Goal: Task Accomplishment & Management: Manage account settings

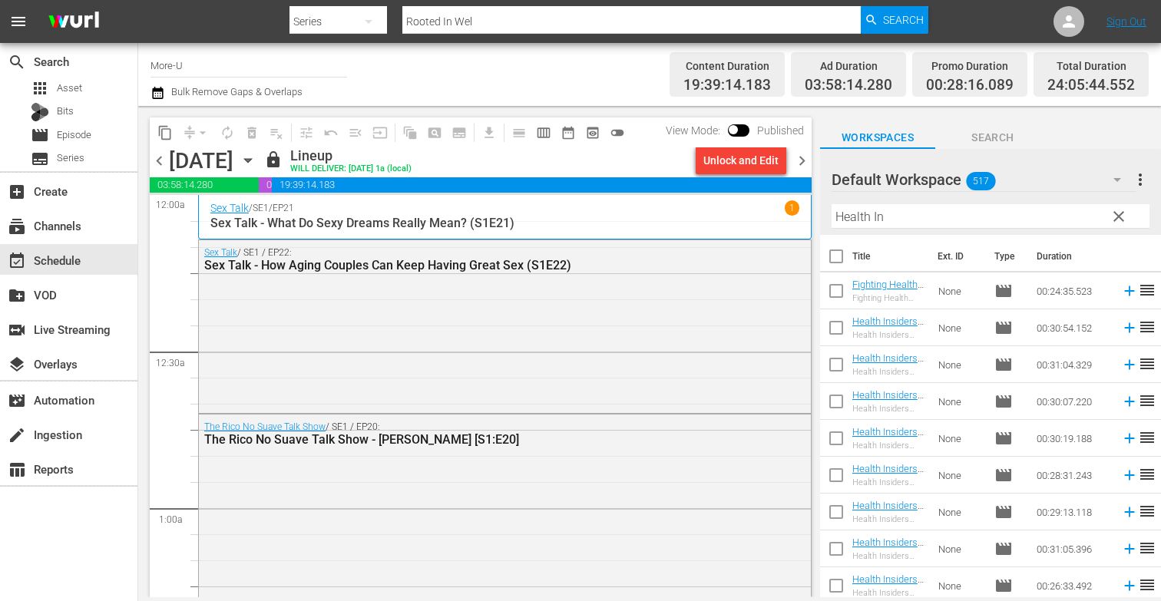
scroll to position [696, 0]
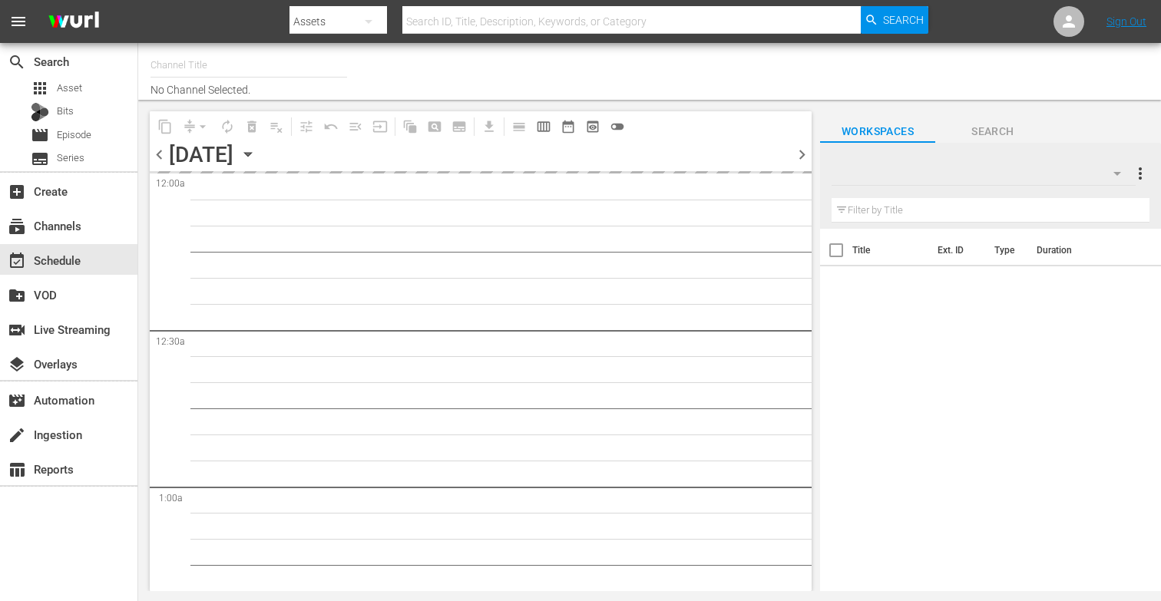
type input "More-U (881)"
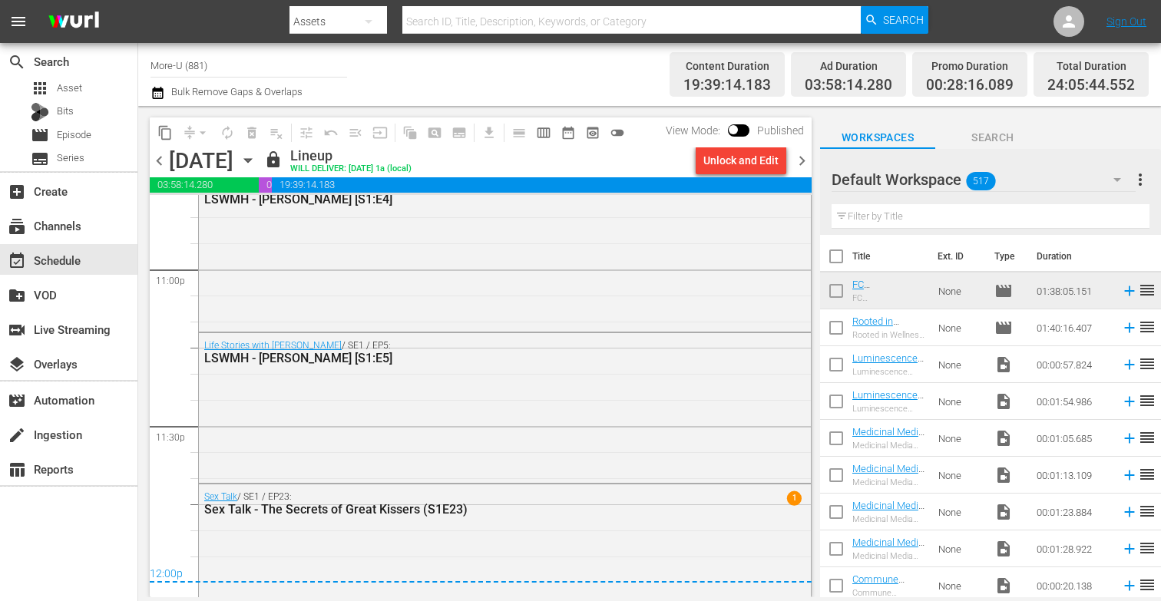
scroll to position [7193, 0]
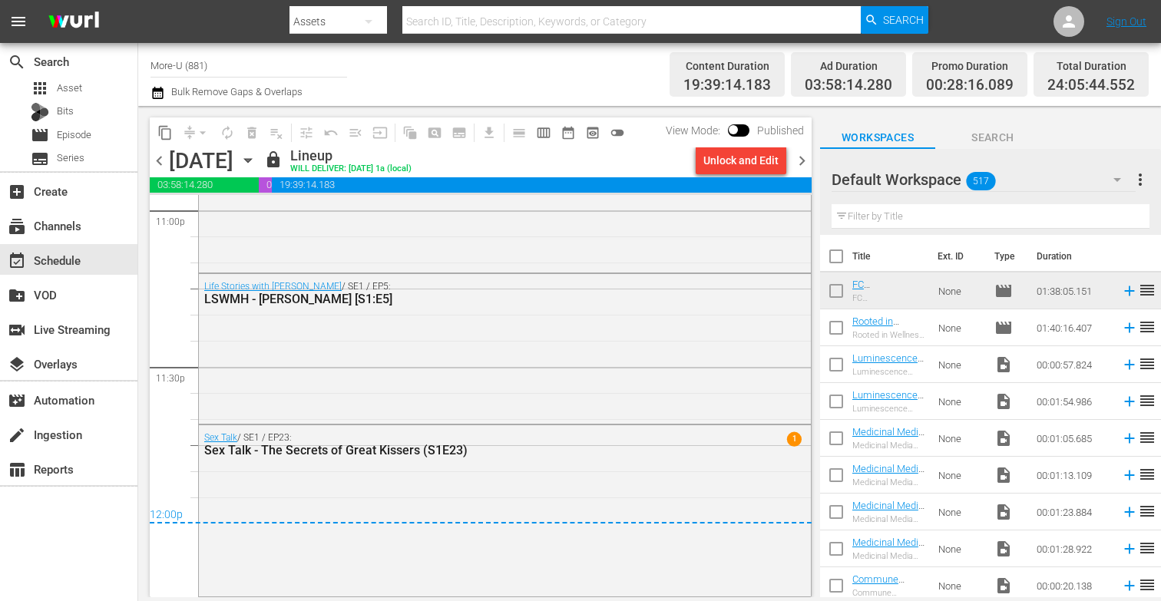
click at [800, 160] on span "chevron_right" at bounding box center [802, 160] width 19 height 19
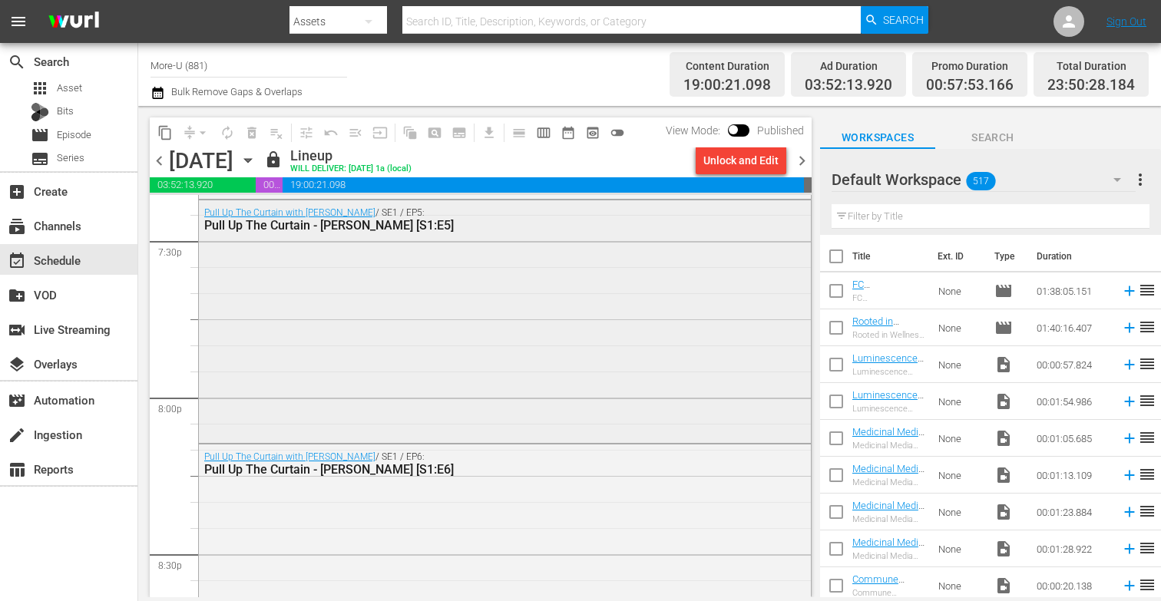
scroll to position [5981, 0]
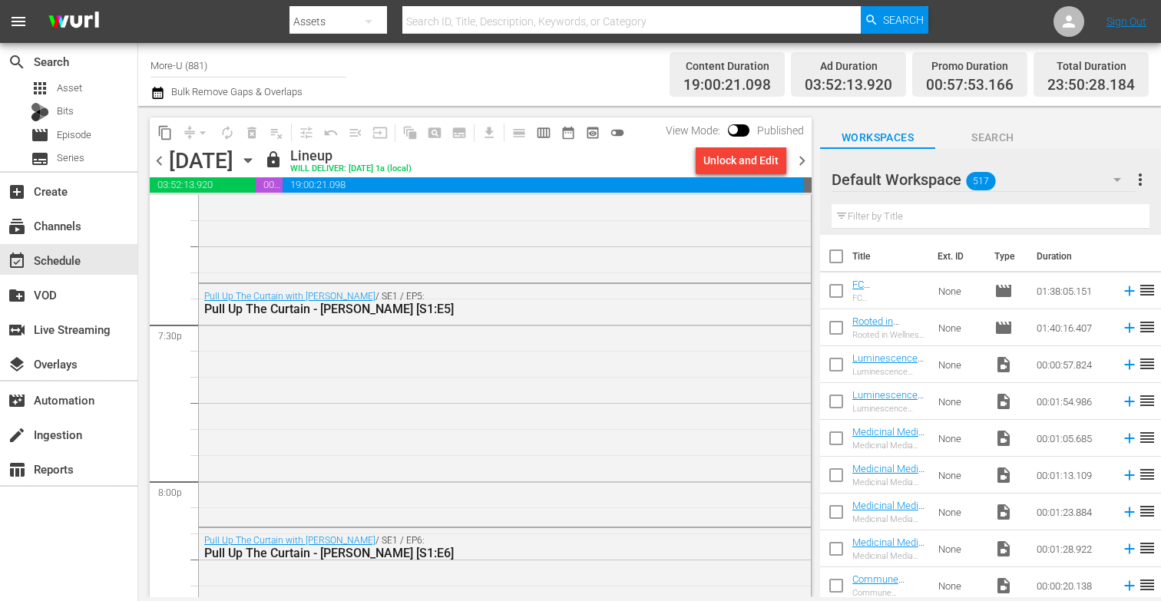
click at [807, 157] on span "chevron_right" at bounding box center [802, 160] width 19 height 19
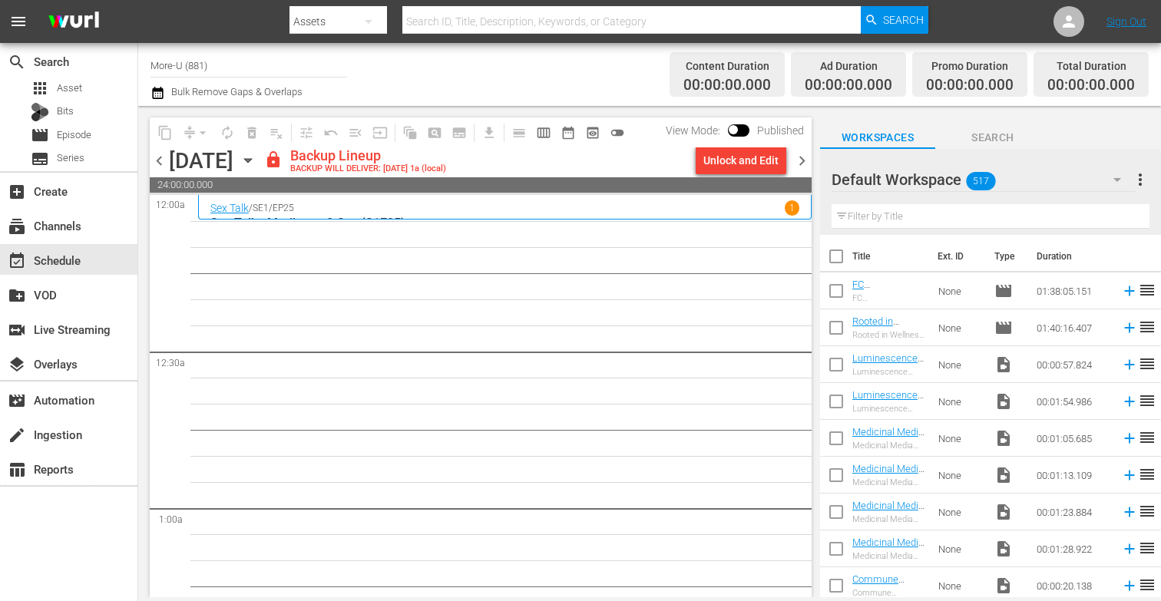
click at [884, 220] on input "text" at bounding box center [991, 216] width 318 height 25
click at [759, 169] on div "Unlock and Edit" at bounding box center [741, 161] width 75 height 28
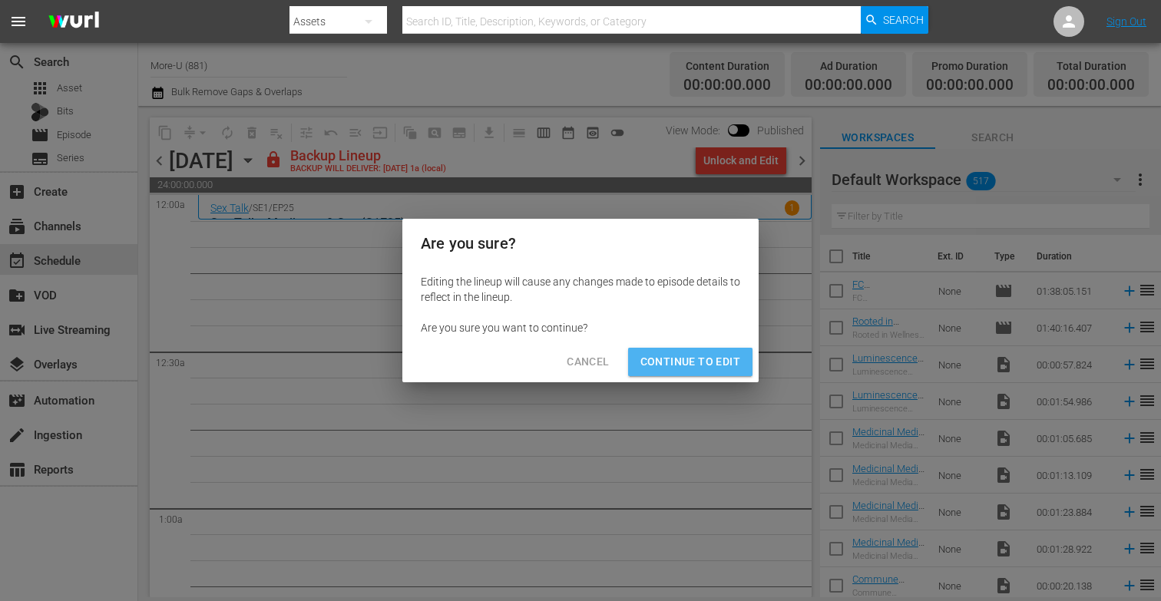
click at [725, 354] on span "Continue to Edit" at bounding box center [691, 362] width 100 height 19
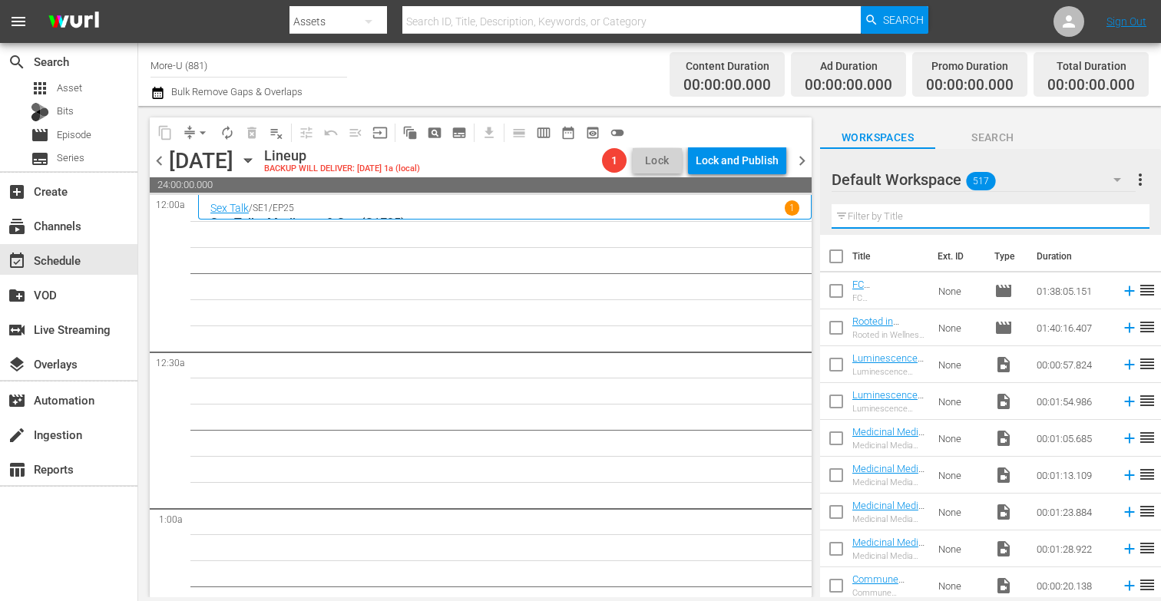
click at [916, 220] on input "text" at bounding box center [991, 216] width 318 height 25
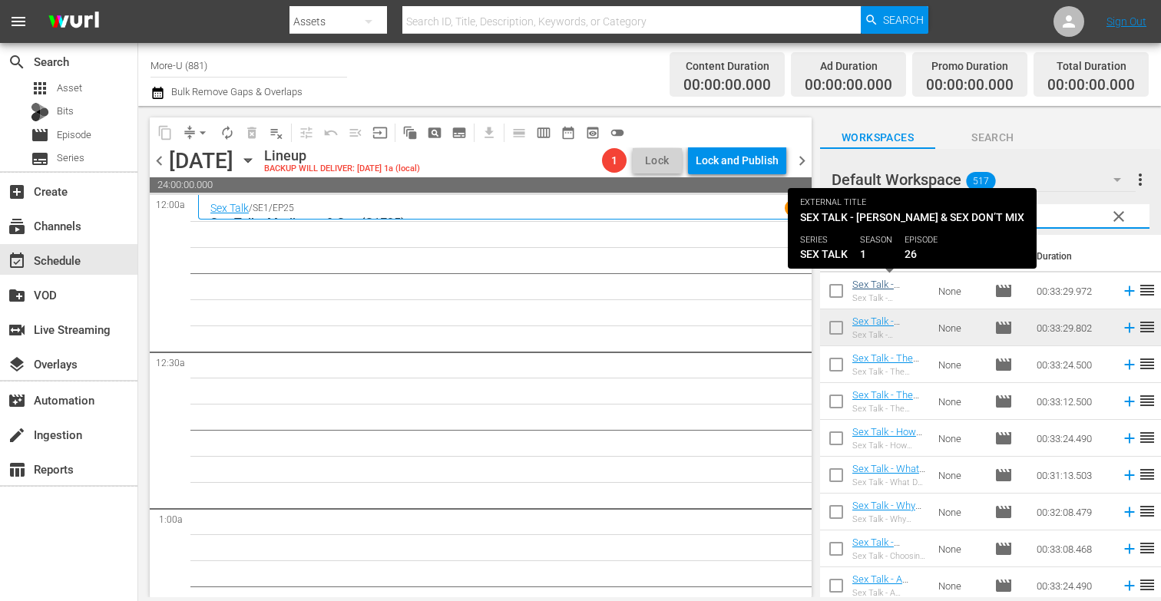
type input "Sex Talk"
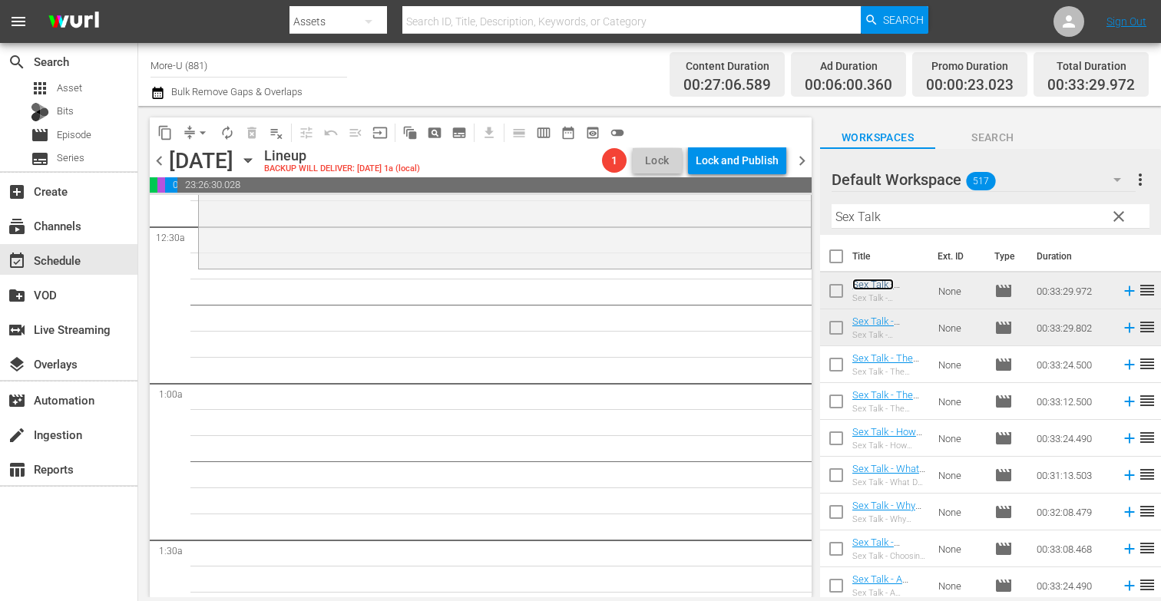
scroll to position [137, 0]
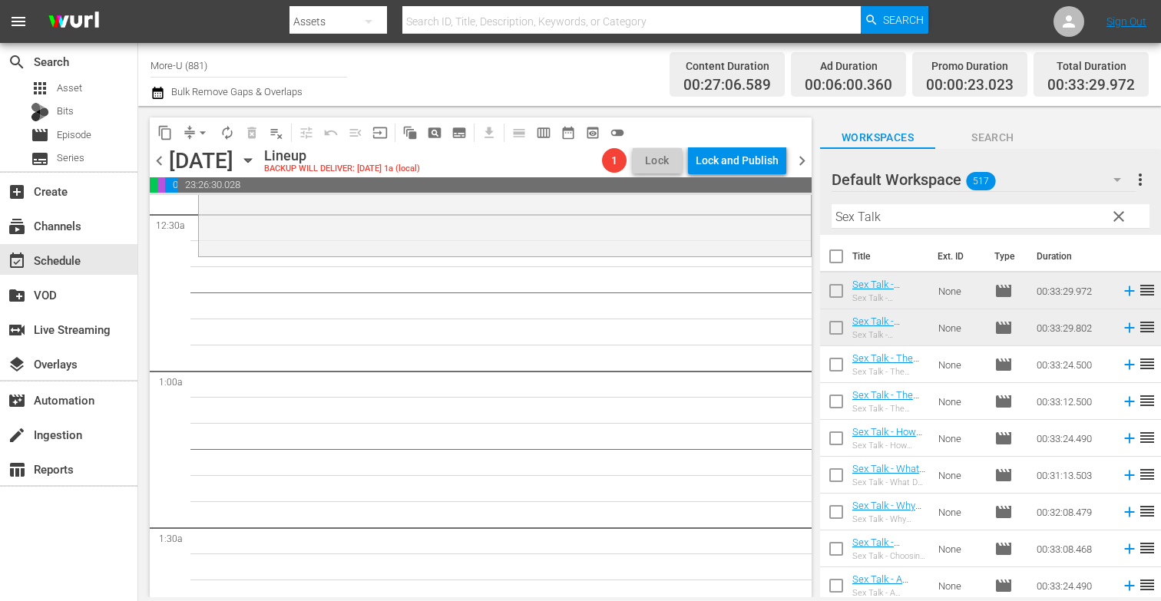
click at [1121, 212] on span "clear" at bounding box center [1119, 216] width 18 height 18
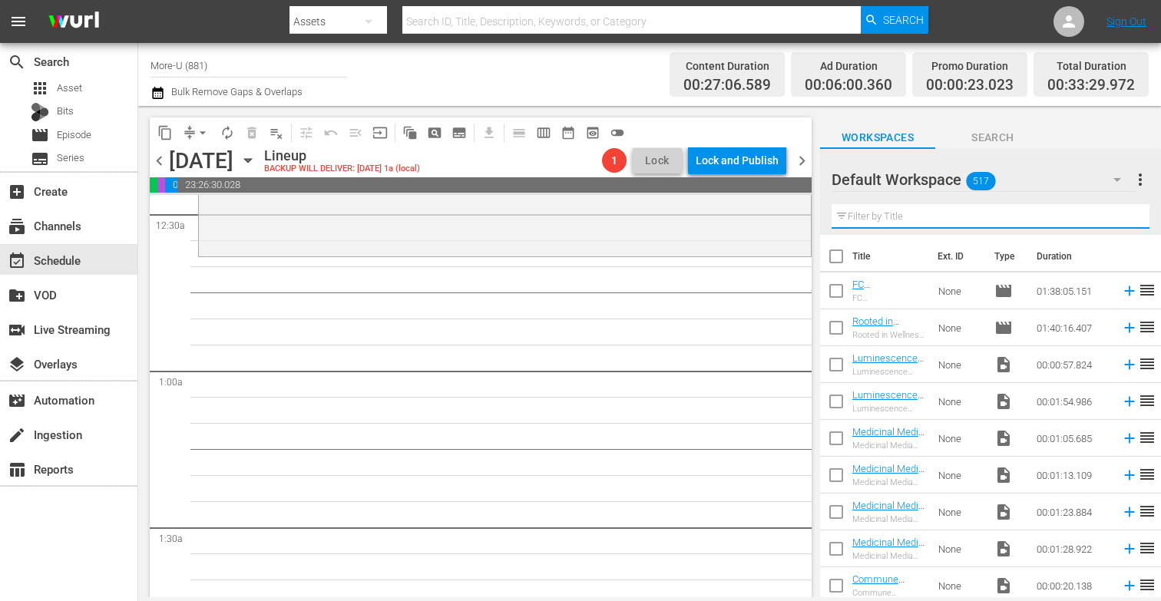
click at [1020, 214] on input "text" at bounding box center [991, 216] width 318 height 25
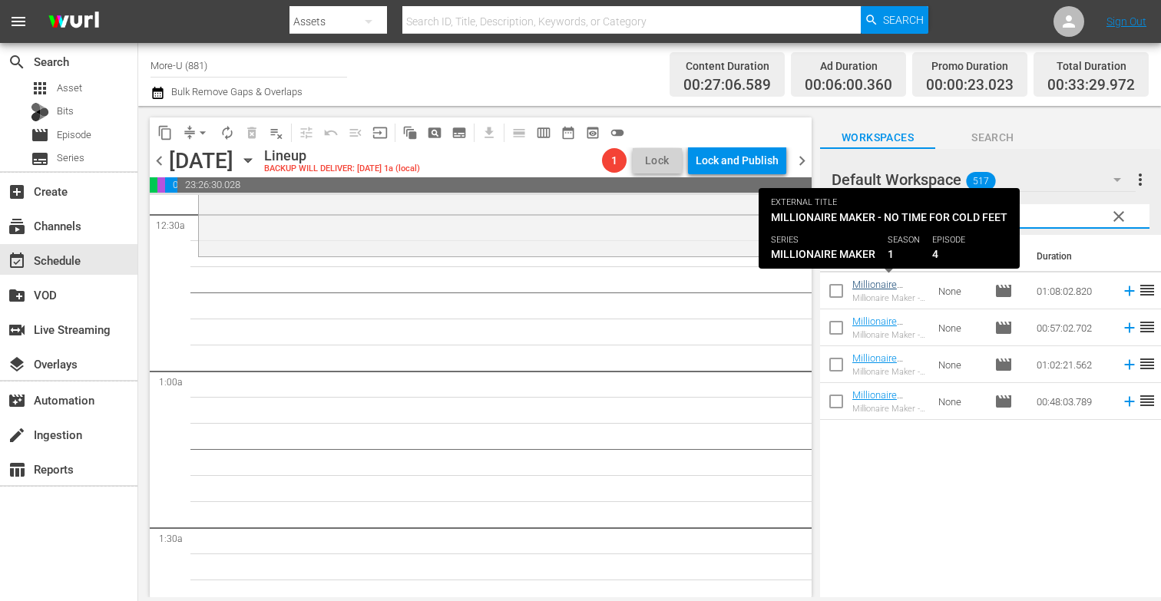
type input "Millionaire"
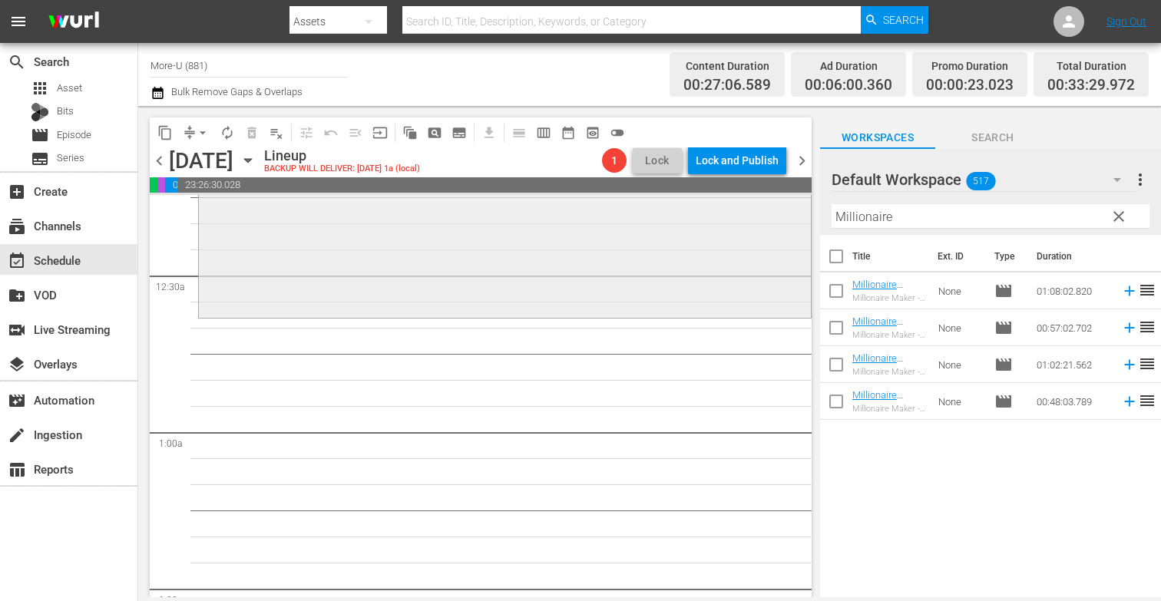
scroll to position [0, 0]
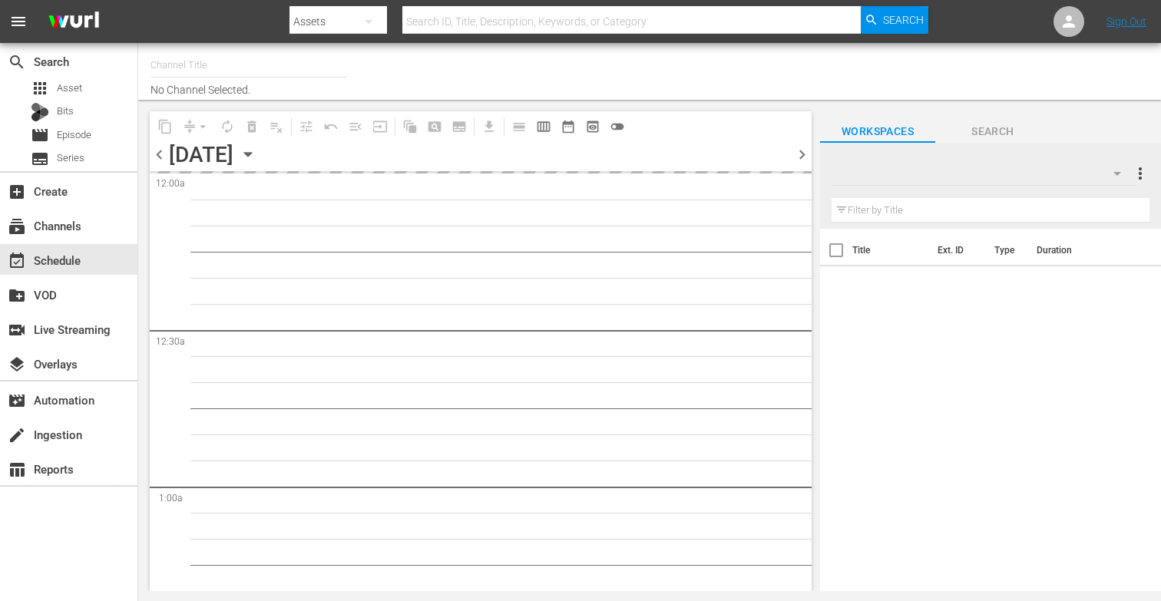
type input "More-U (881)"
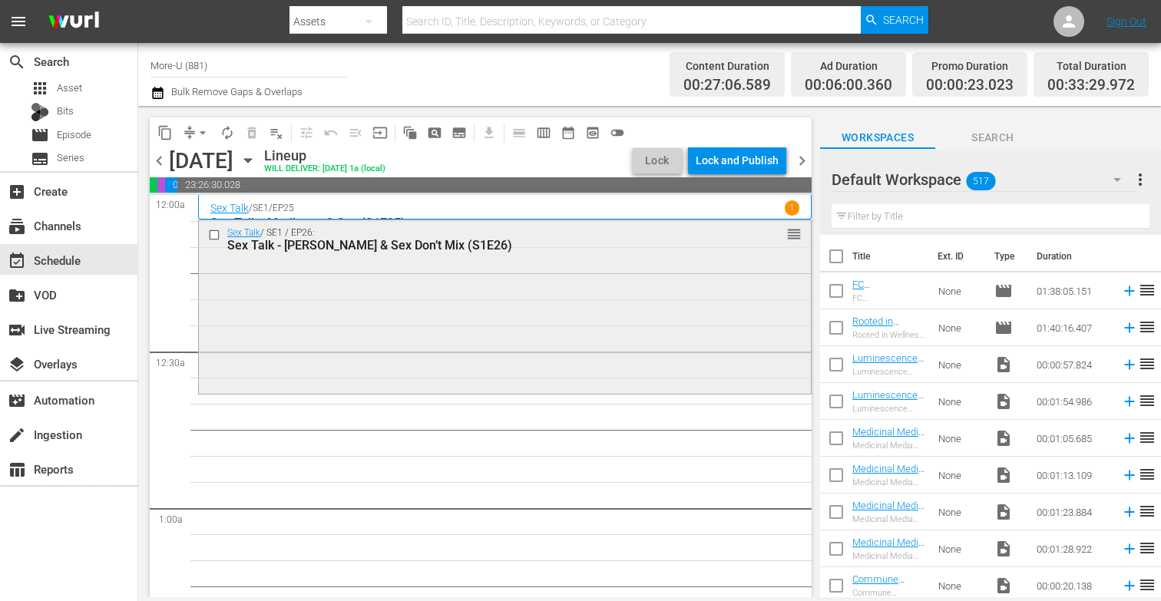
click at [538, 393] on div "Sex Talk / SE1 / EP26: Sex Talk - [PERSON_NAME] & Sex Don’t Mix (S1E26) reorder" at bounding box center [505, 307] width 614 height 175
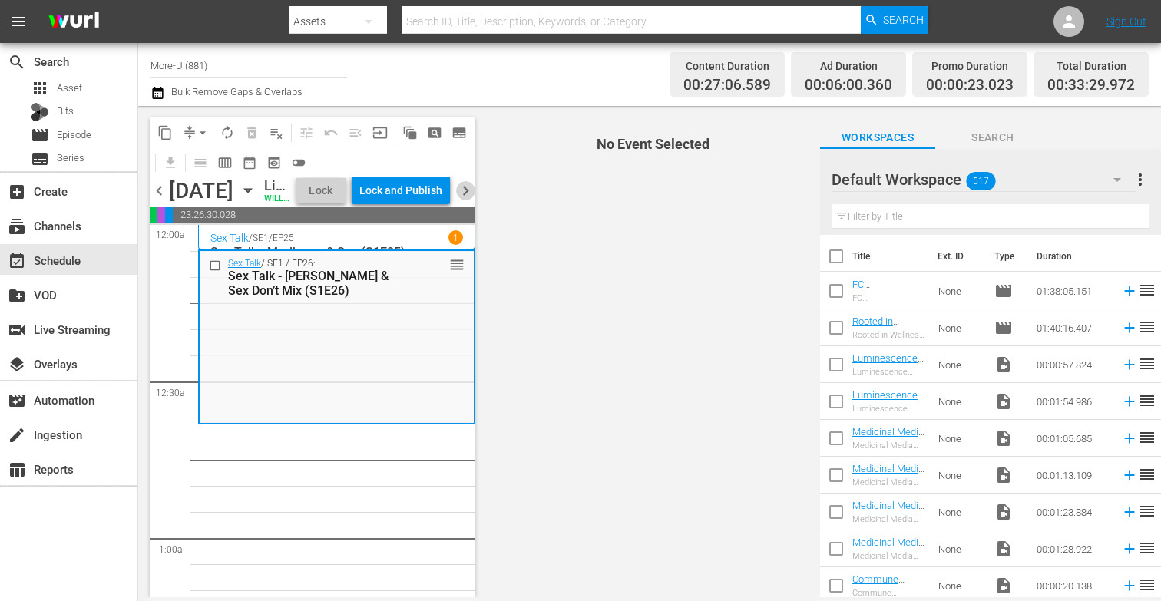
click at [469, 200] on span "chevron_right" at bounding box center [465, 190] width 19 height 19
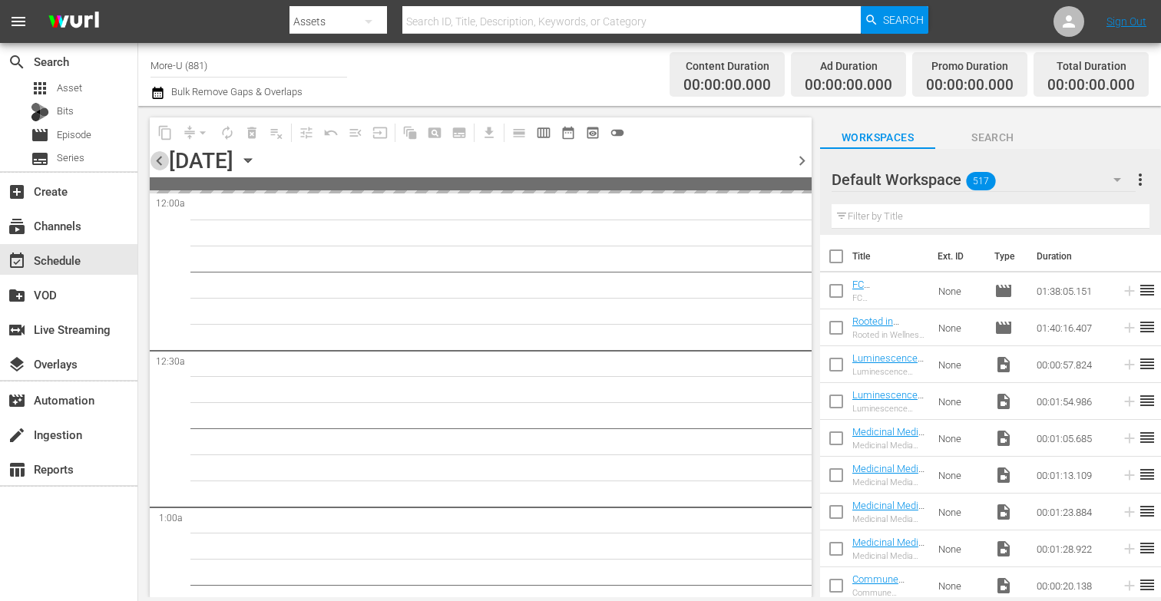
click at [155, 161] on span "chevron_left" at bounding box center [159, 160] width 19 height 19
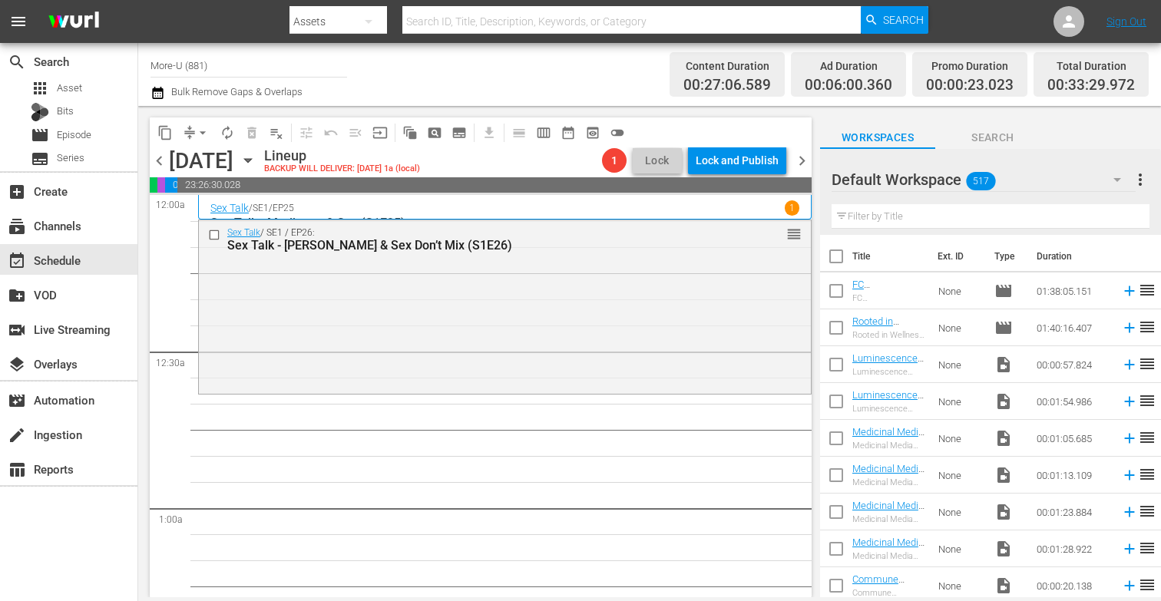
click at [930, 222] on input "text" at bounding box center [991, 216] width 318 height 25
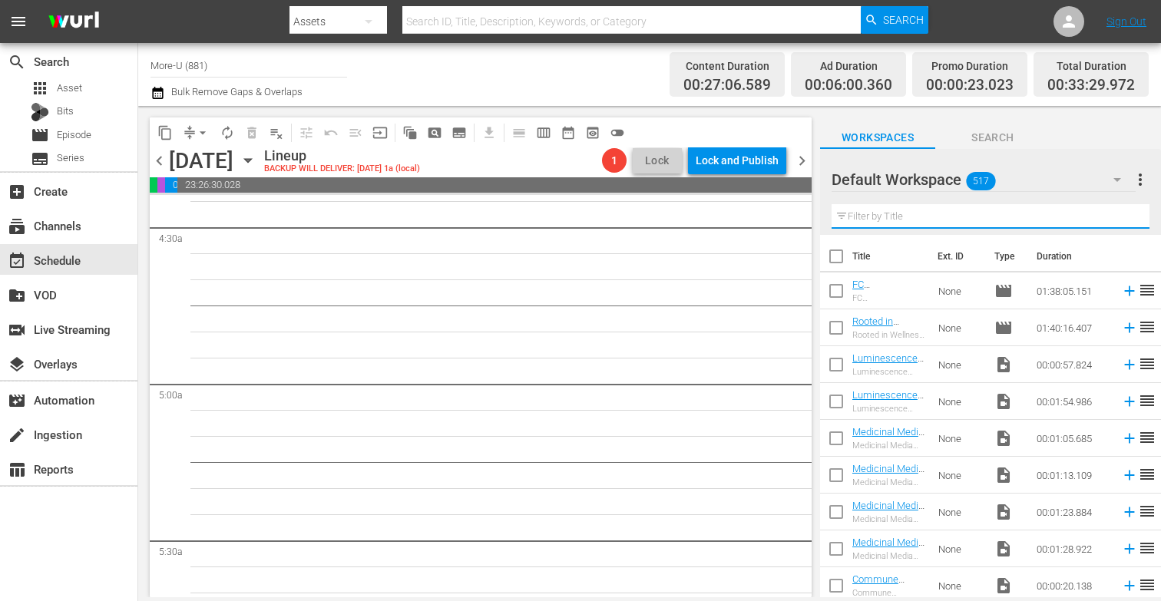
scroll to position [1393, 0]
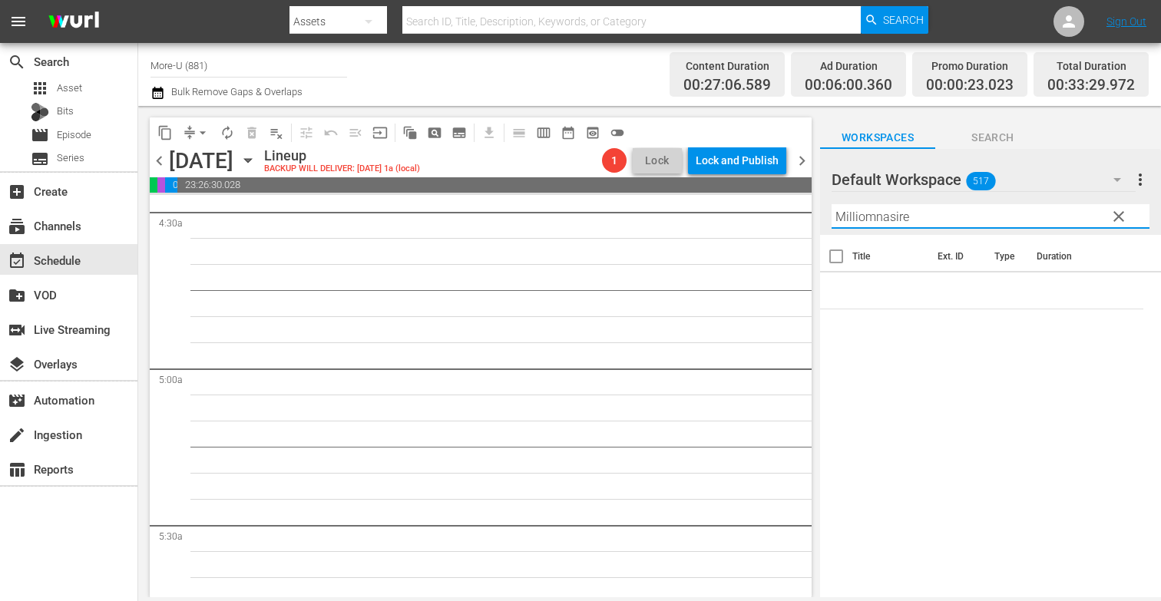
click at [877, 214] on input "Milliomnasire" at bounding box center [991, 216] width 318 height 25
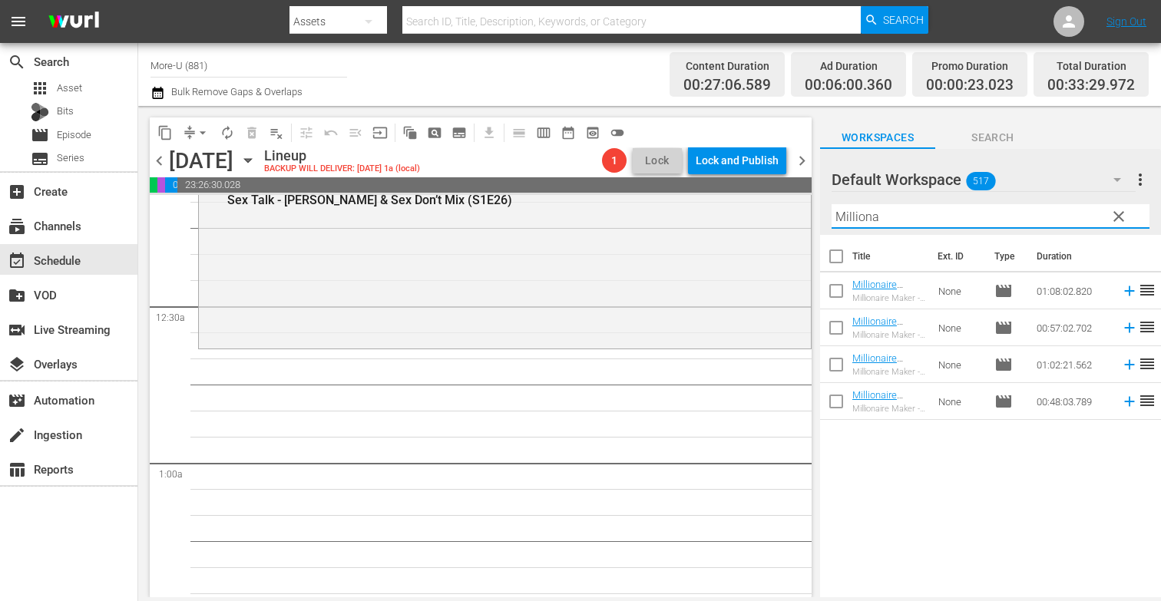
scroll to position [46, 0]
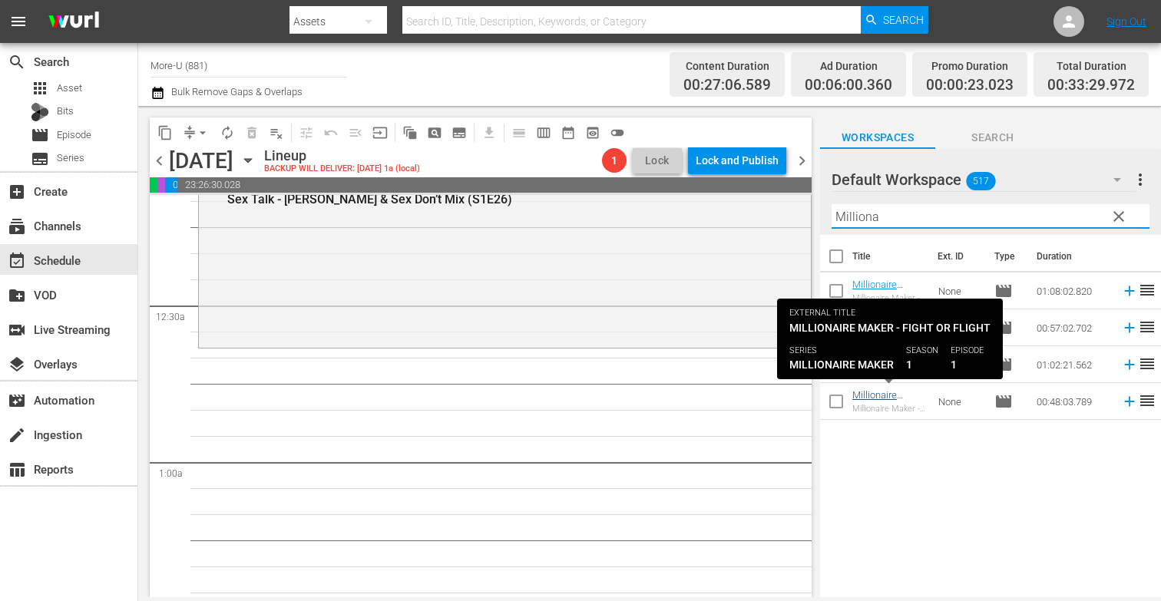
type input "Milliona"
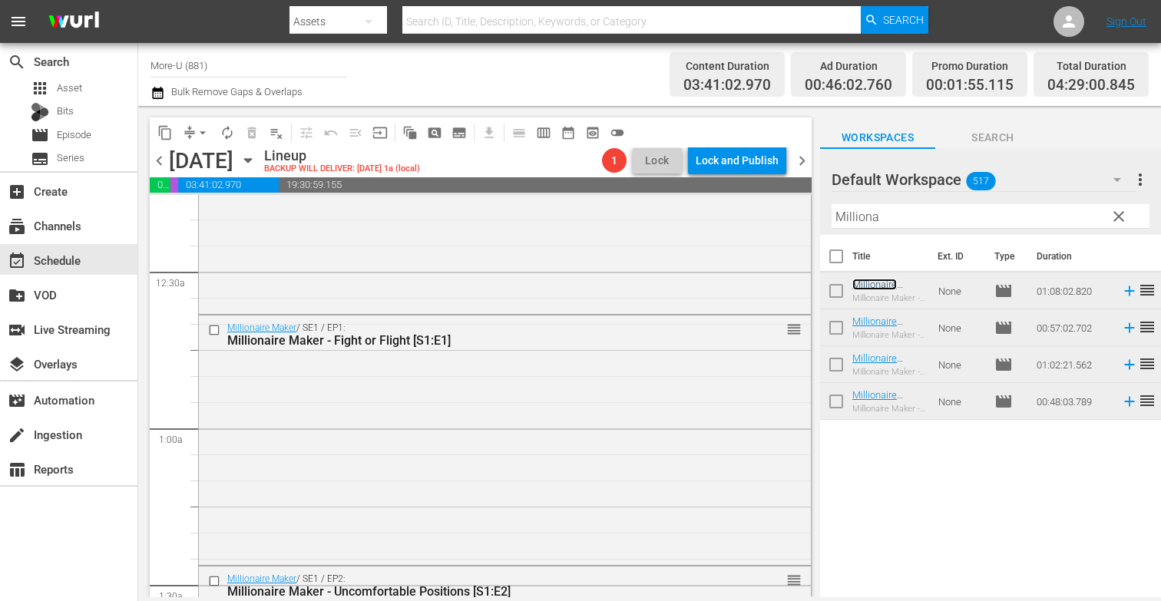
scroll to position [0, 0]
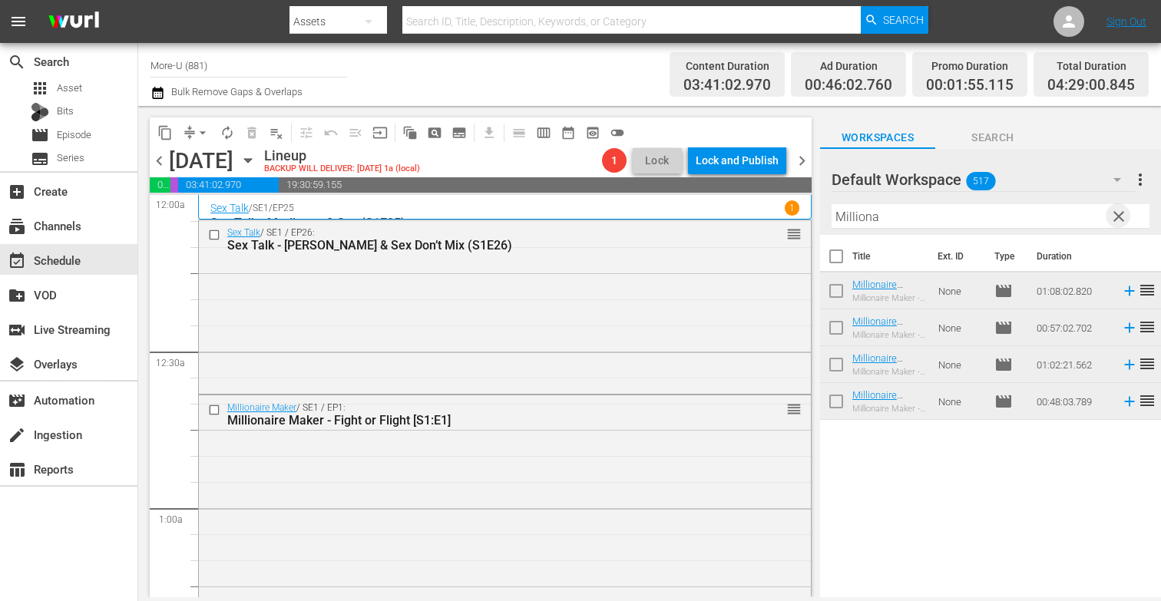
click at [1119, 216] on span "clear" at bounding box center [1119, 216] width 18 height 18
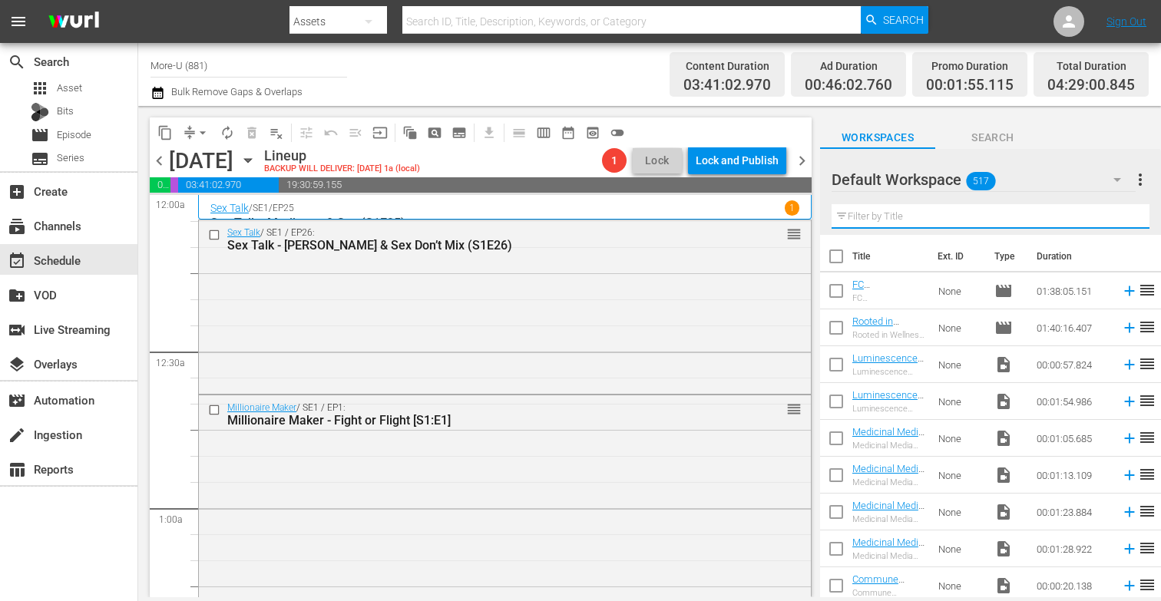
click at [1016, 222] on input "text" at bounding box center [991, 216] width 318 height 25
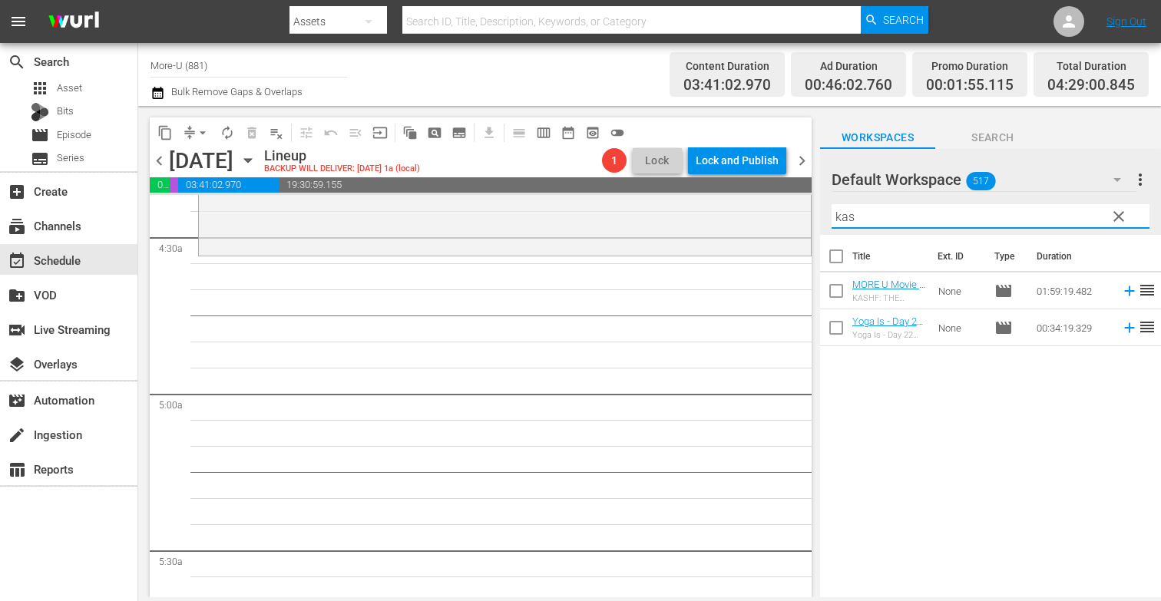
scroll to position [1366, 0]
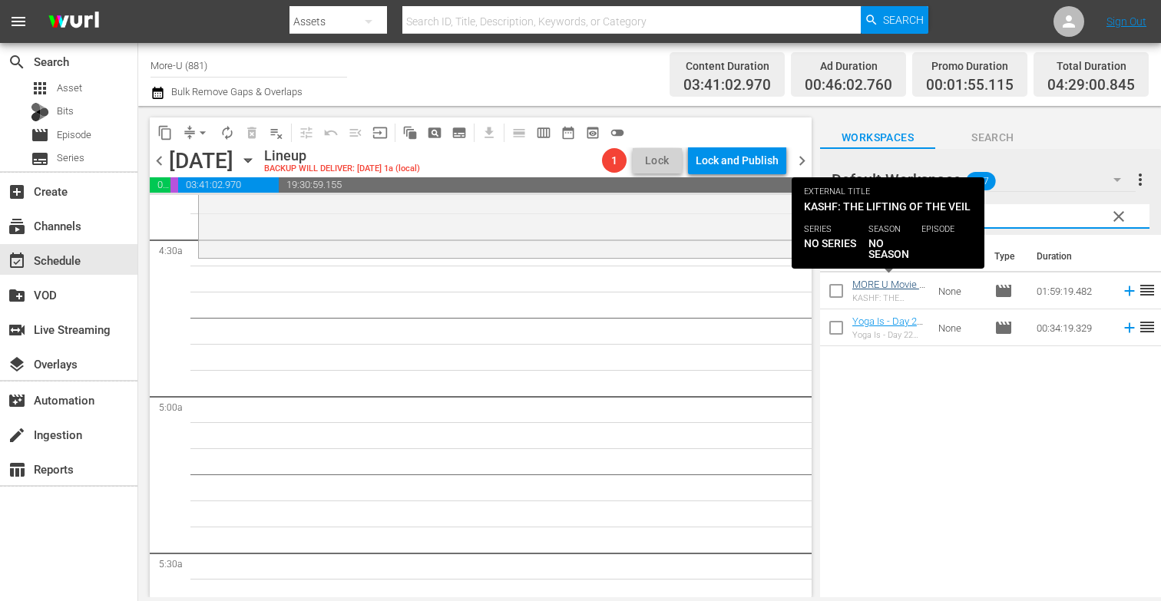
type input "kas"
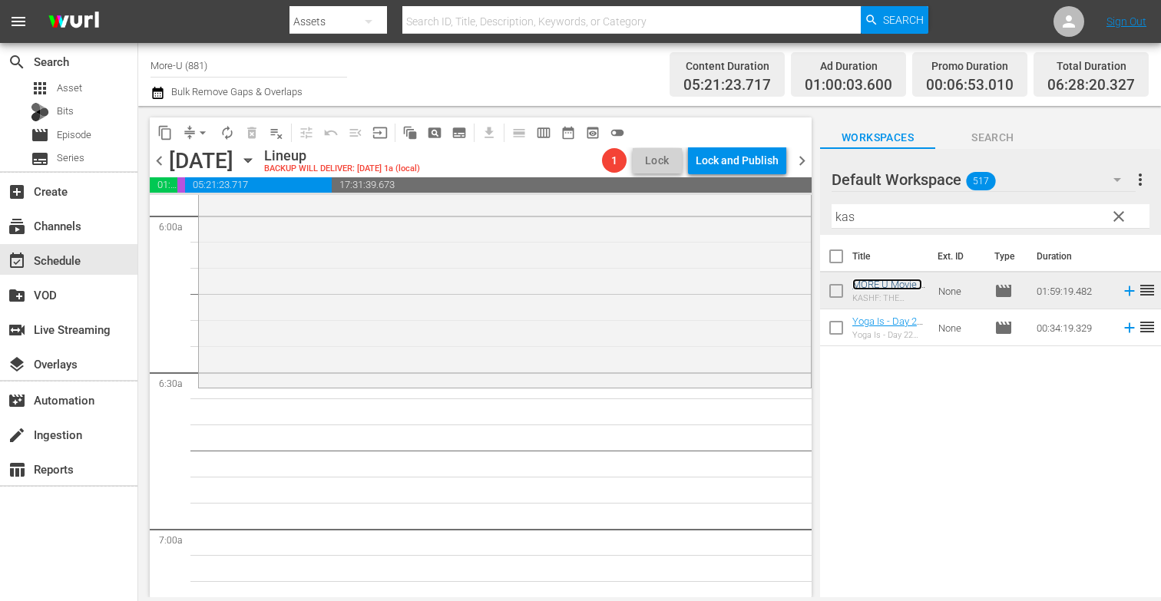
scroll to position [1861, 0]
click at [1115, 214] on span "clear" at bounding box center [1119, 216] width 18 height 18
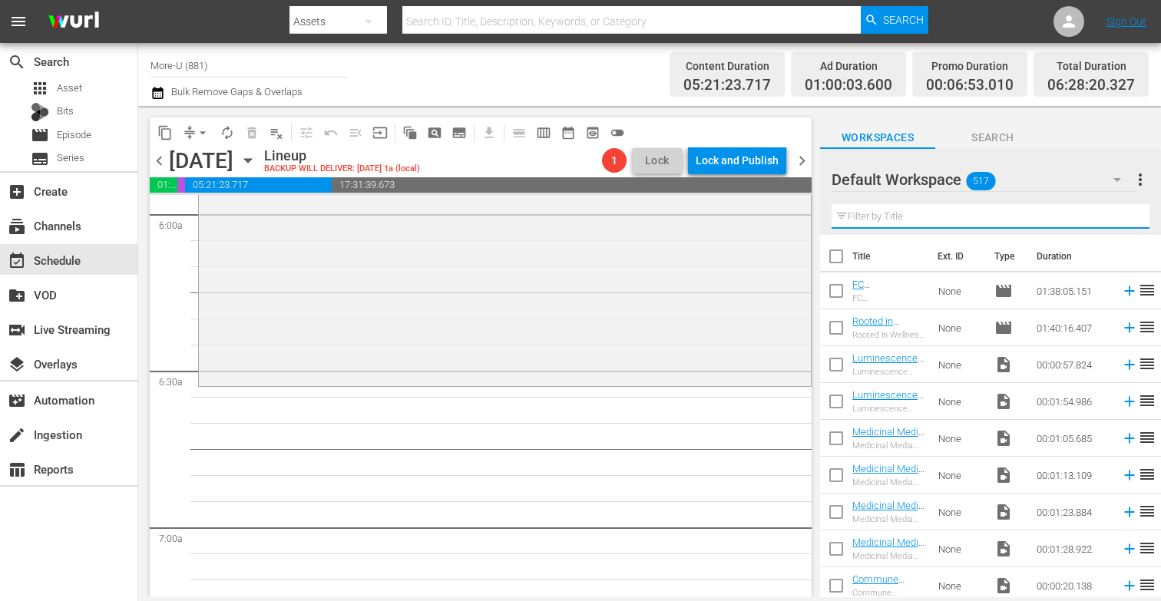
click at [899, 218] on input "text" at bounding box center [991, 216] width 318 height 25
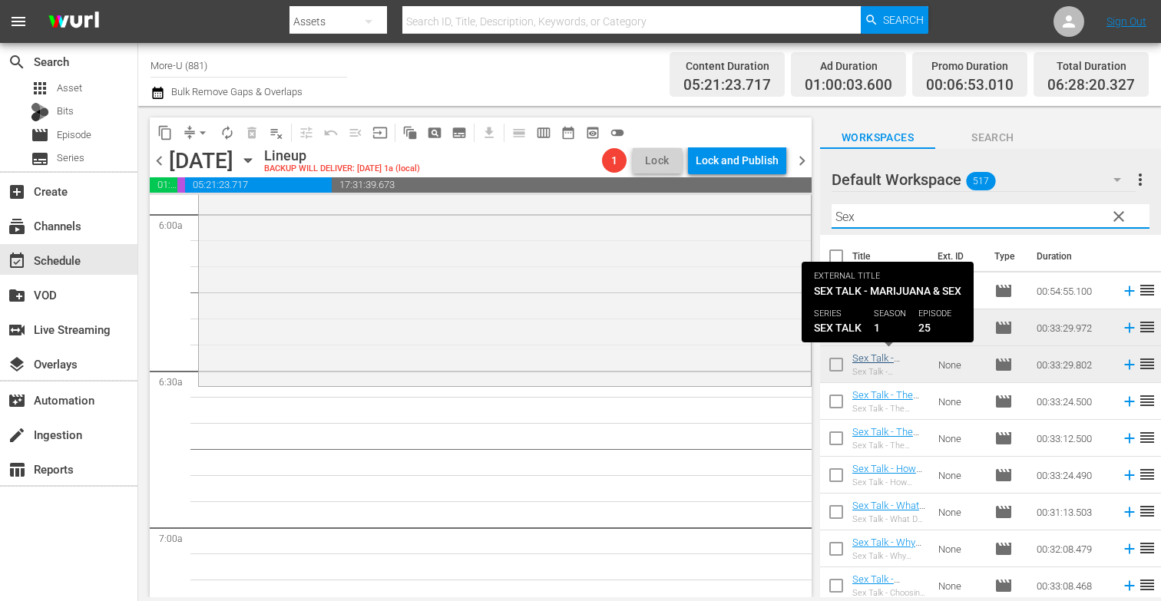
type input "Sex"
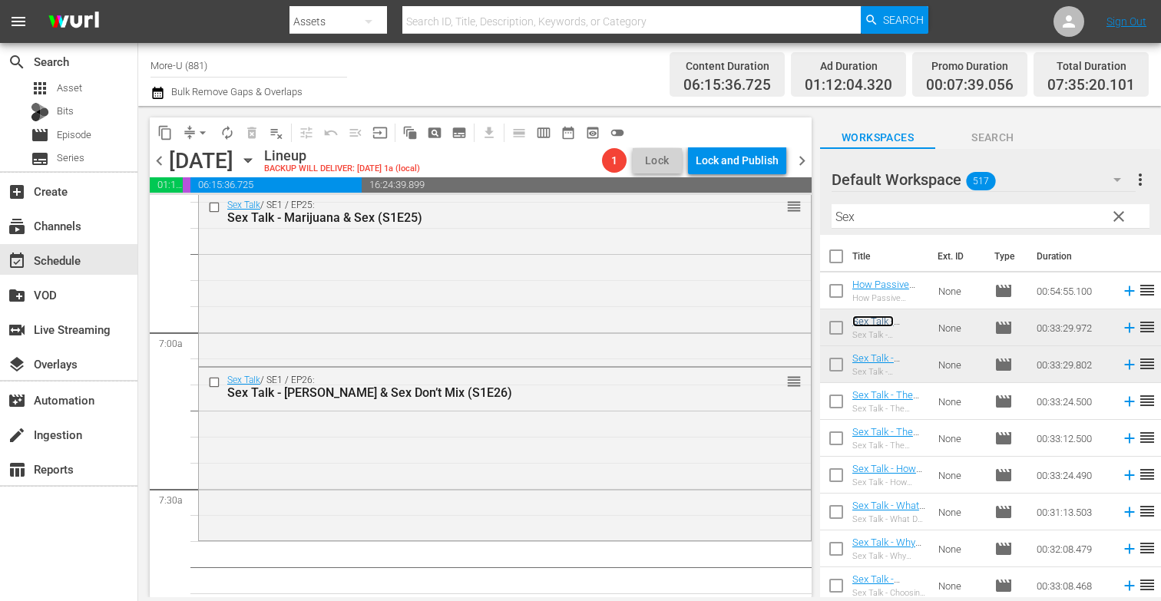
scroll to position [2079, 0]
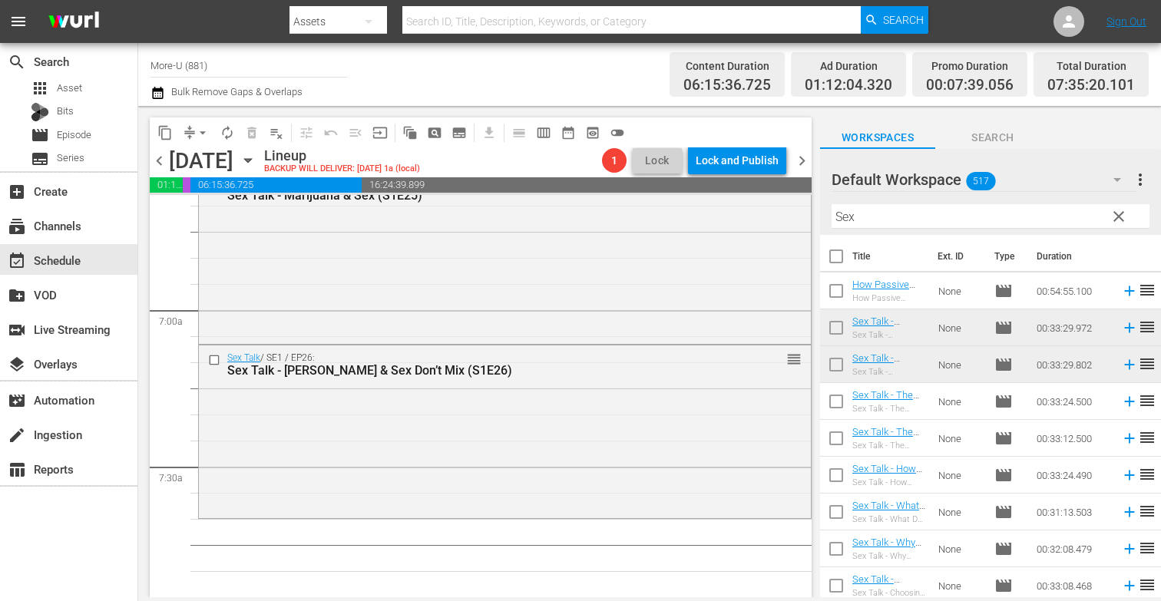
click at [1120, 220] on span "clear" at bounding box center [1119, 216] width 18 height 18
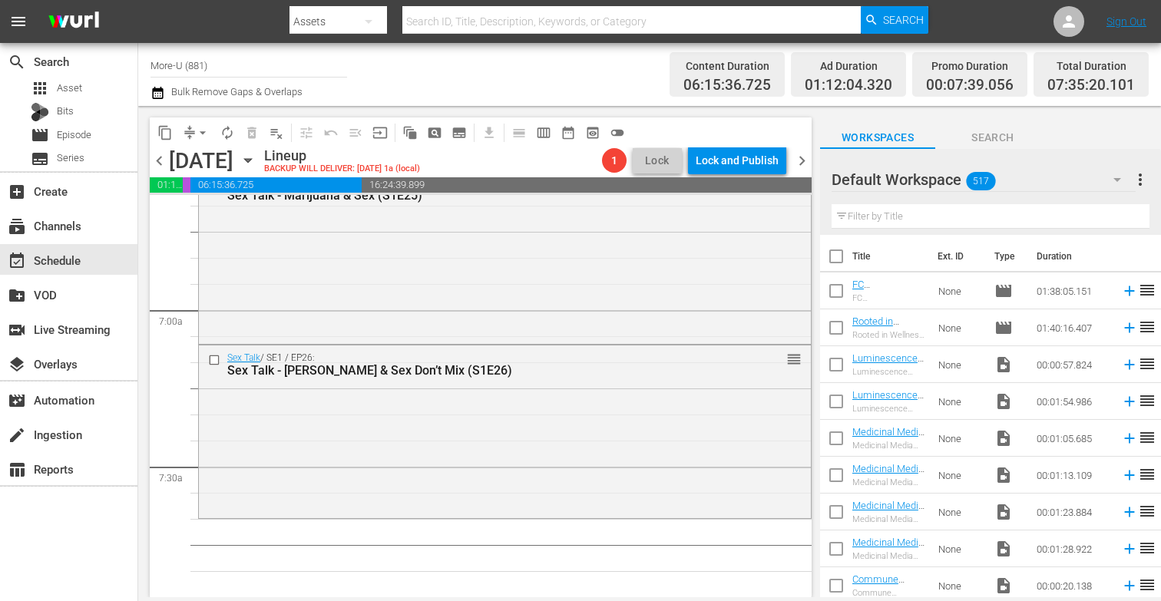
click at [1037, 215] on input "text" at bounding box center [991, 216] width 318 height 25
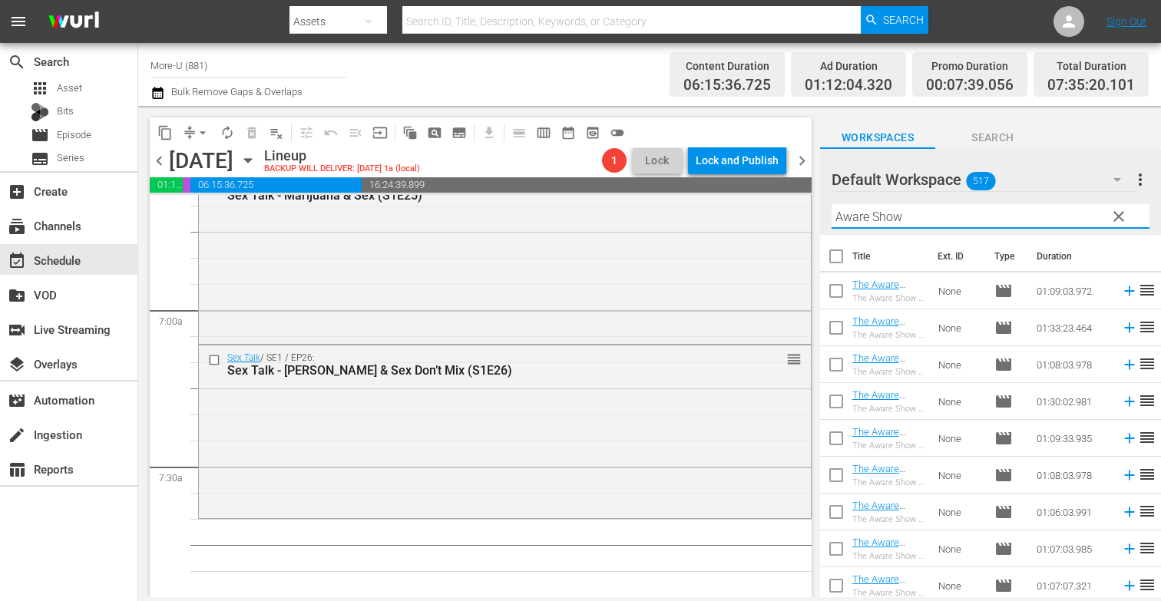
type input "Aware Show"
click at [257, 157] on icon "button" at bounding box center [248, 160] width 17 height 17
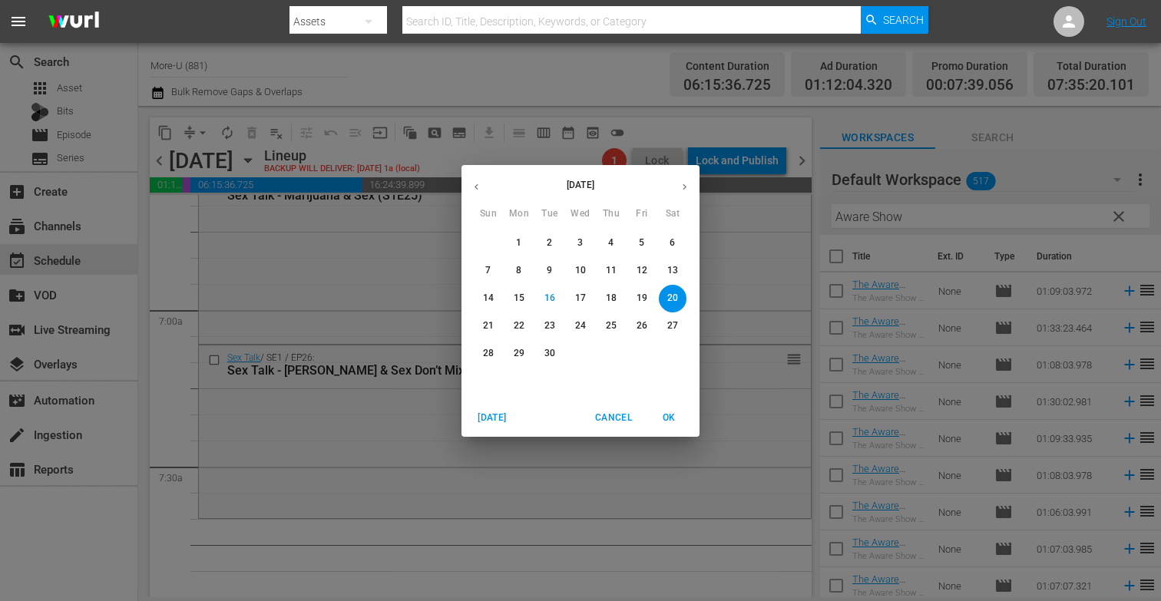
click at [648, 291] on button "19" at bounding box center [642, 299] width 28 height 28
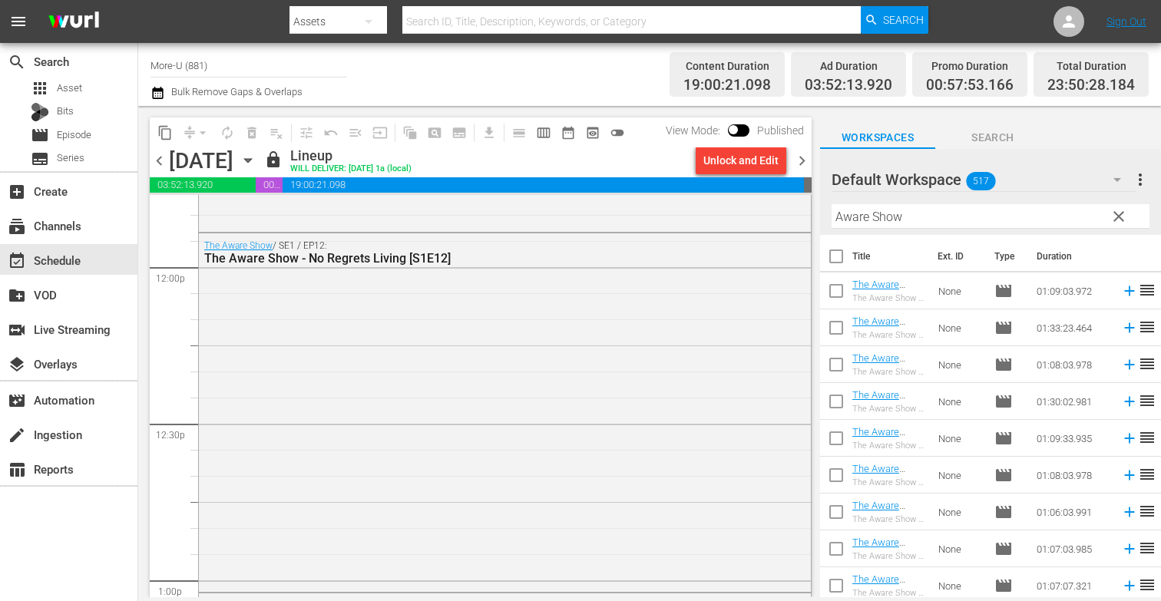
scroll to position [3679, 0]
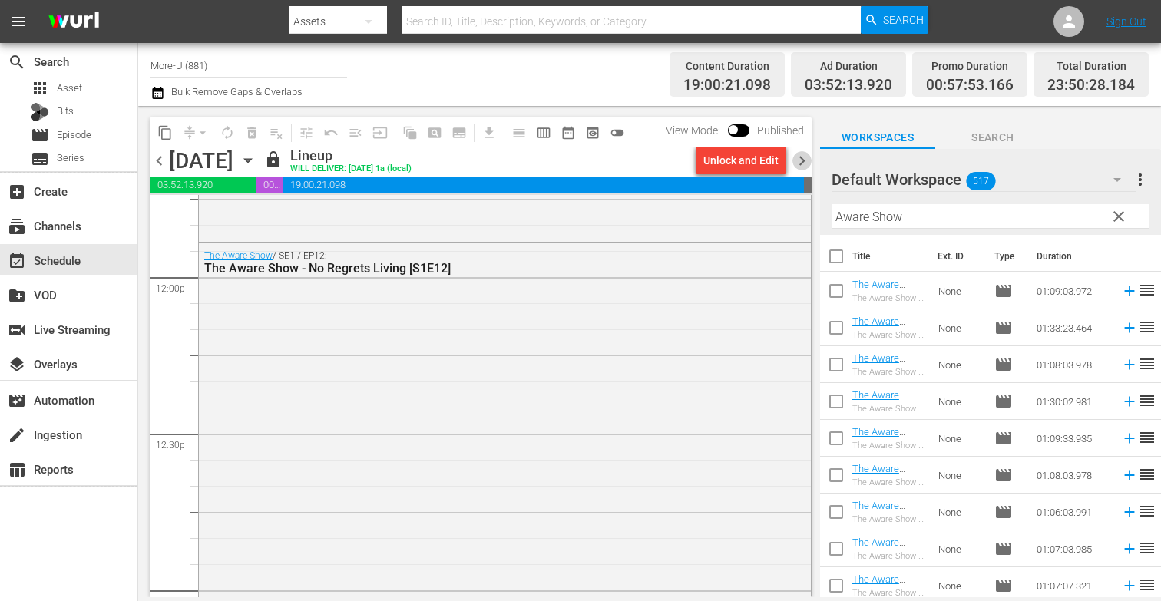
click at [807, 157] on span "chevron_right" at bounding box center [802, 160] width 19 height 19
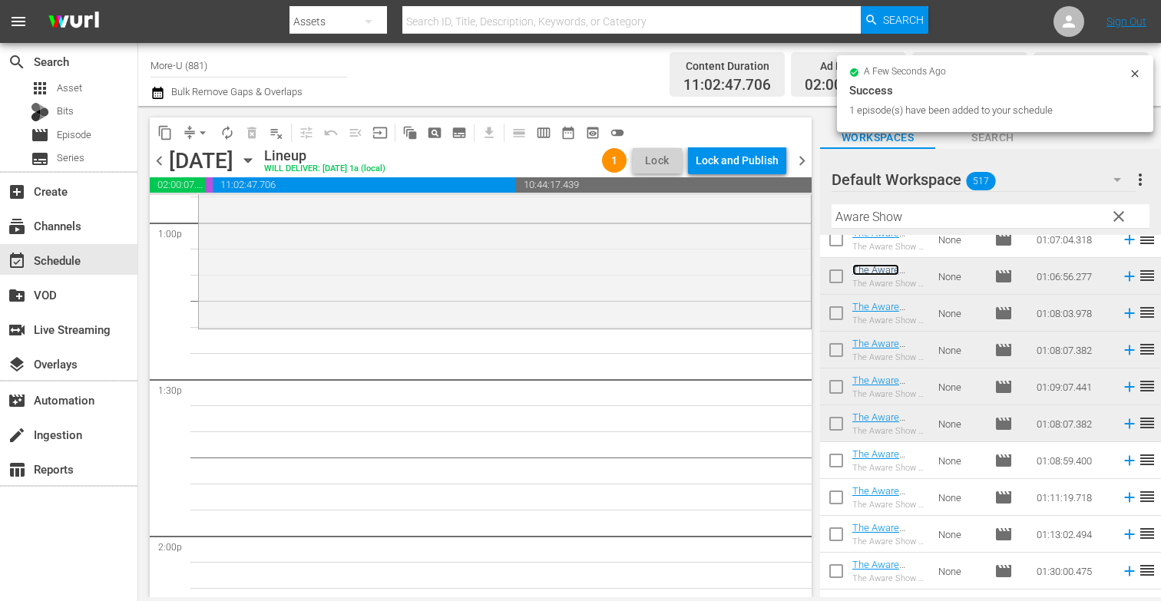
scroll to position [4055, 0]
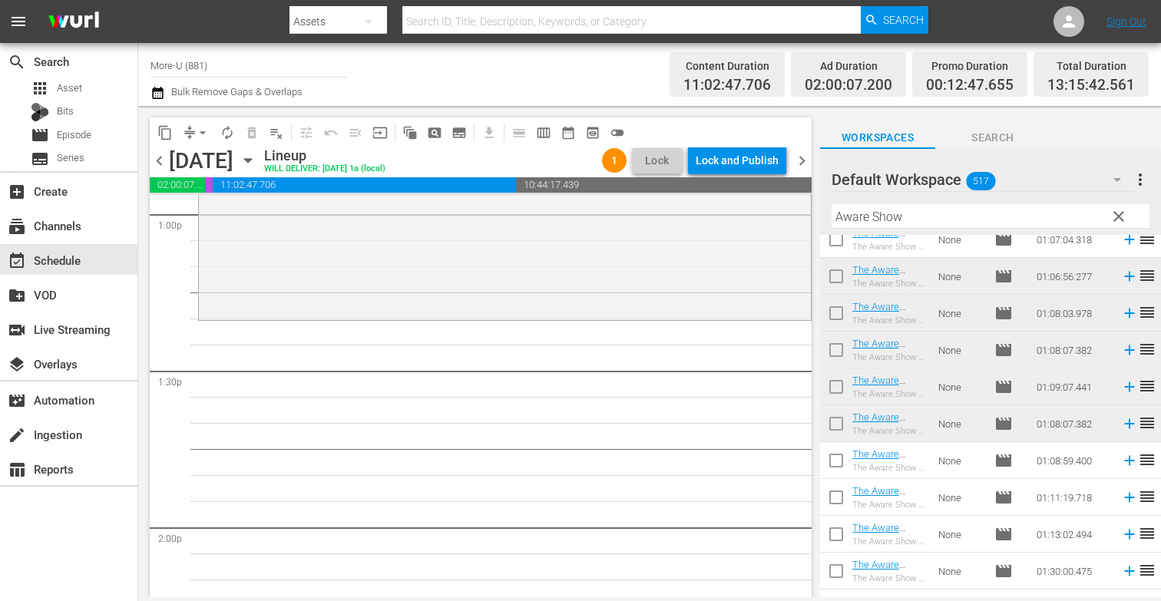
click at [1118, 208] on span "clear" at bounding box center [1119, 216] width 18 height 18
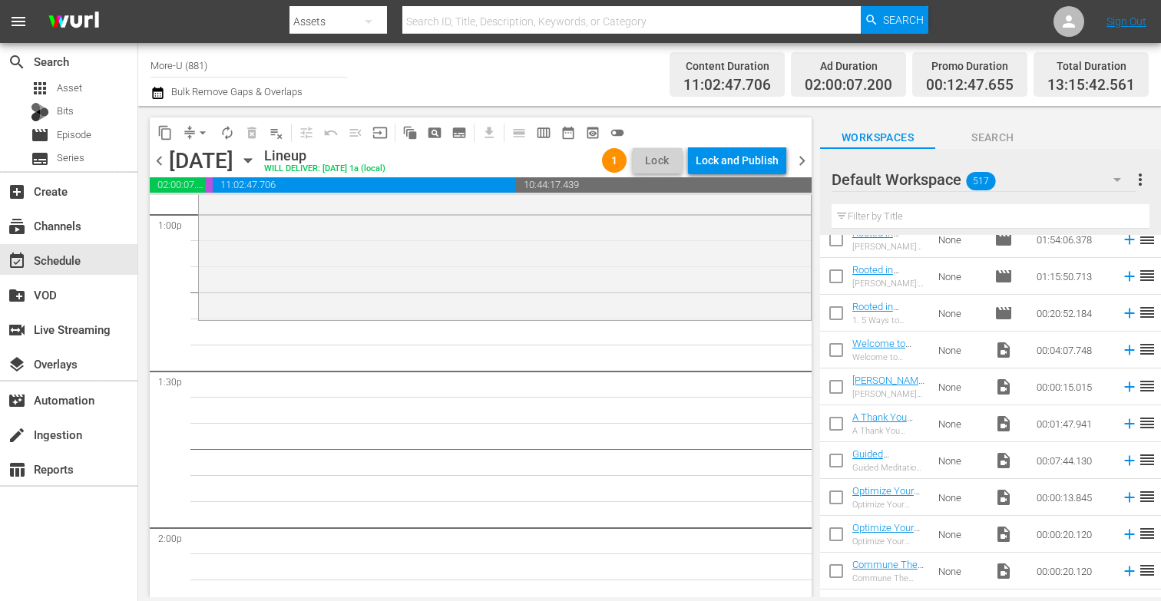
click at [959, 213] on input "text" at bounding box center [991, 216] width 318 height 25
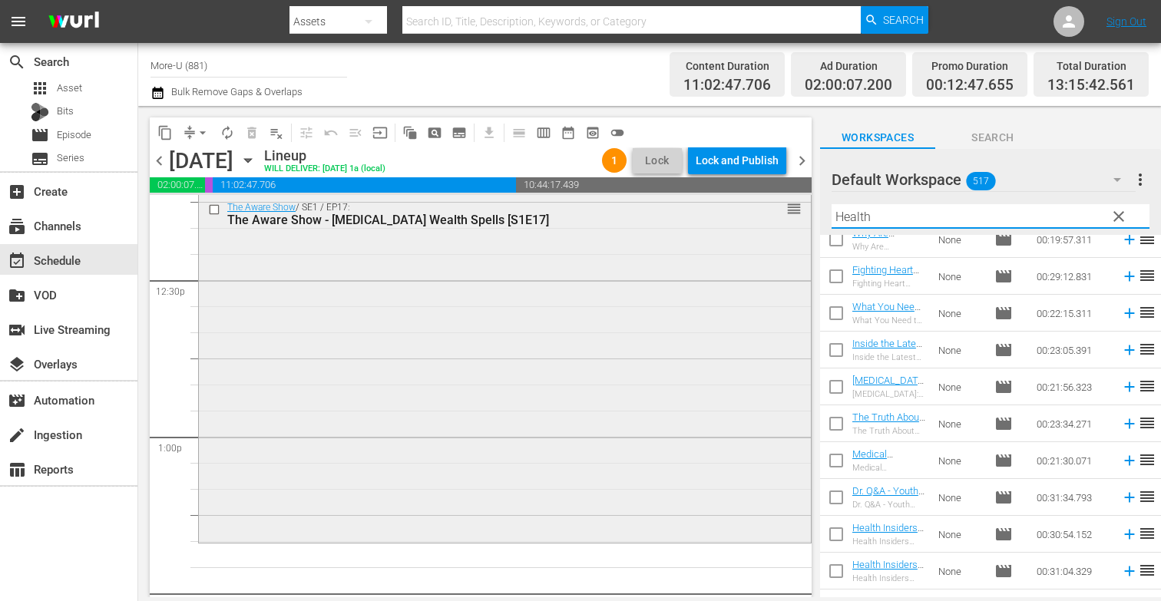
scroll to position [3831, 0]
click at [257, 161] on icon "button" at bounding box center [248, 160] width 17 height 17
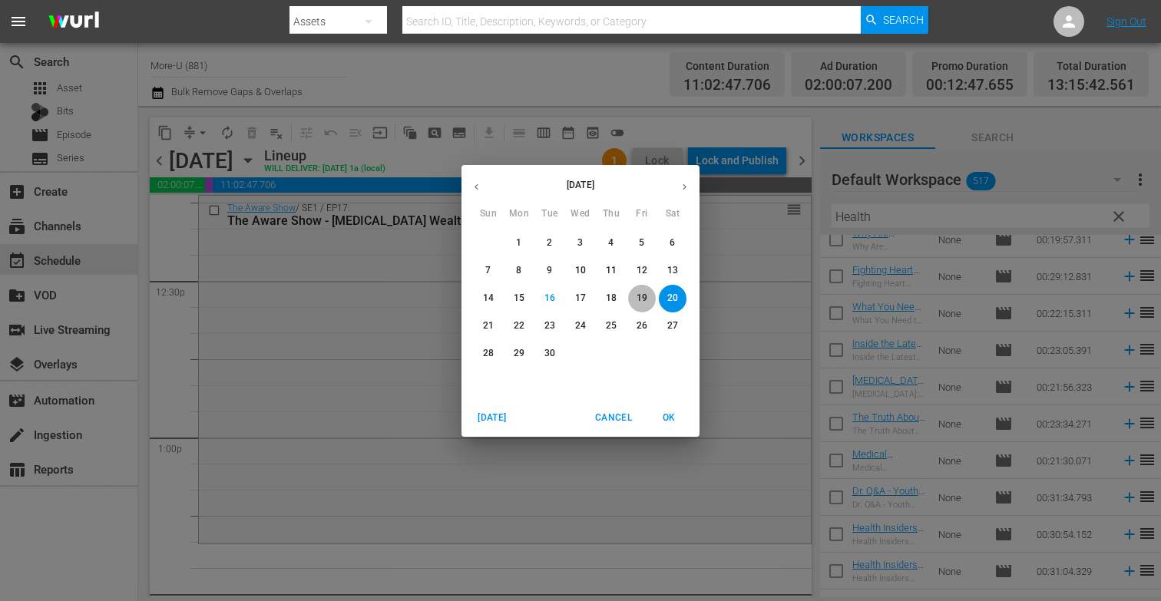
click at [641, 296] on p "19" at bounding box center [642, 298] width 11 height 13
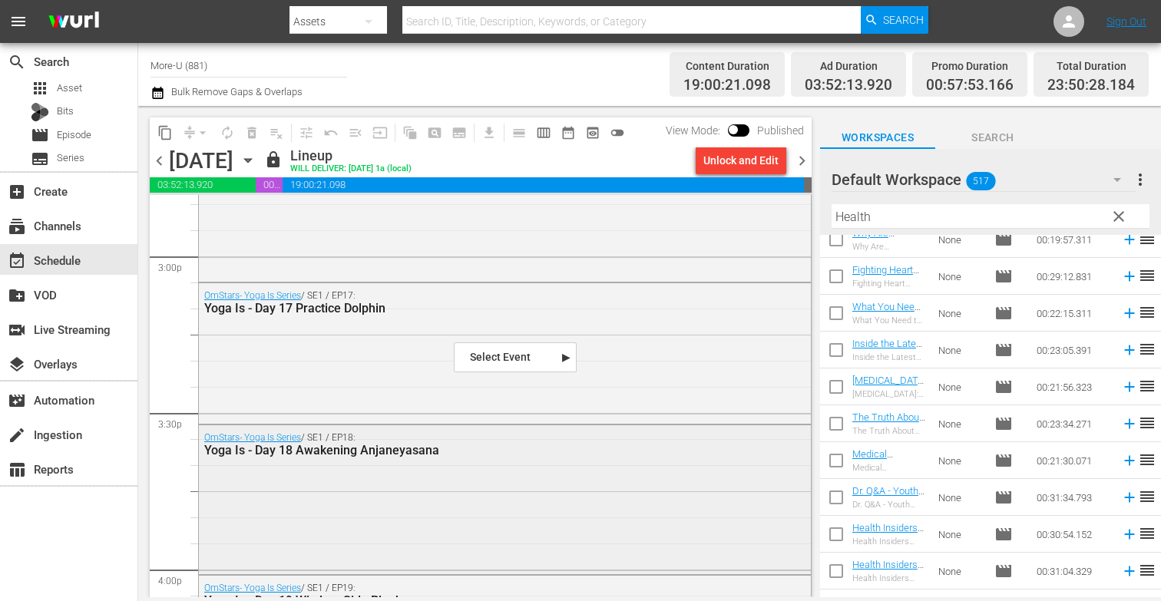
drag, startPoint x: 454, startPoint y: 341, endPoint x: 446, endPoint y: 425, distance: 84.1
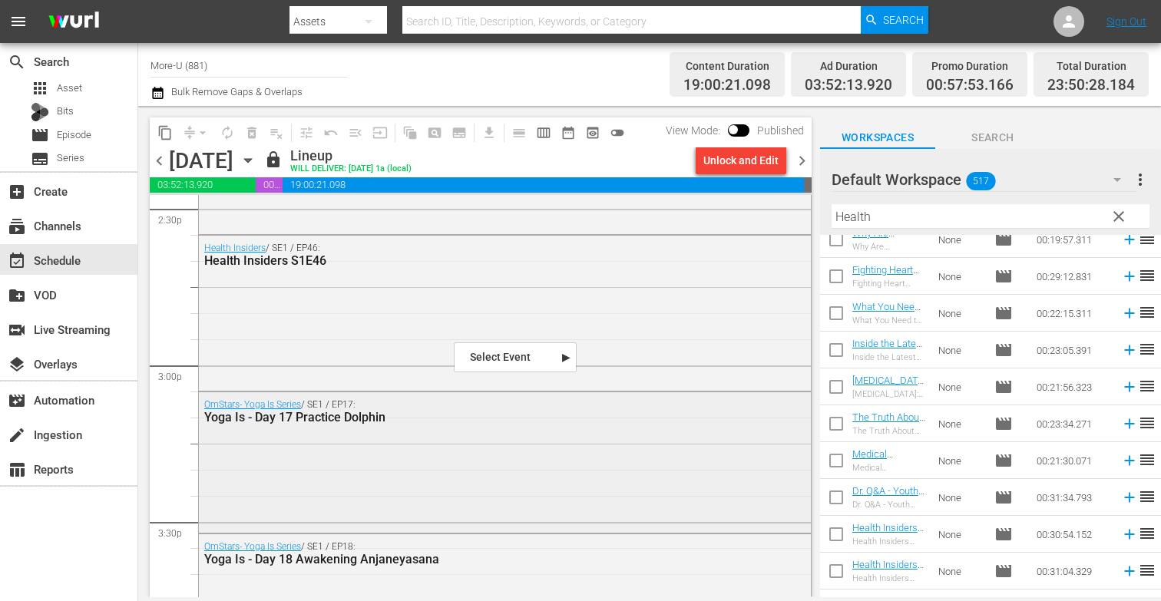
scroll to position [4517, 0]
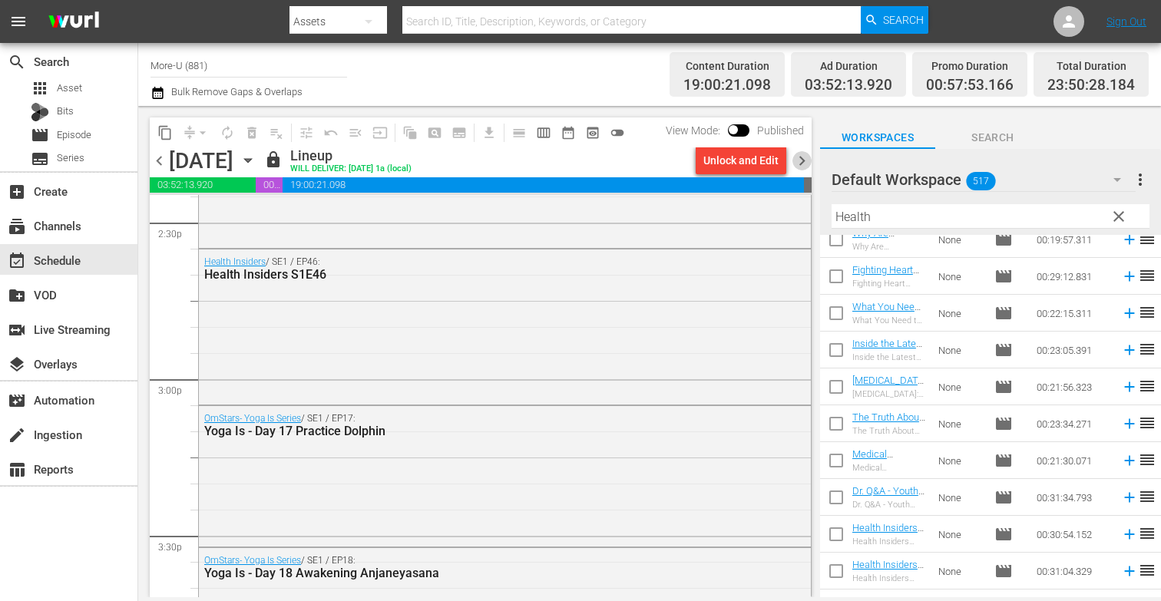
click at [802, 157] on span "chevron_right" at bounding box center [802, 160] width 19 height 19
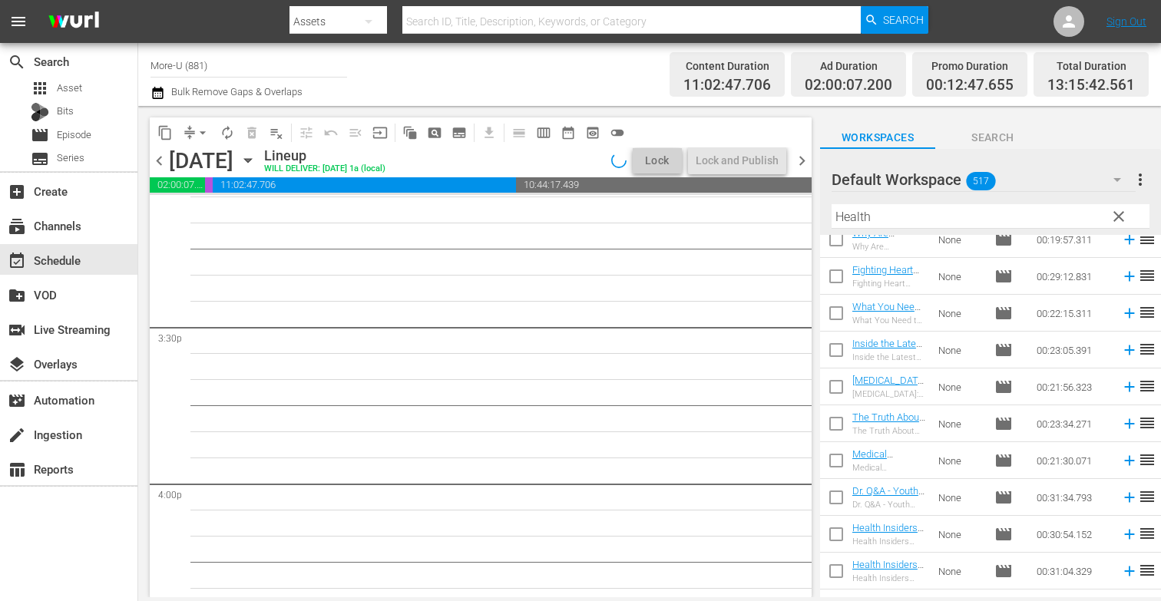
scroll to position [4490, 0]
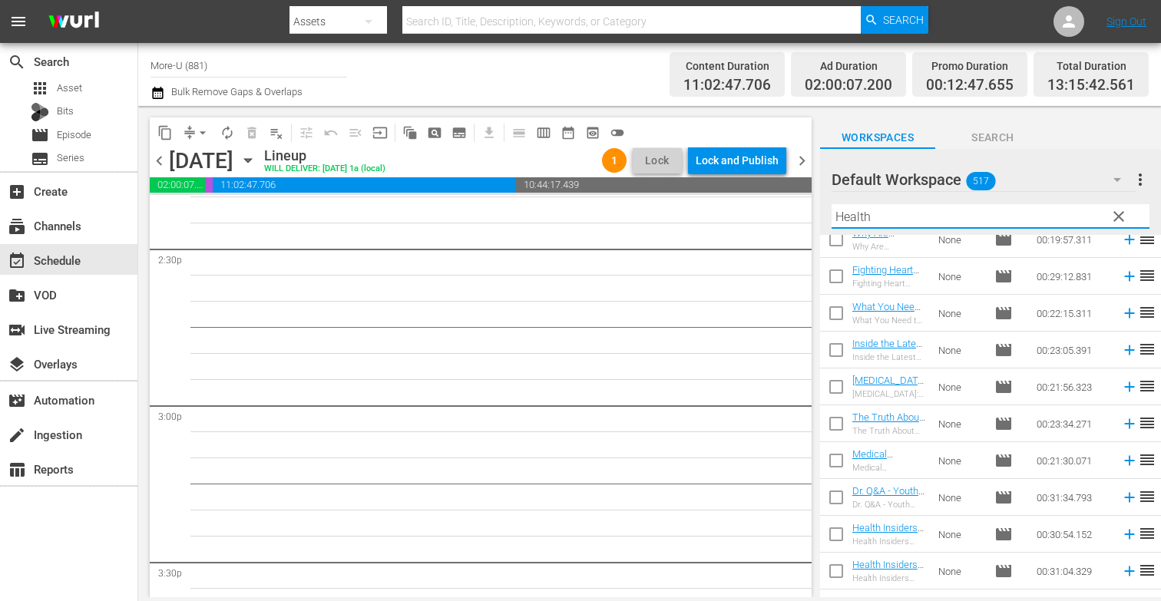
click at [906, 220] on input "Health" at bounding box center [991, 216] width 318 height 25
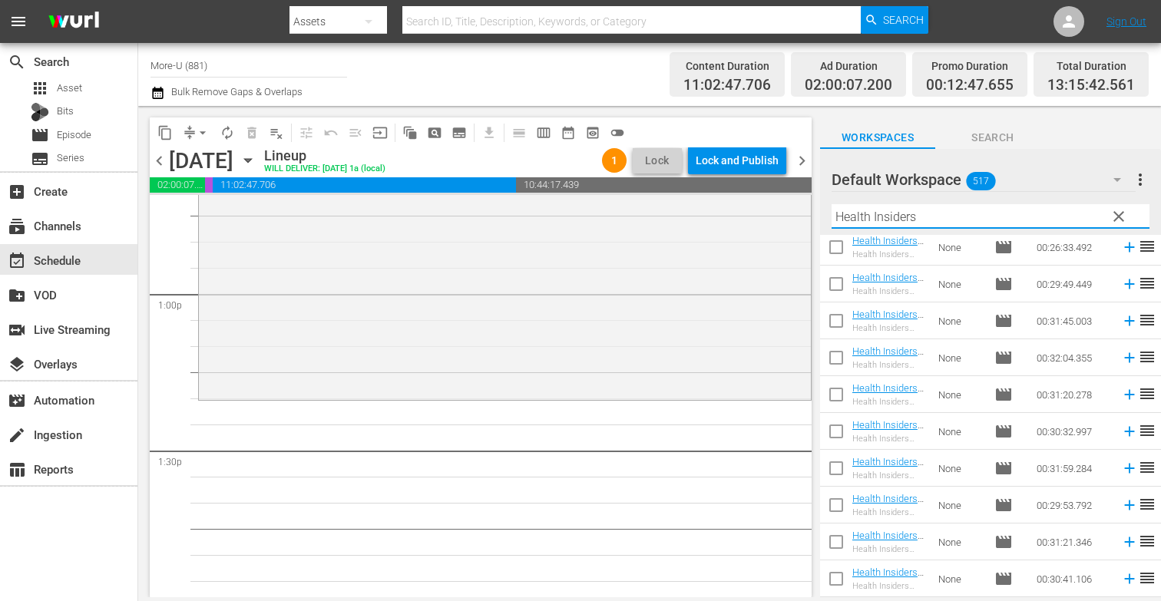
scroll to position [327, 0]
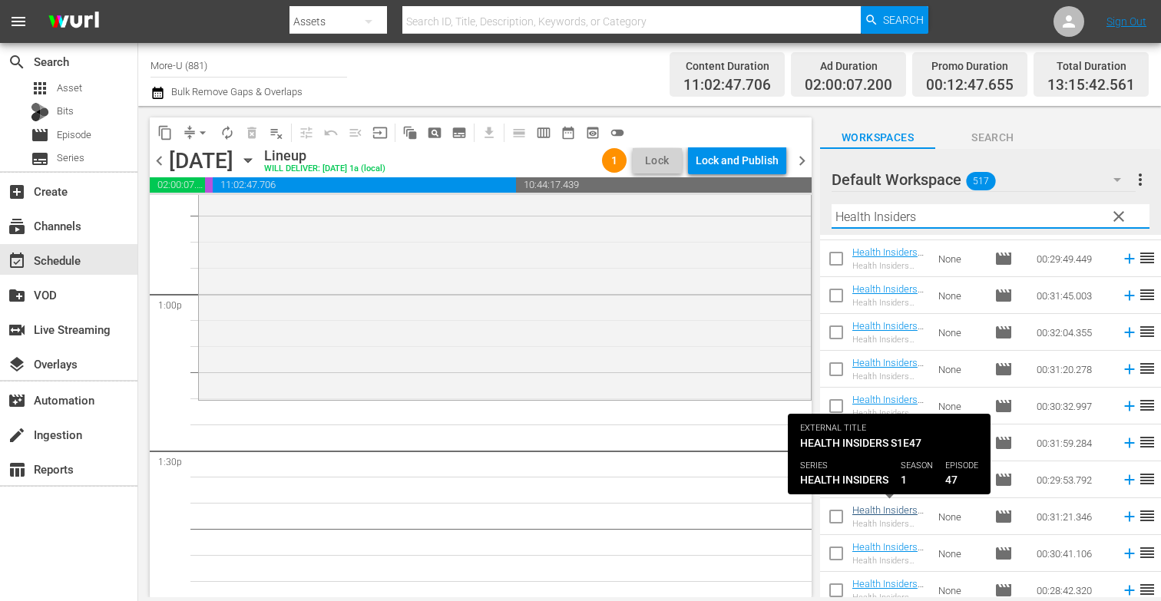
type input "Health Insiders"
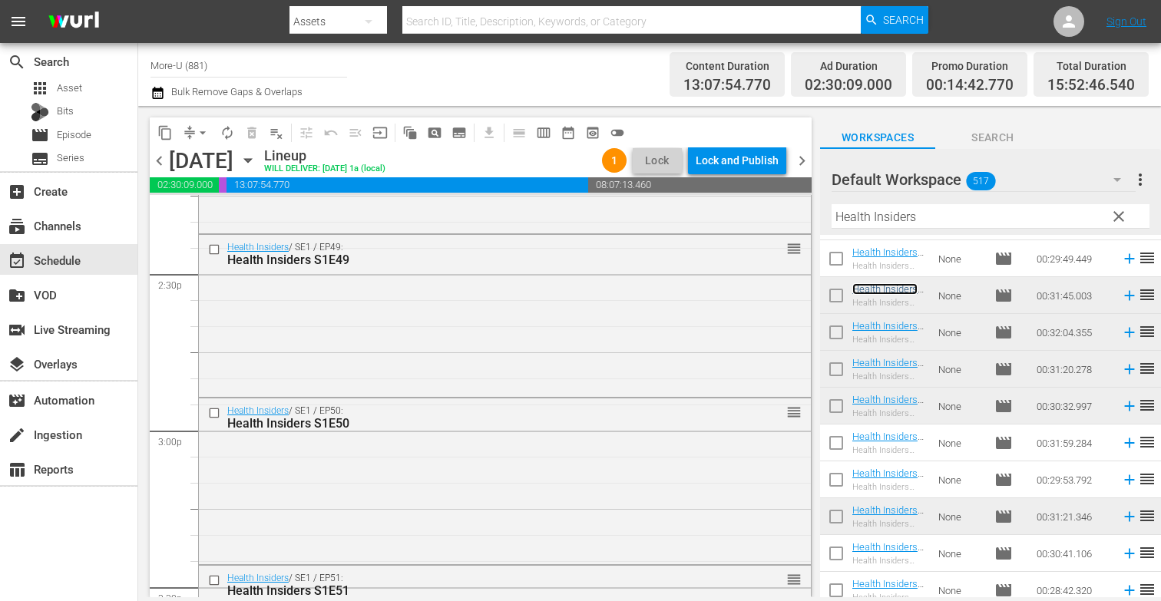
scroll to position [4416, 0]
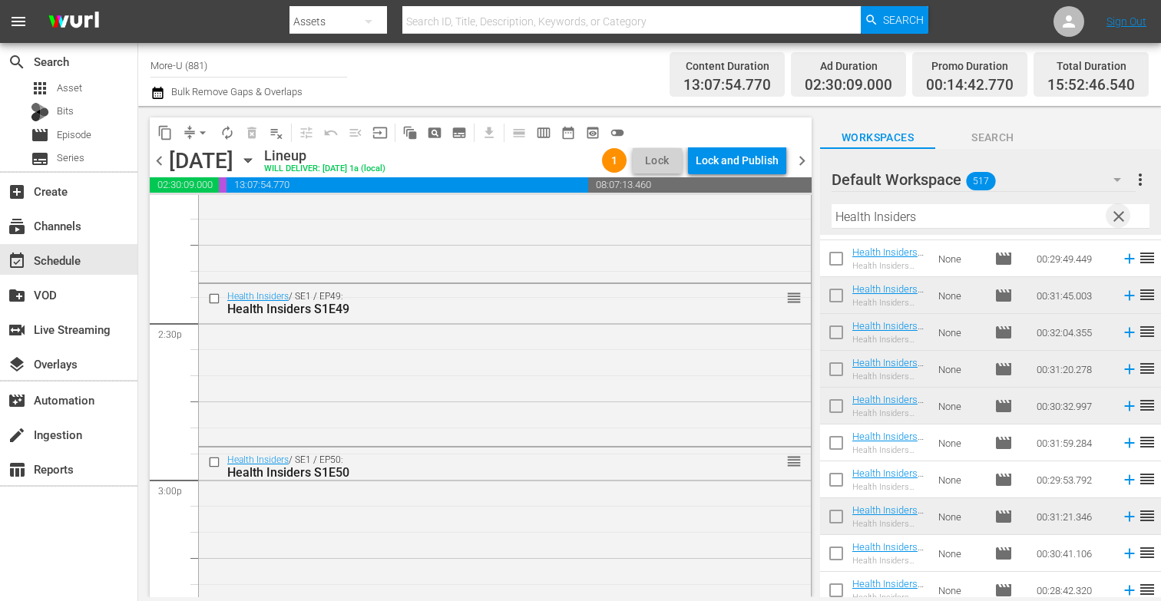
click at [1118, 216] on span "clear" at bounding box center [1119, 216] width 18 height 18
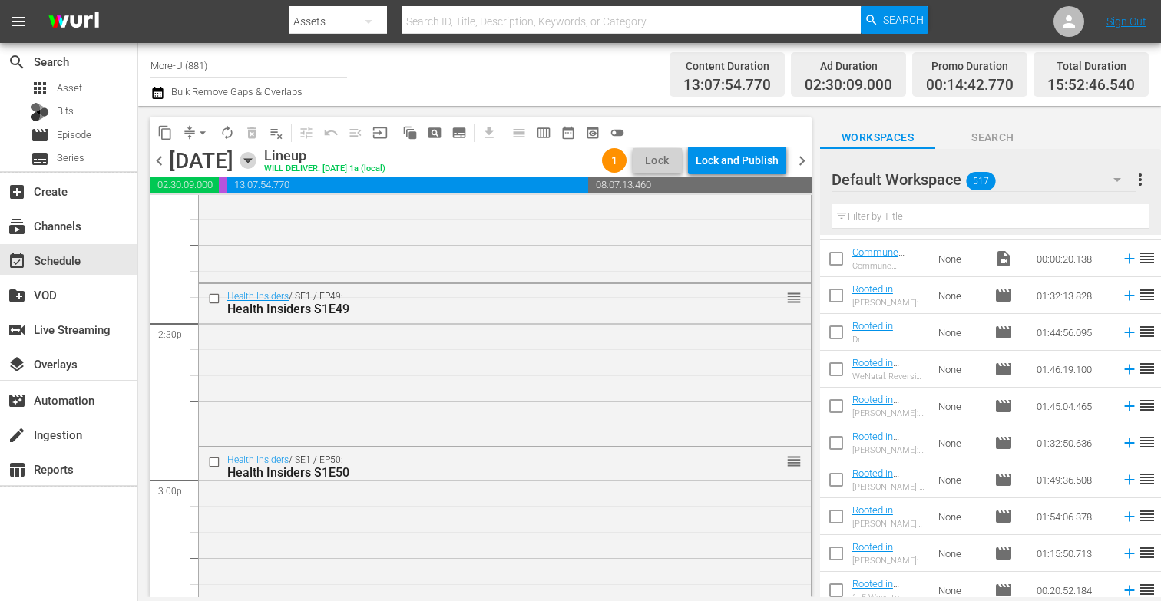
click at [251, 159] on icon "button" at bounding box center [247, 161] width 7 height 4
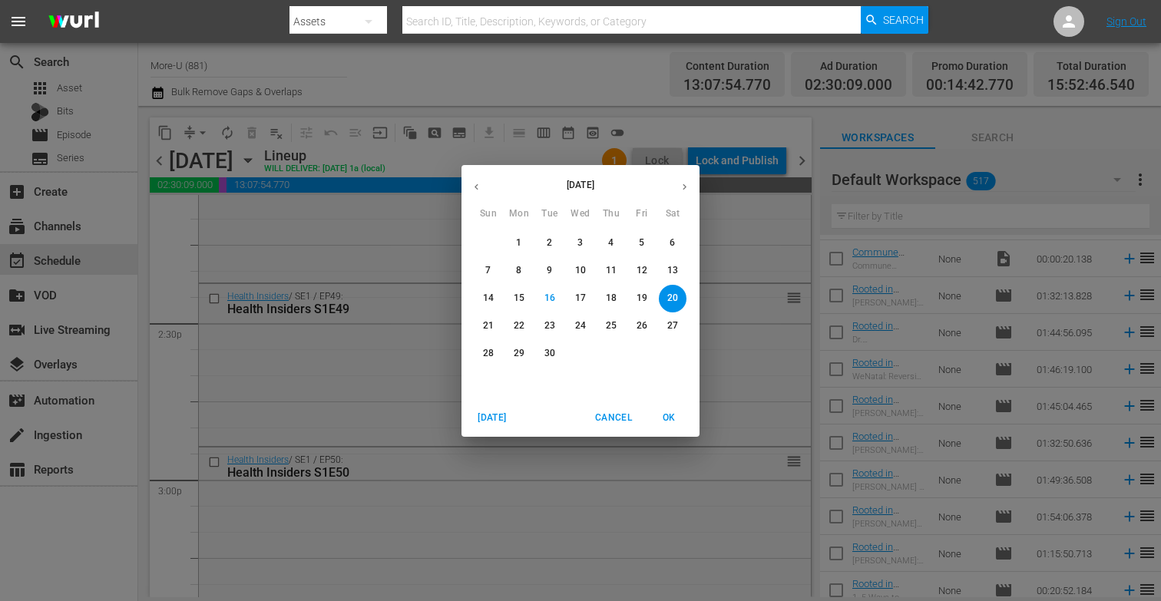
click at [637, 300] on p "19" at bounding box center [642, 298] width 11 height 13
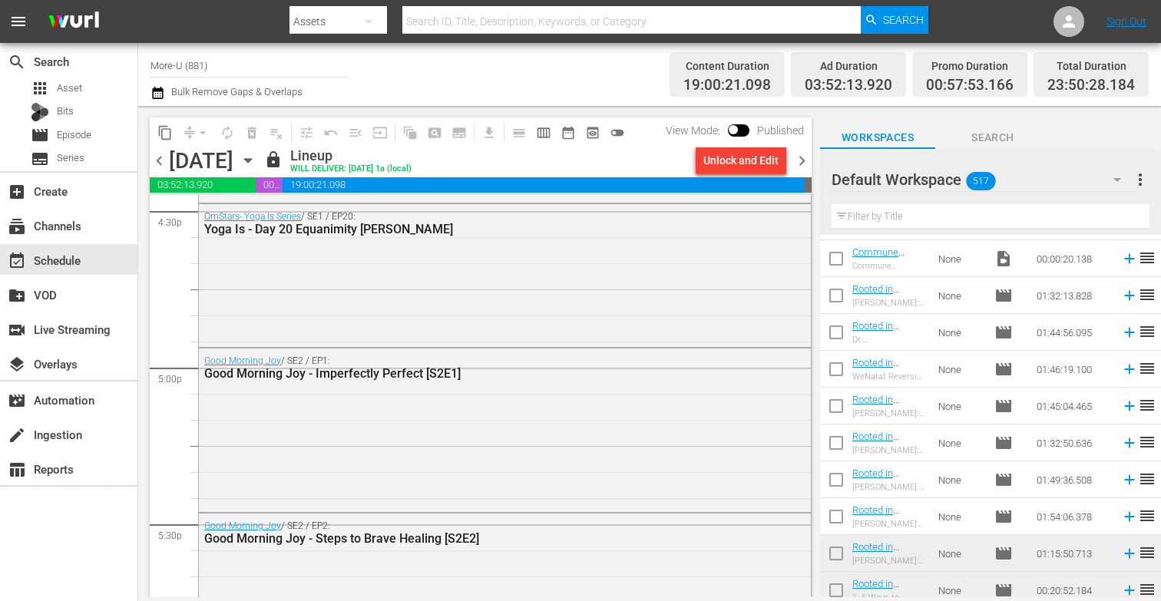
scroll to position [5162, 0]
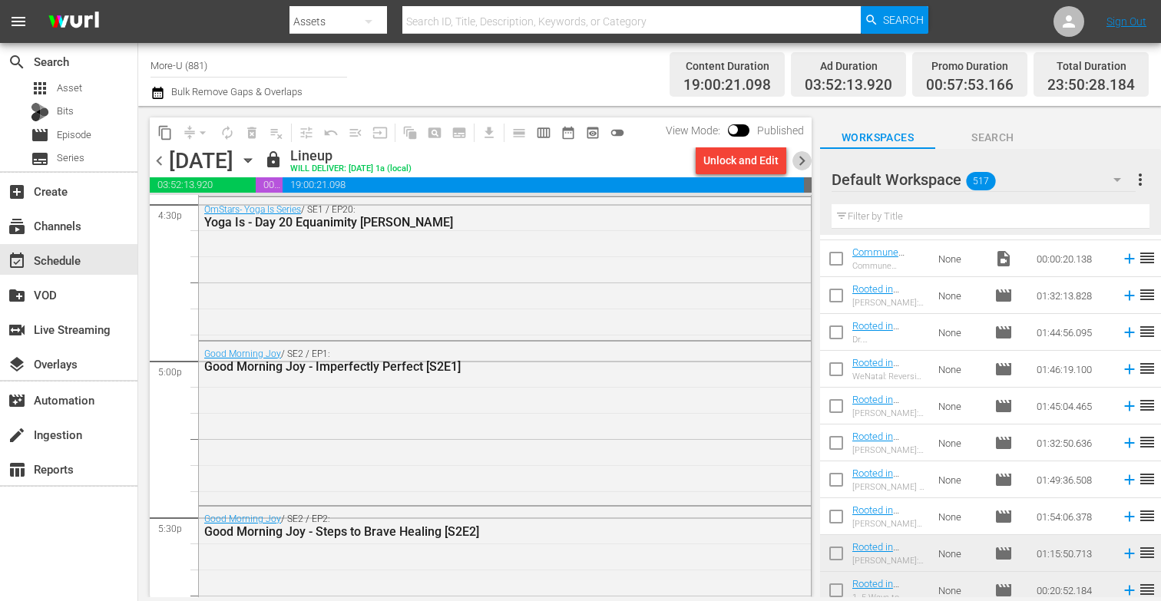
click at [802, 154] on span "chevron_right" at bounding box center [802, 160] width 19 height 19
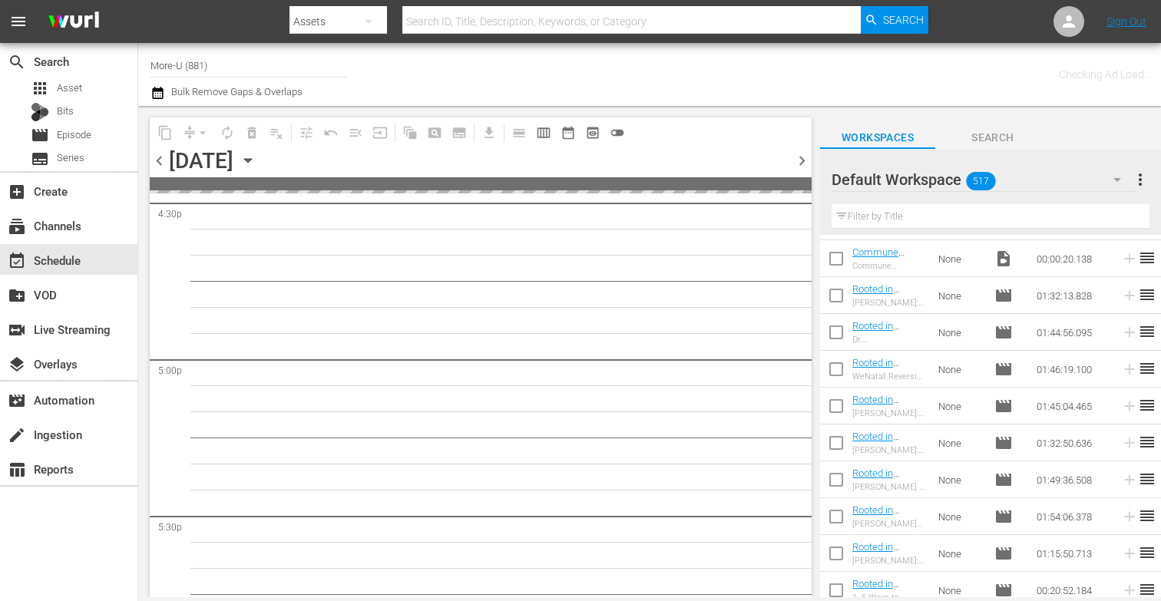
click at [870, 204] on input "text" at bounding box center [991, 216] width 318 height 25
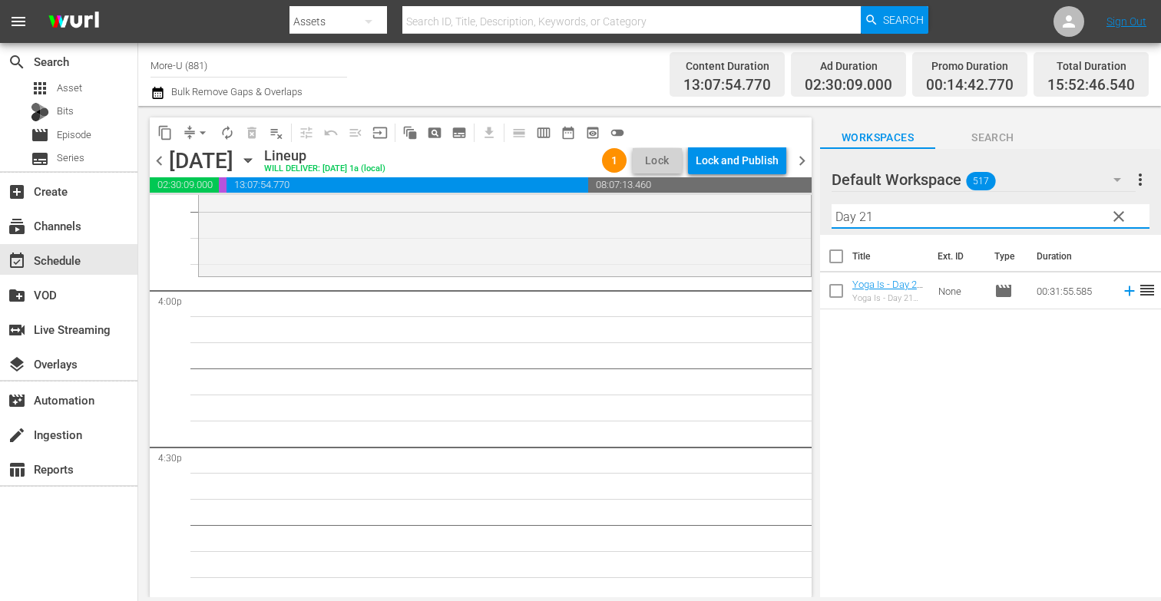
scroll to position [4876, 0]
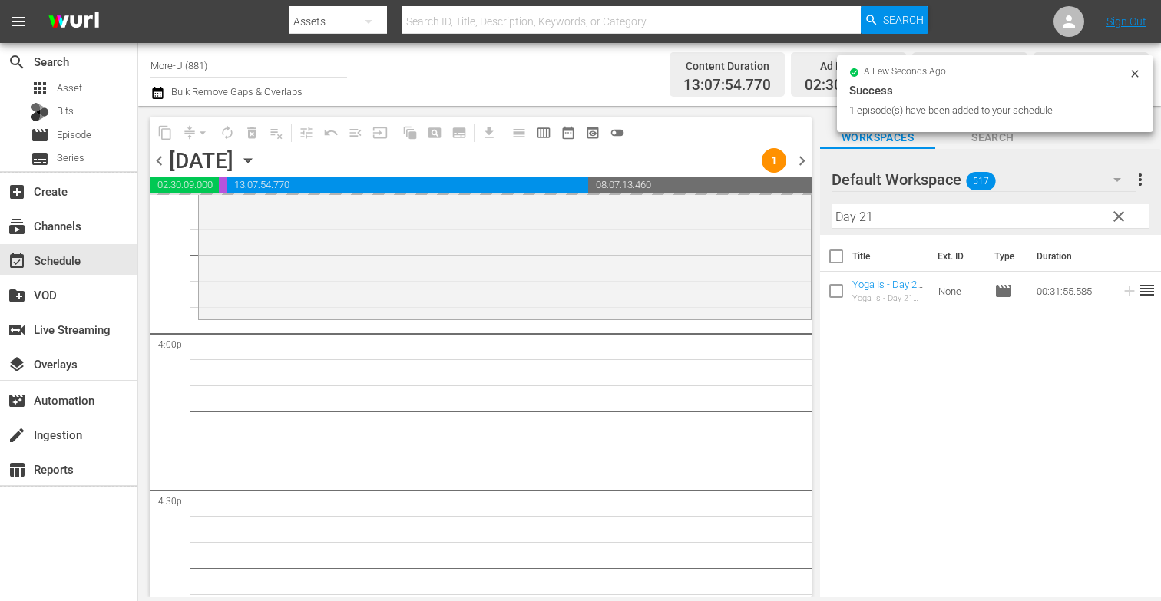
click at [880, 225] on input "Day 21" at bounding box center [991, 216] width 318 height 25
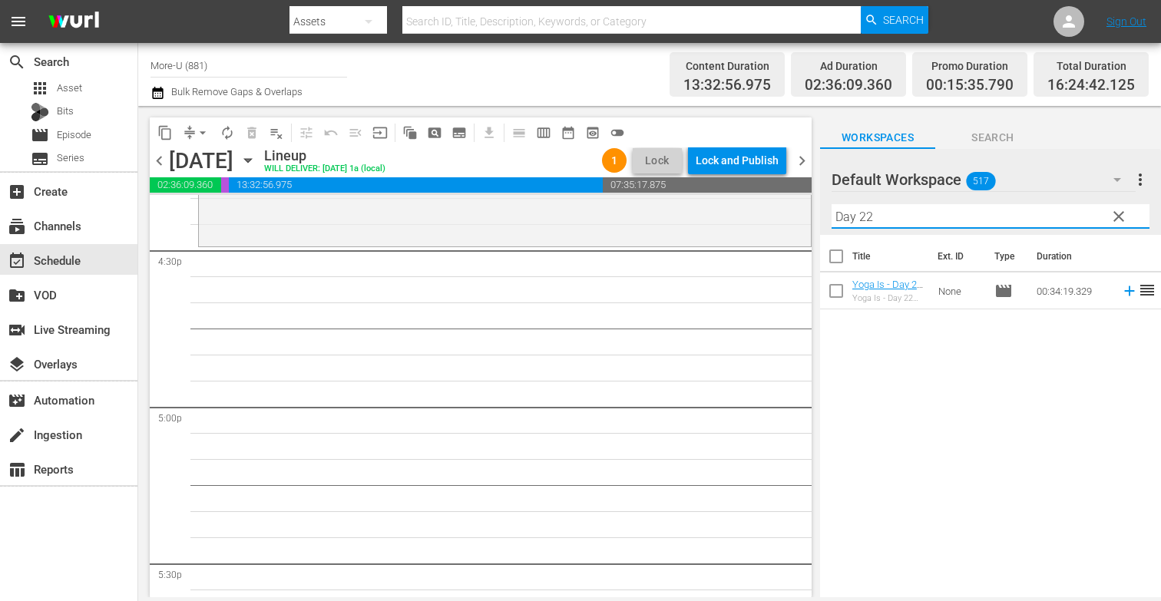
scroll to position [5122, 0]
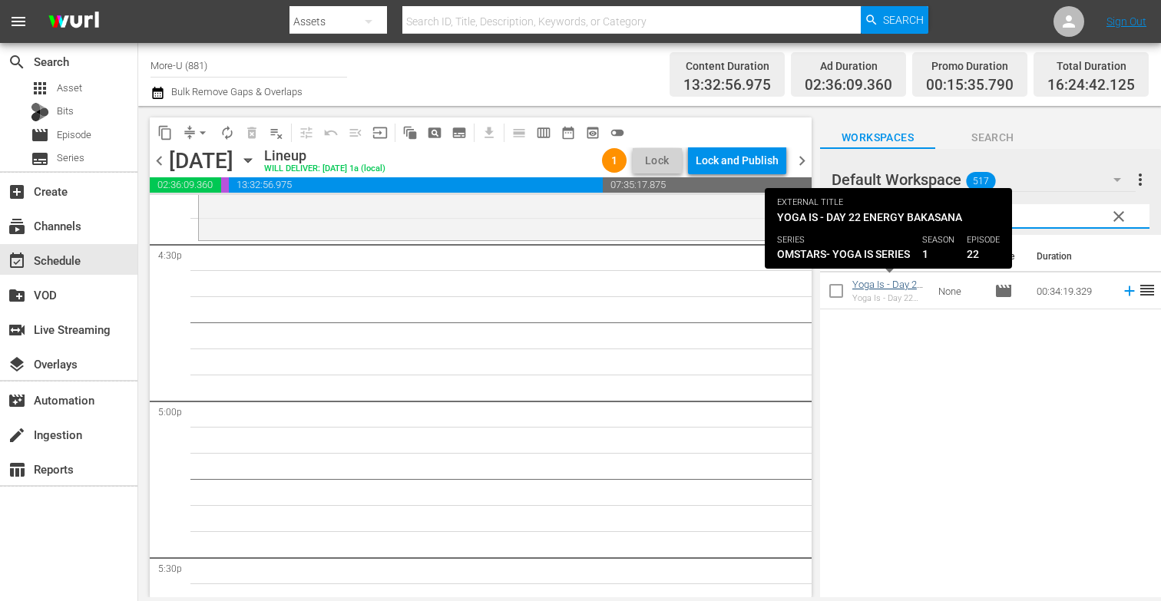
type input "Day 22"
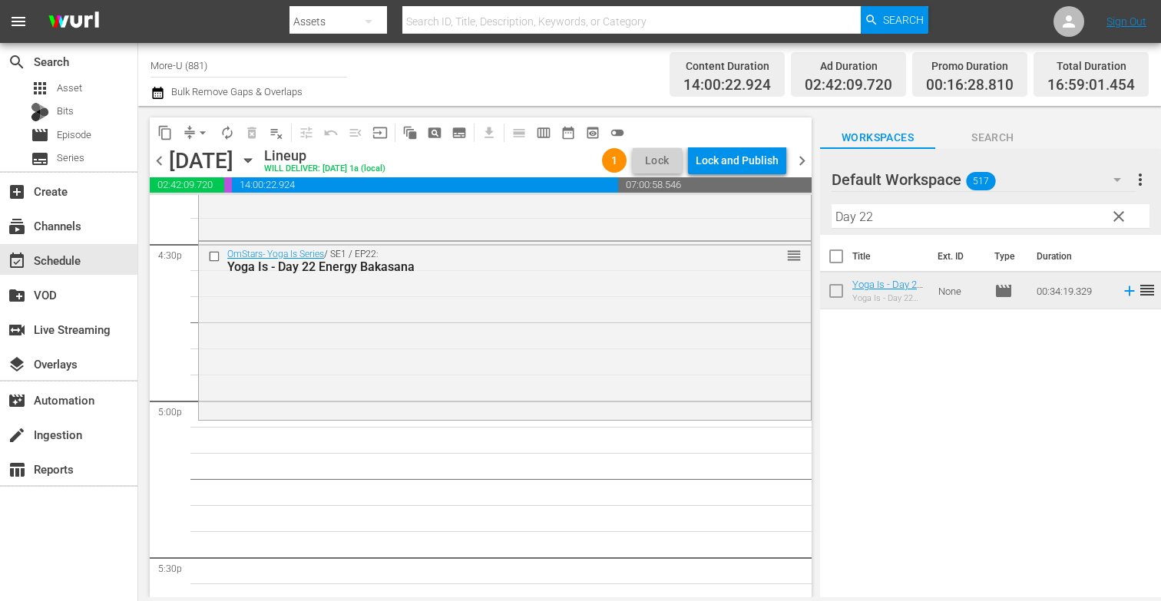
click at [251, 160] on icon "button" at bounding box center [247, 161] width 7 height 4
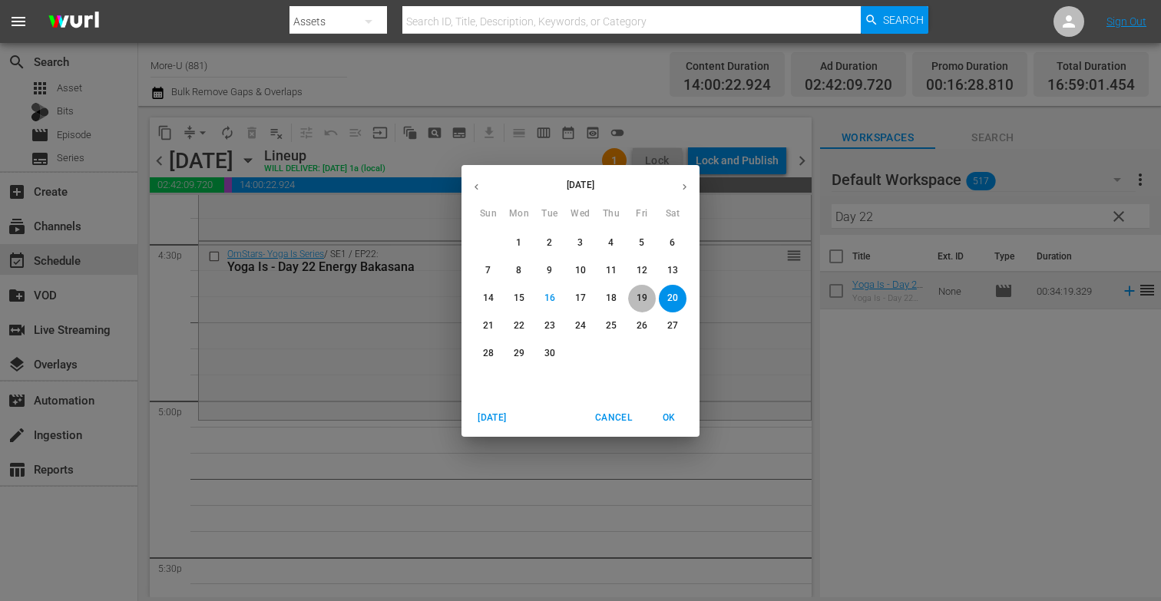
click at [641, 301] on p "19" at bounding box center [642, 298] width 11 height 13
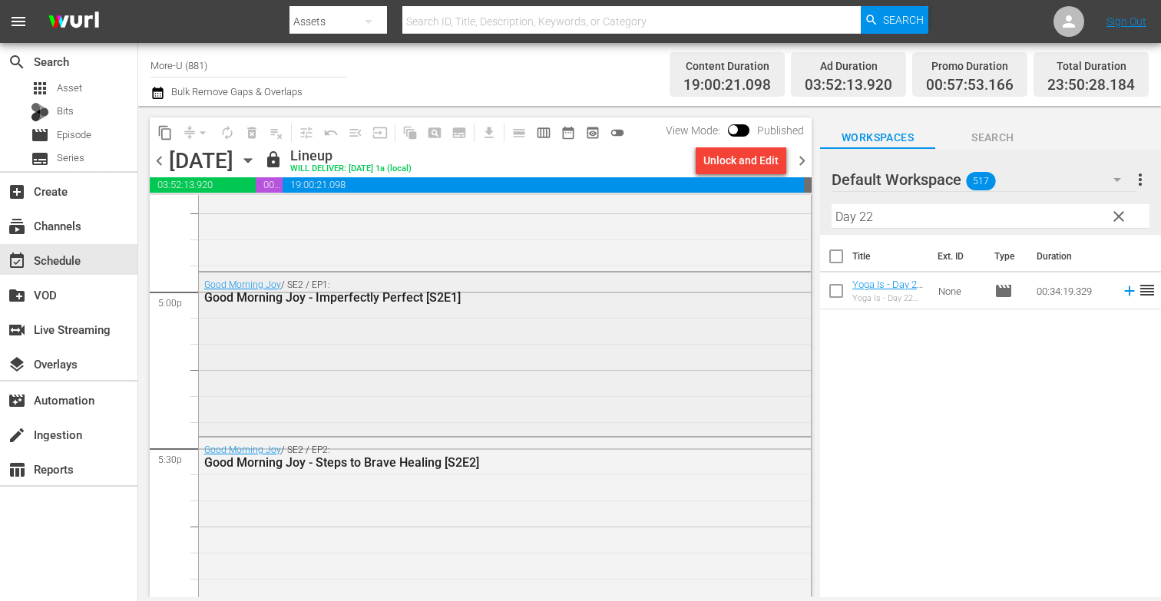
scroll to position [5237, 0]
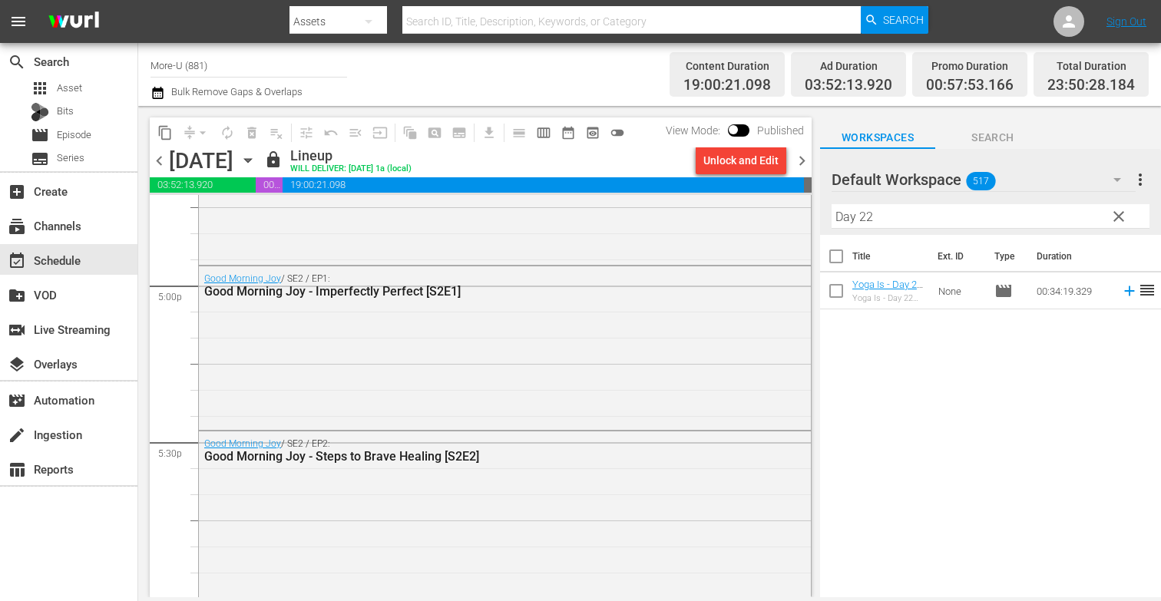
click at [807, 161] on span "chevron_right" at bounding box center [802, 160] width 19 height 19
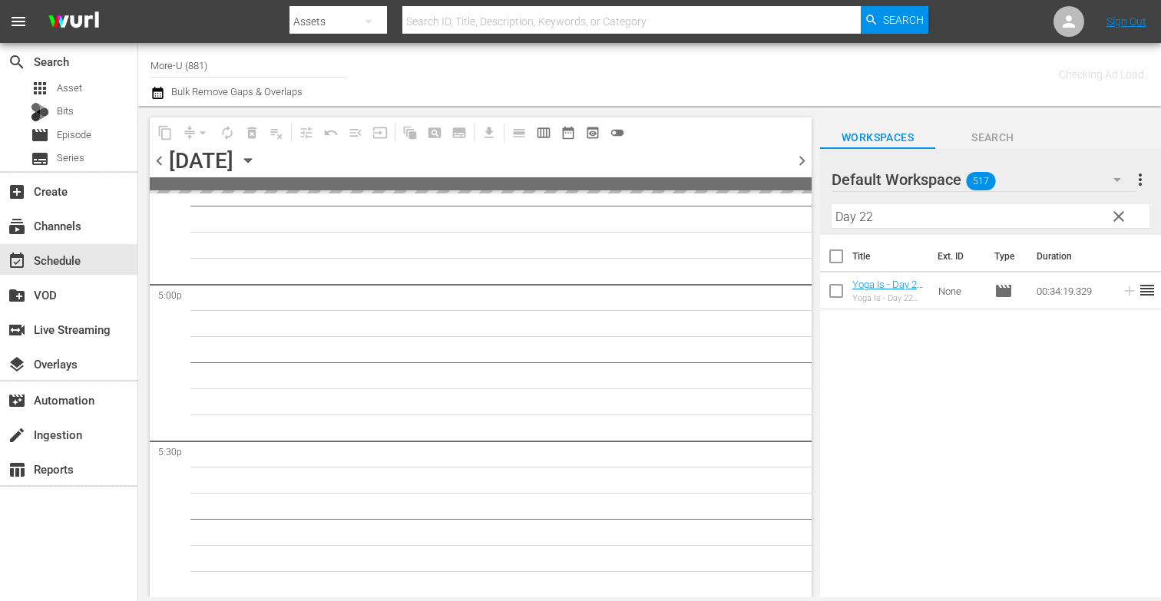
scroll to position [5498, 0]
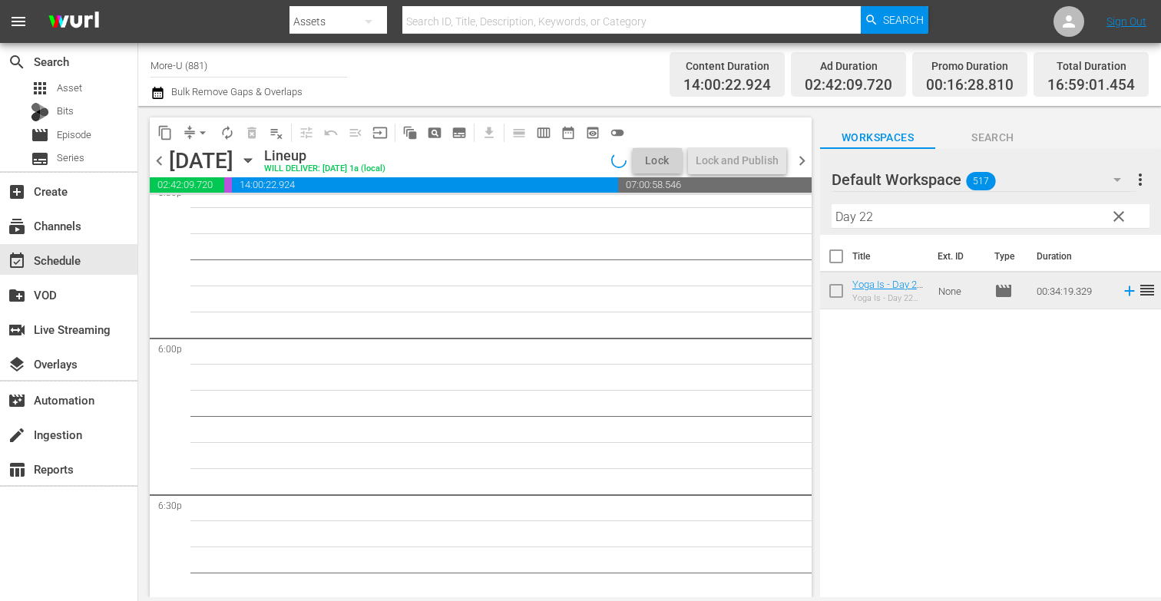
click at [1125, 215] on span "clear" at bounding box center [1119, 216] width 18 height 18
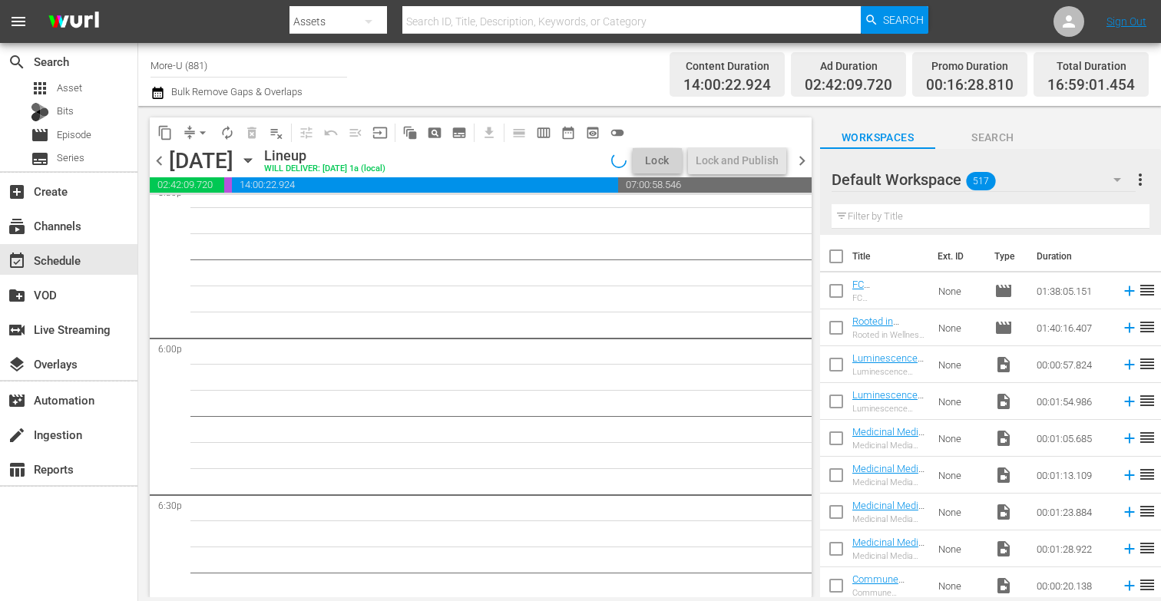
click at [1028, 214] on input "text" at bounding box center [991, 216] width 318 height 25
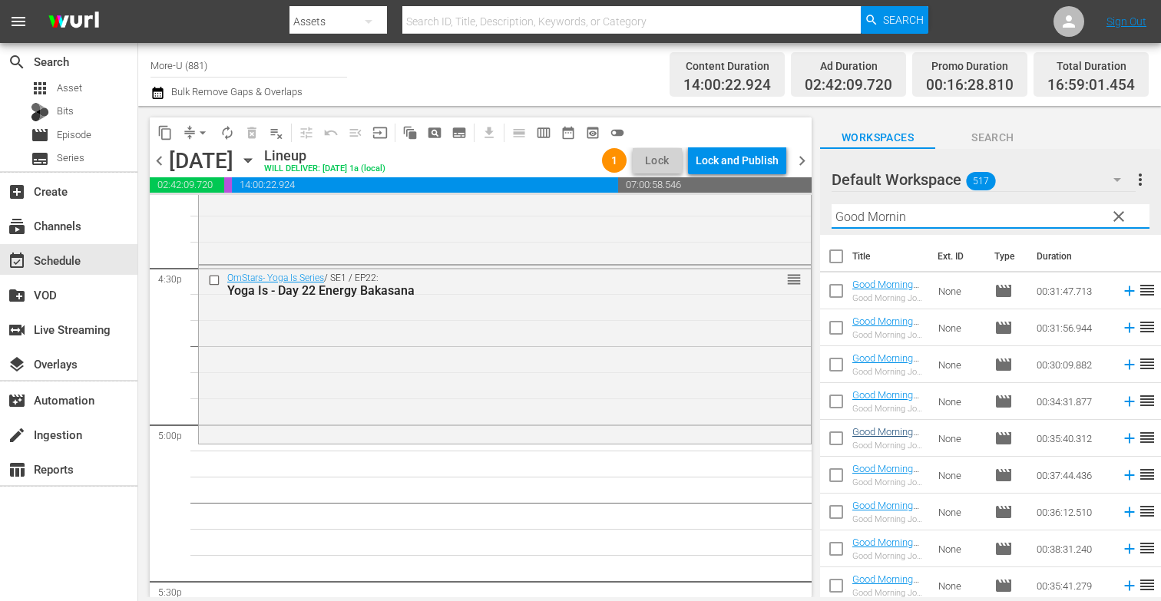
scroll to position [78, 0]
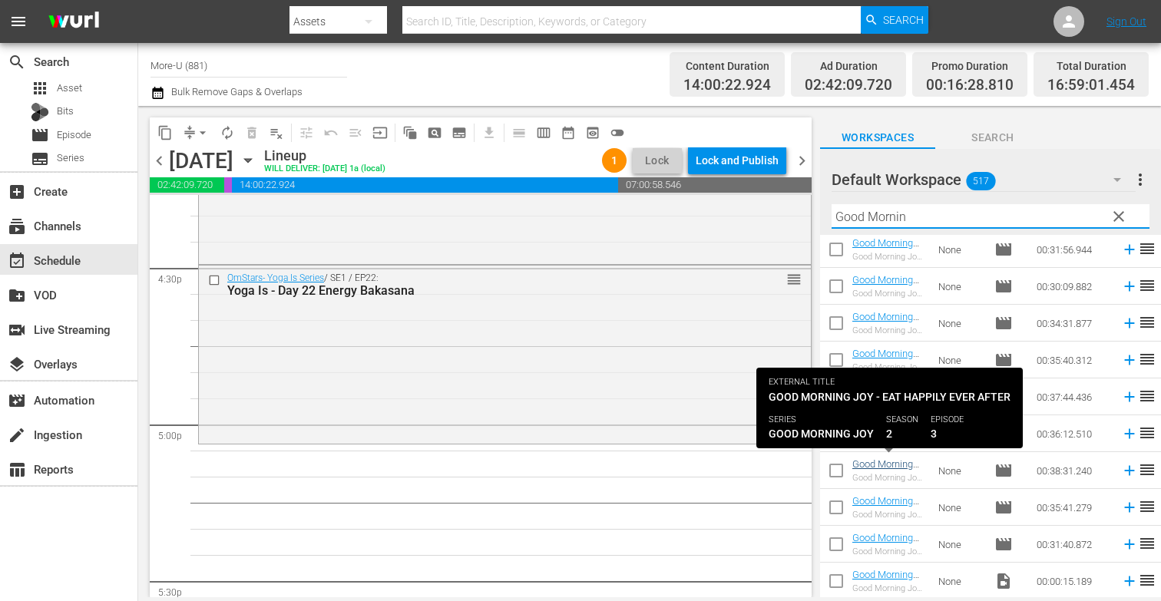
type input "Good Mornin"
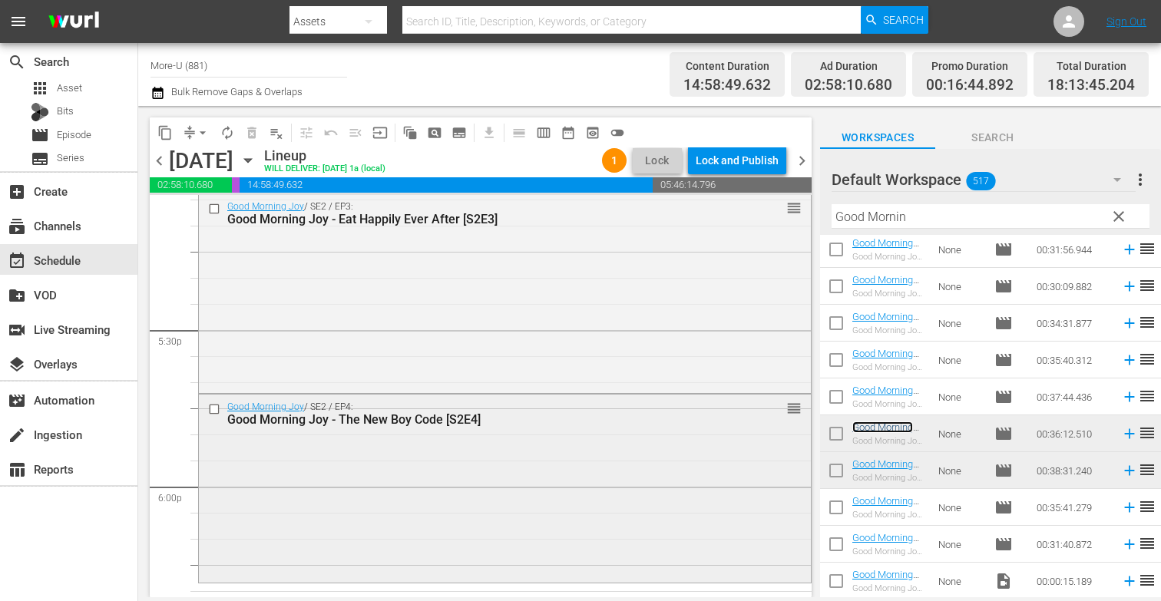
scroll to position [5340, 0]
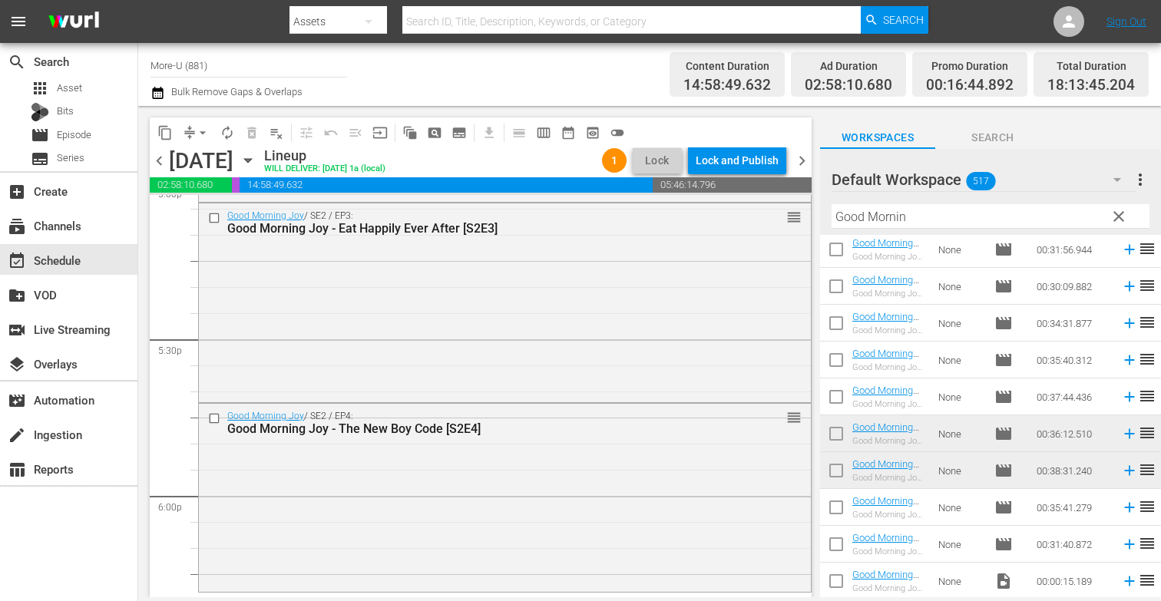
click at [257, 164] on icon "button" at bounding box center [248, 160] width 17 height 17
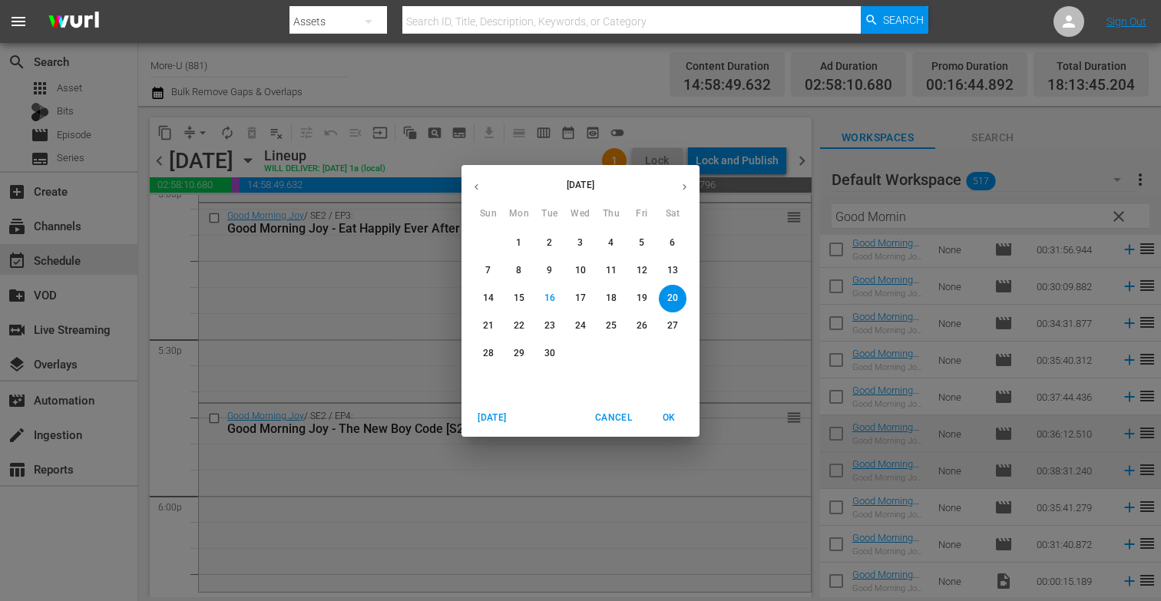
click at [646, 298] on p "19" at bounding box center [642, 298] width 11 height 13
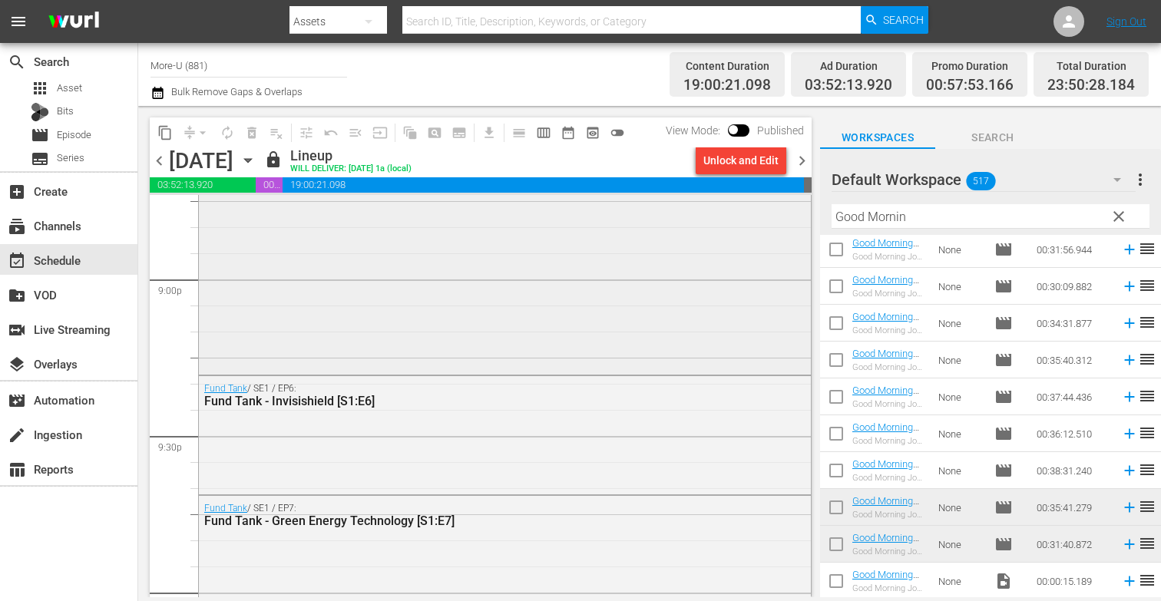
scroll to position [6494, 0]
click at [798, 158] on span "chevron_right" at bounding box center [802, 160] width 19 height 19
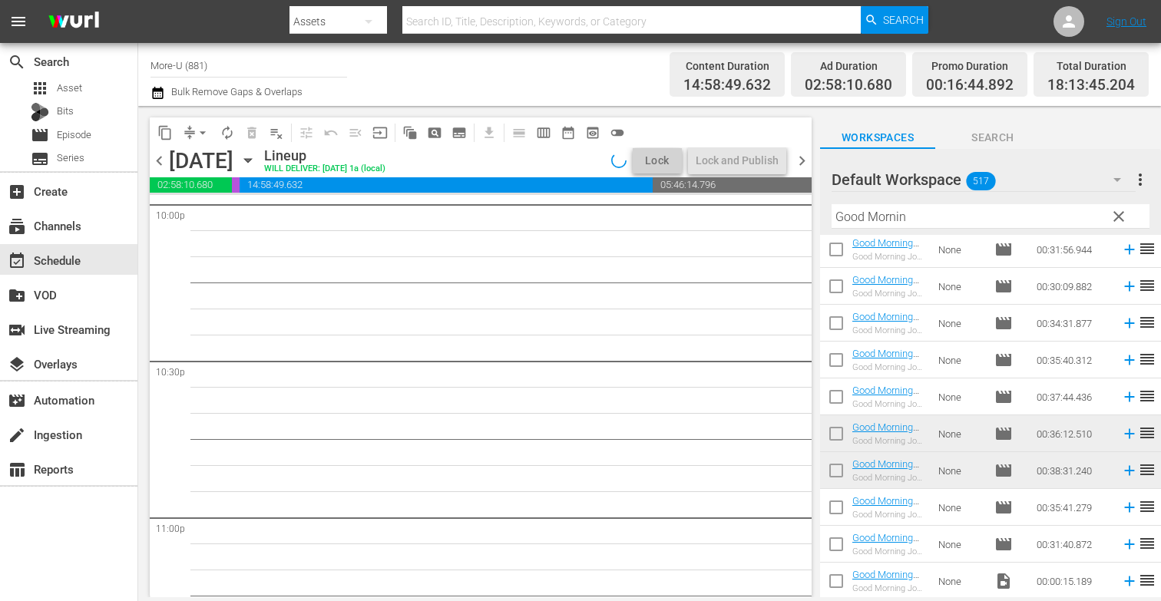
scroll to position [6468, 0]
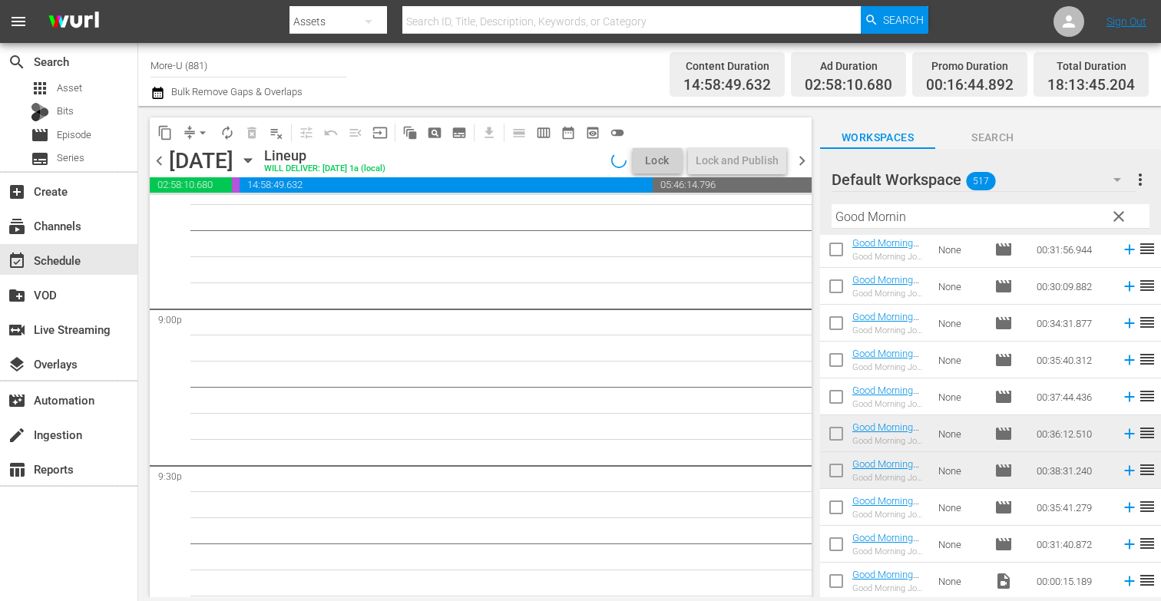
click at [1127, 217] on span "clear" at bounding box center [1119, 216] width 18 height 18
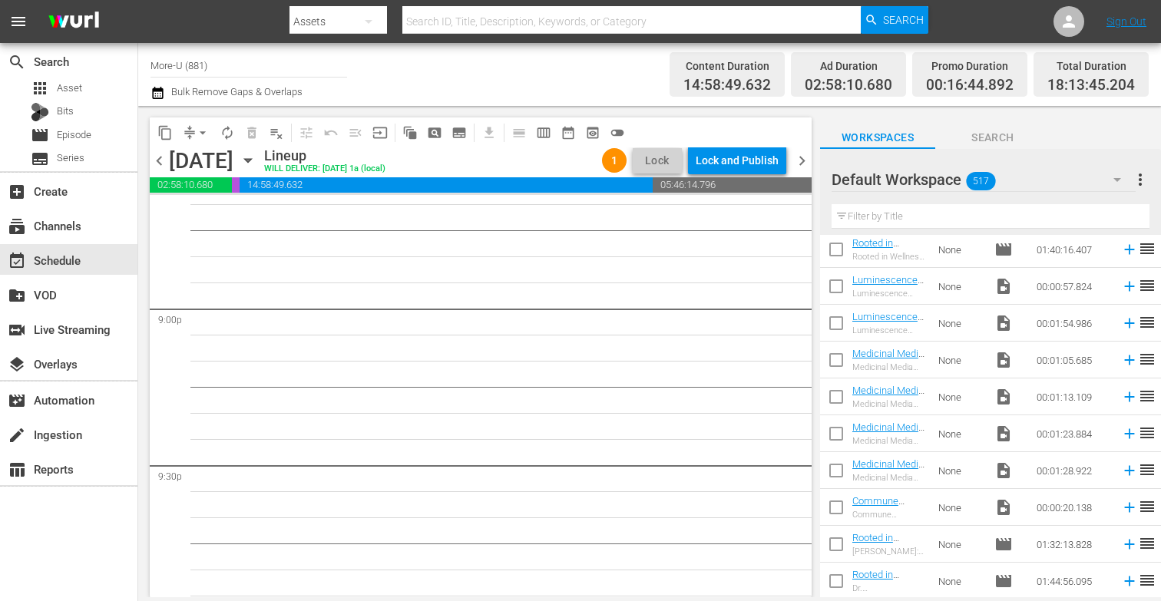
click at [1021, 217] on input "text" at bounding box center [991, 216] width 318 height 25
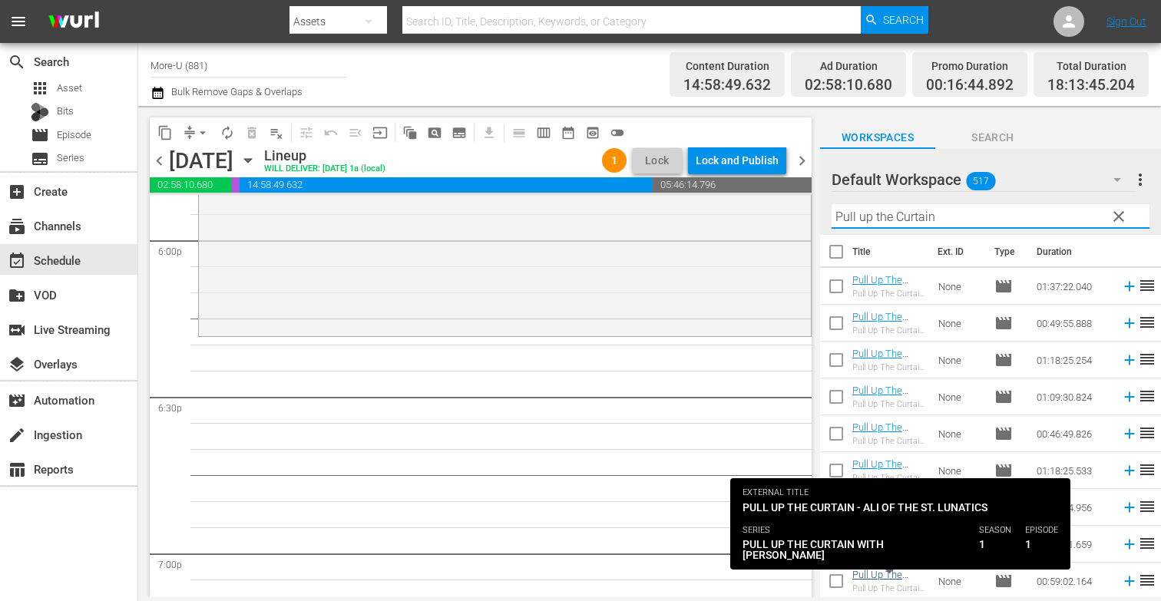
scroll to position [0, 0]
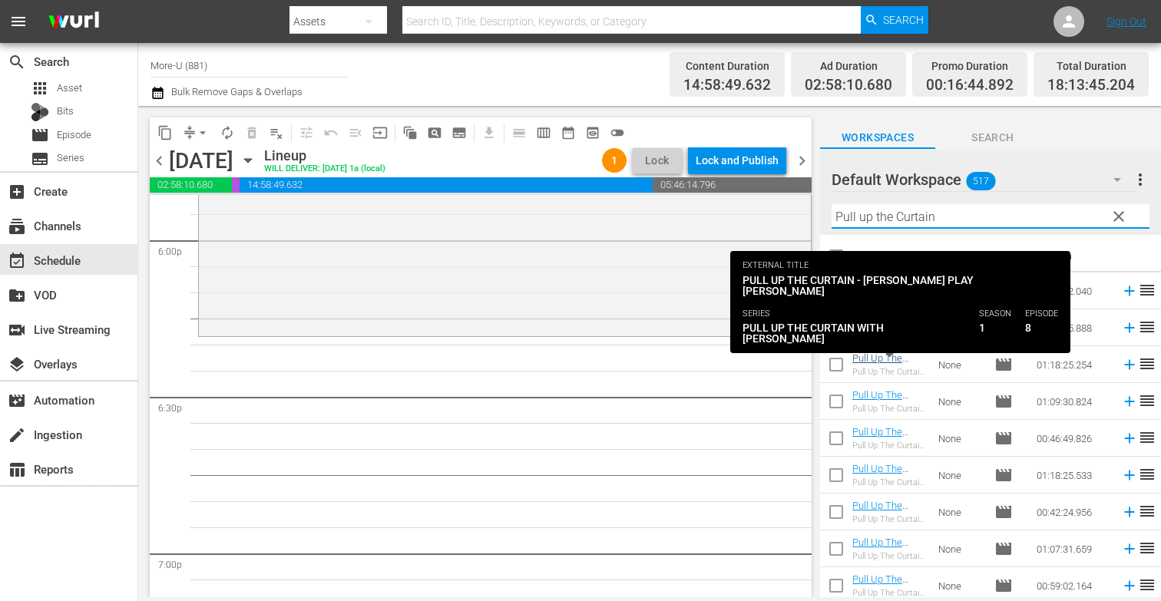
type input "Pull up the Curtain"
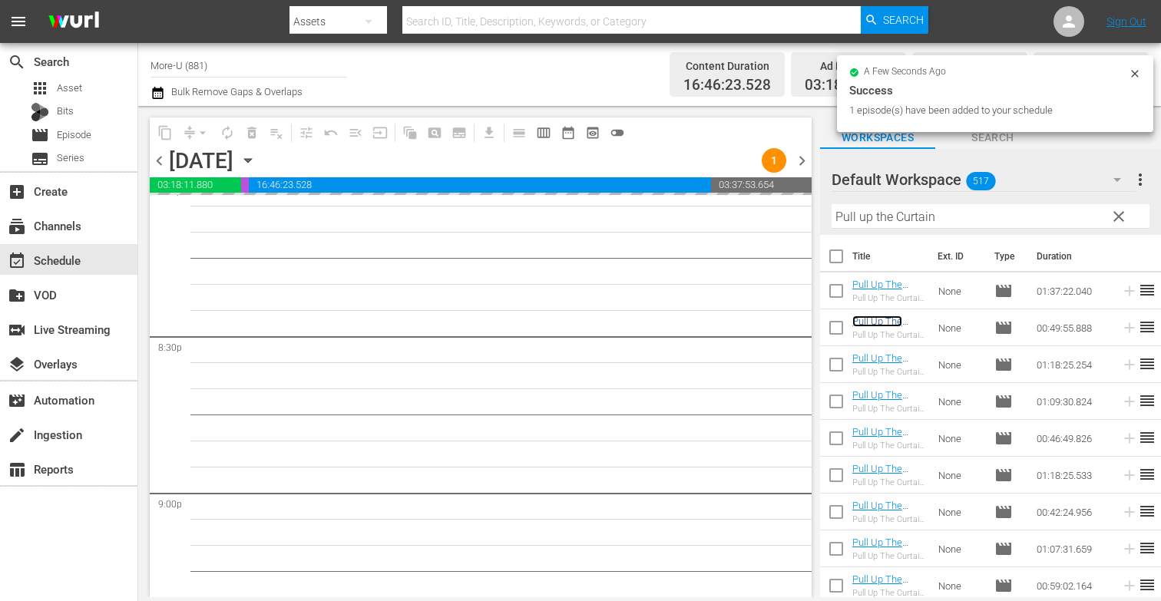
scroll to position [6312, 0]
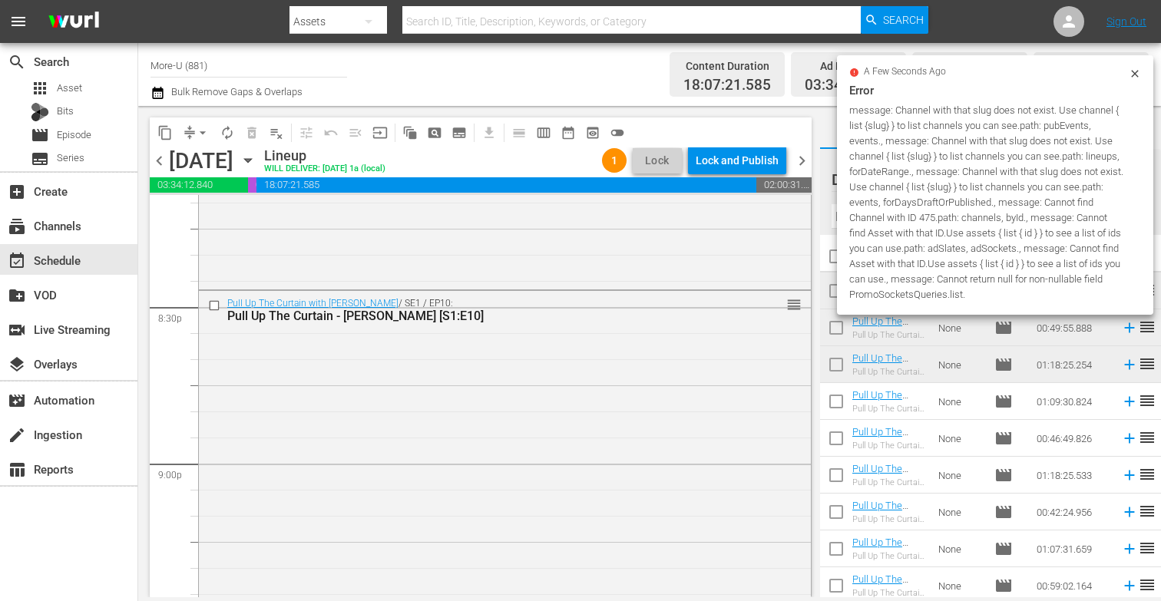
click at [134, 30] on nav "menu Search By Assets Search ID, Title, Description, Keywords, or Category Sear…" at bounding box center [580, 21] width 1161 height 43
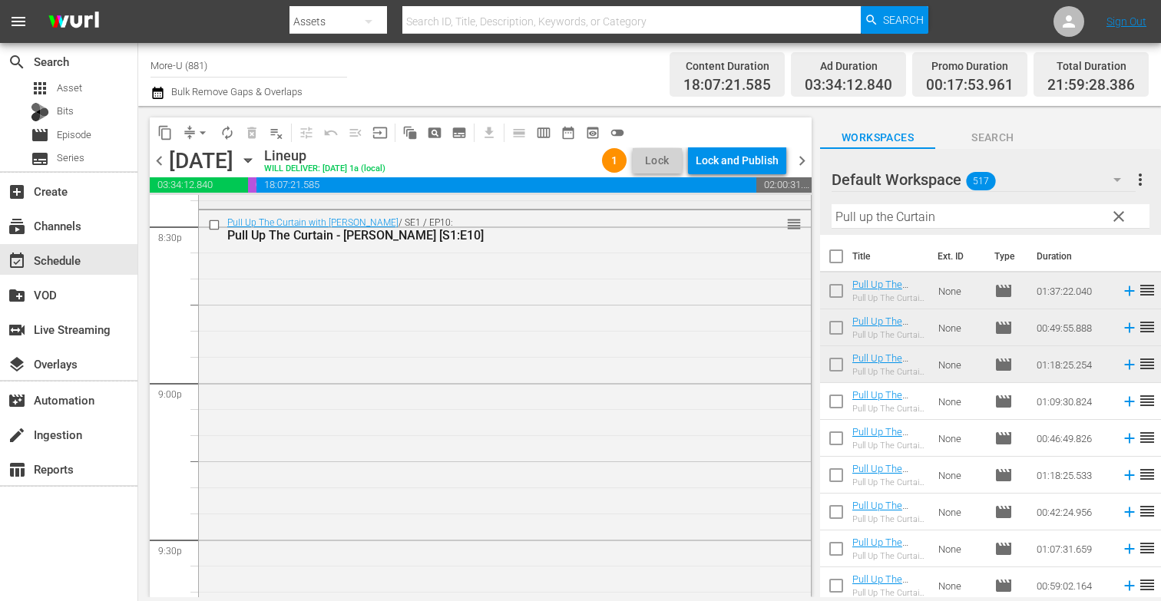
scroll to position [6395, 0]
click at [260, 161] on div "Saturday, September 20th September 20th" at bounding box center [214, 160] width 91 height 25
click at [257, 157] on icon "button" at bounding box center [248, 160] width 17 height 17
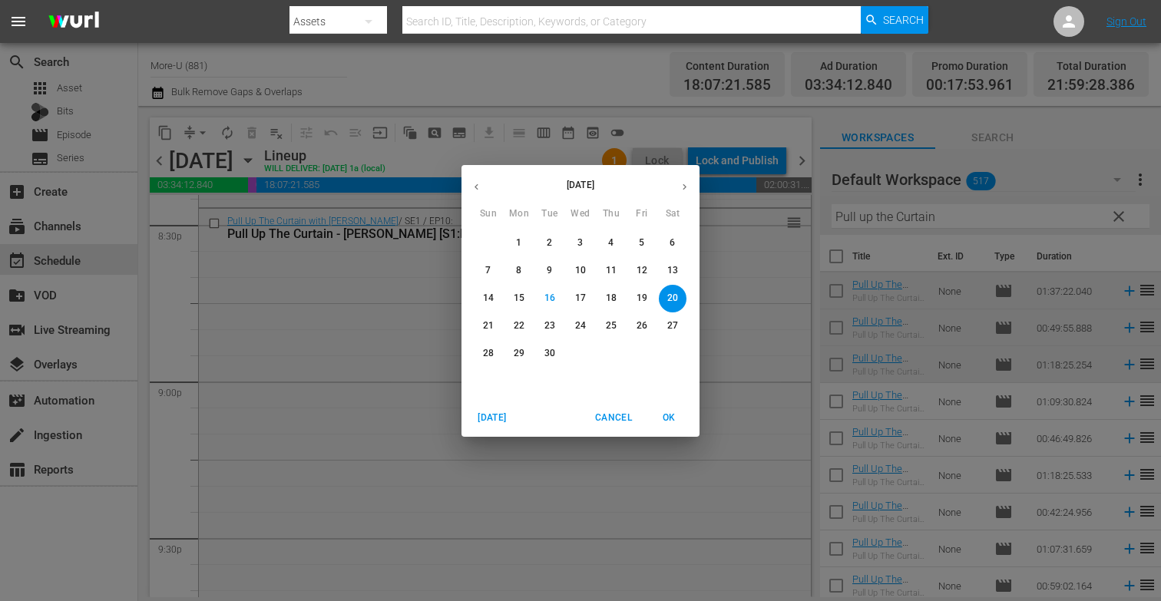
click at [645, 290] on button "19" at bounding box center [642, 299] width 28 height 28
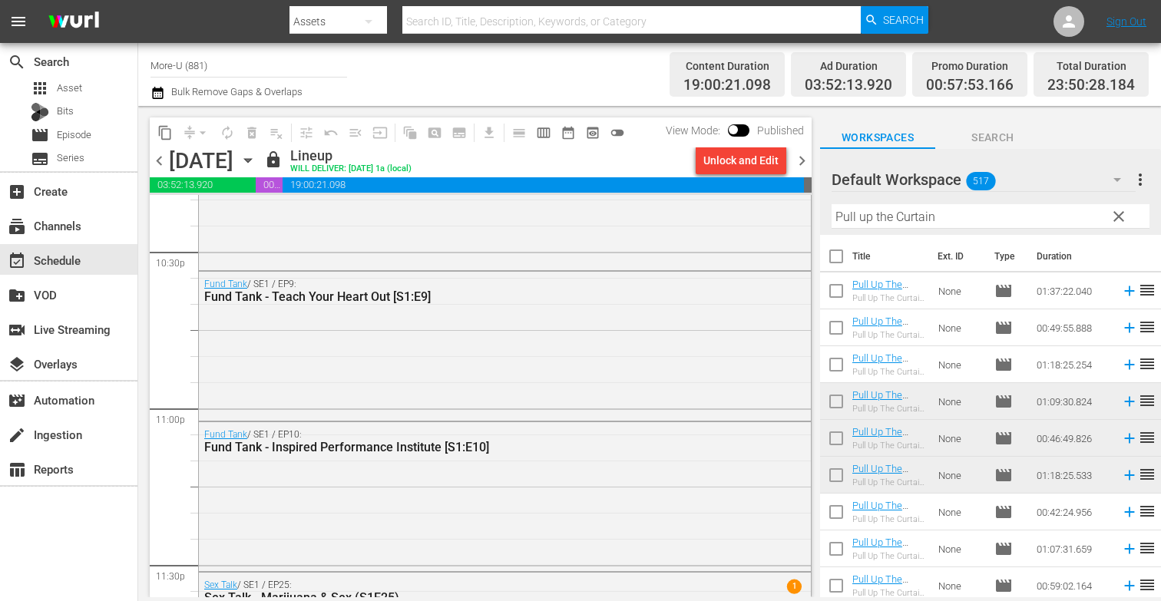
scroll to position [7144, 0]
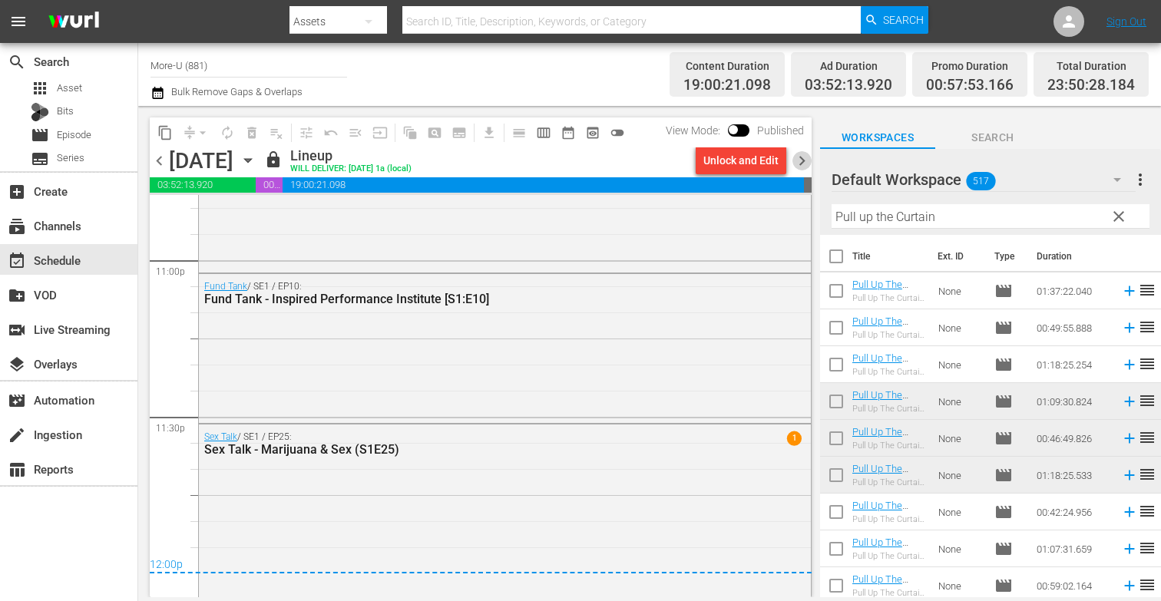
click at [803, 154] on span "chevron_right" at bounding box center [802, 160] width 19 height 19
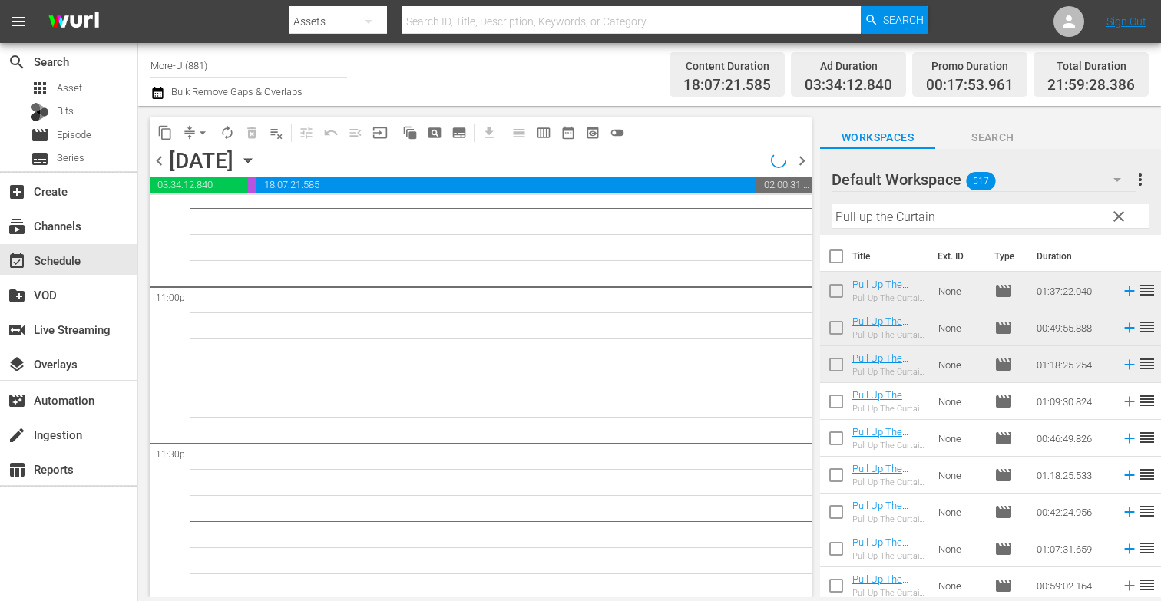
scroll to position [7119, 0]
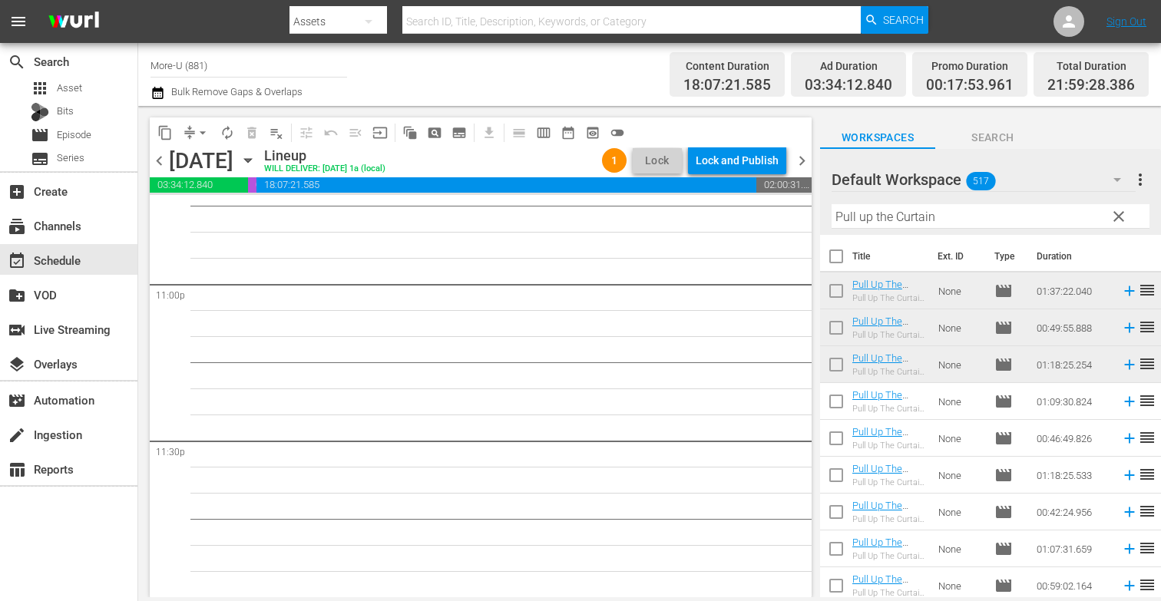
click at [171, 166] on div "[DATE]" at bounding box center [201, 160] width 65 height 25
click at [161, 161] on span "chevron_left" at bounding box center [159, 160] width 19 height 19
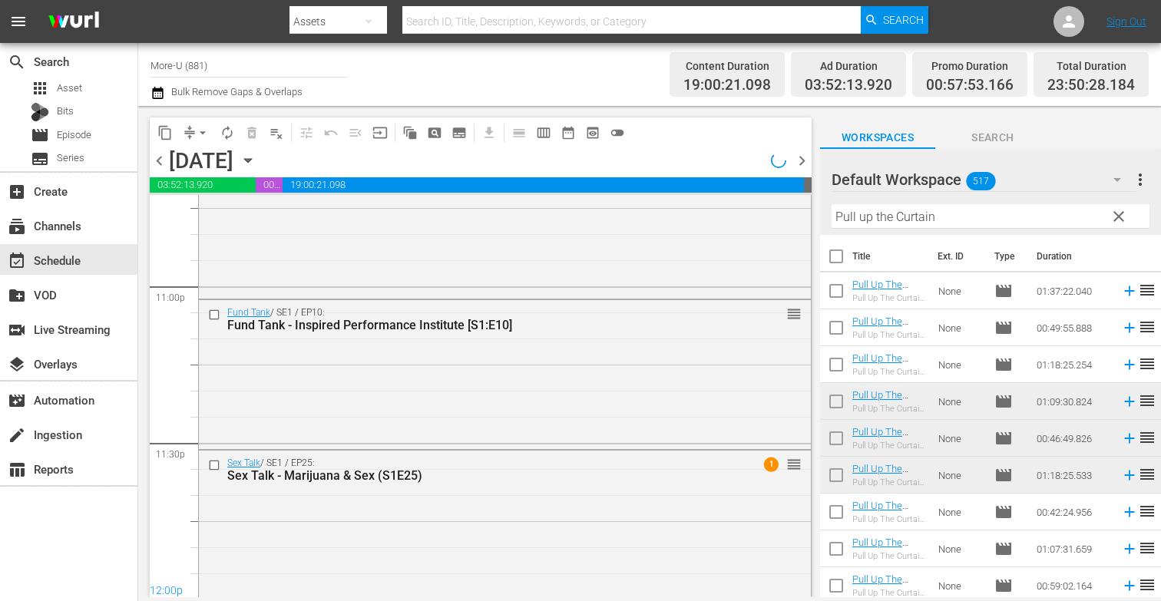
scroll to position [7144, 0]
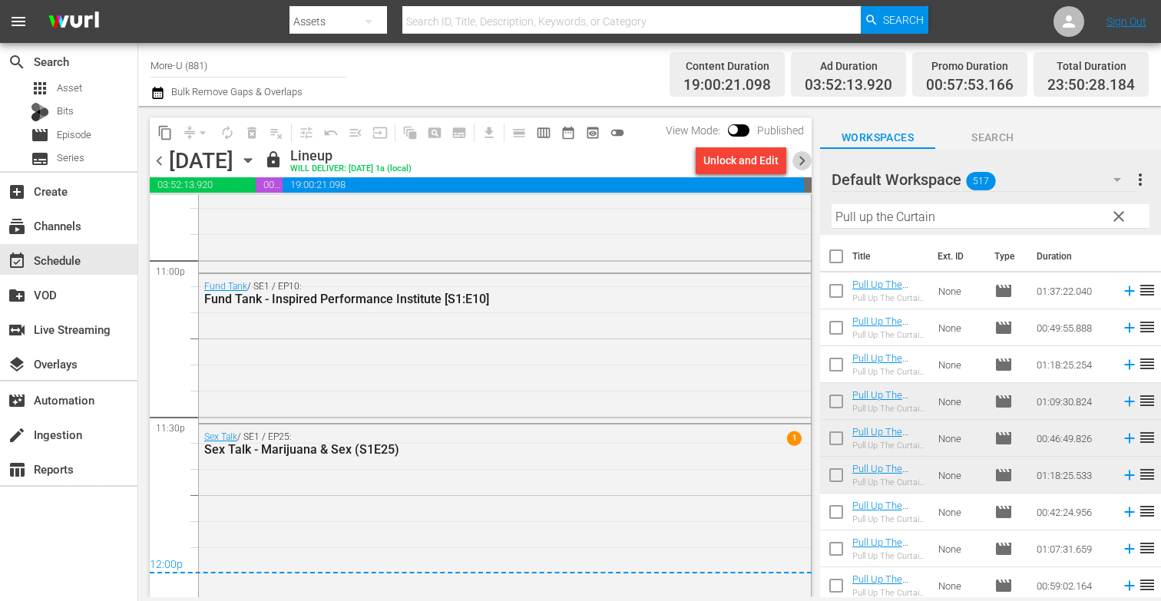
click at [799, 157] on span "chevron_right" at bounding box center [802, 160] width 19 height 19
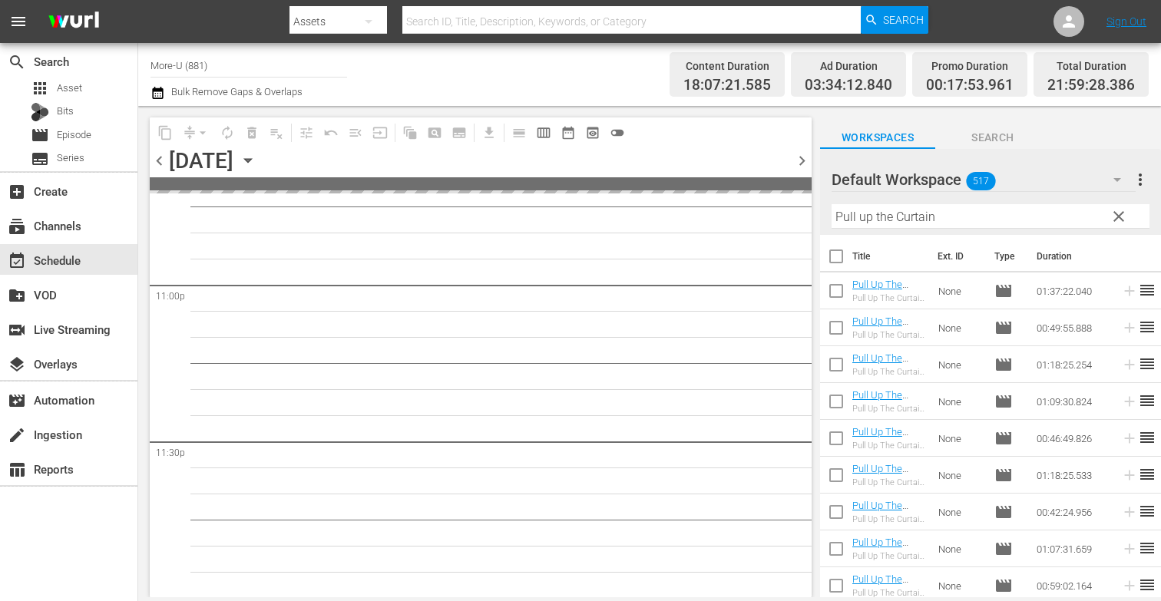
scroll to position [7119, 0]
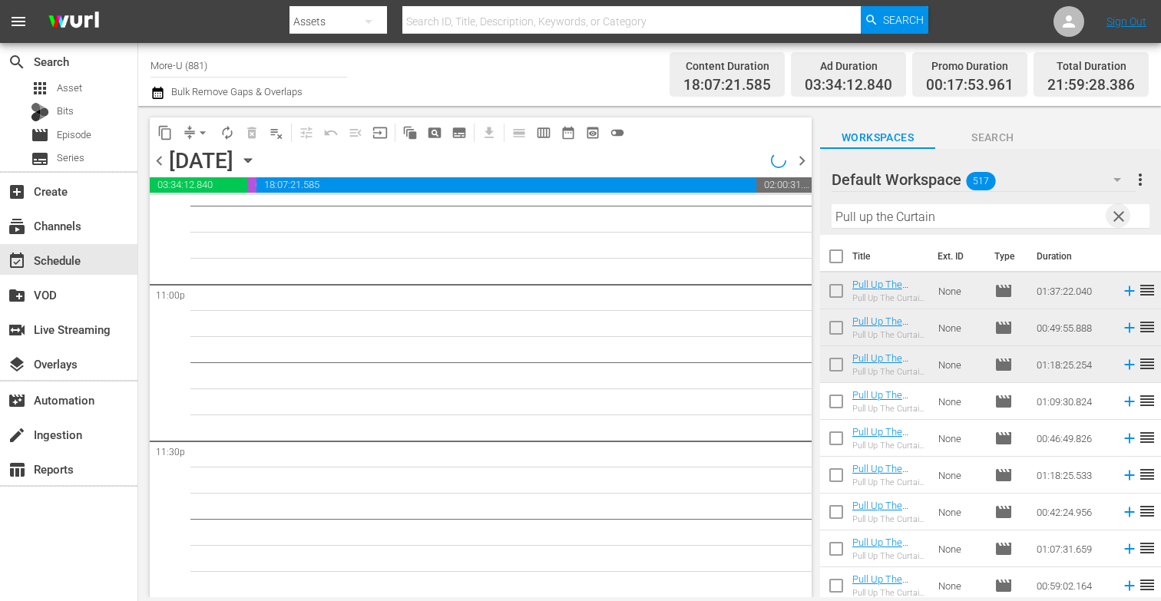
click at [1121, 218] on span "clear" at bounding box center [1119, 216] width 18 height 18
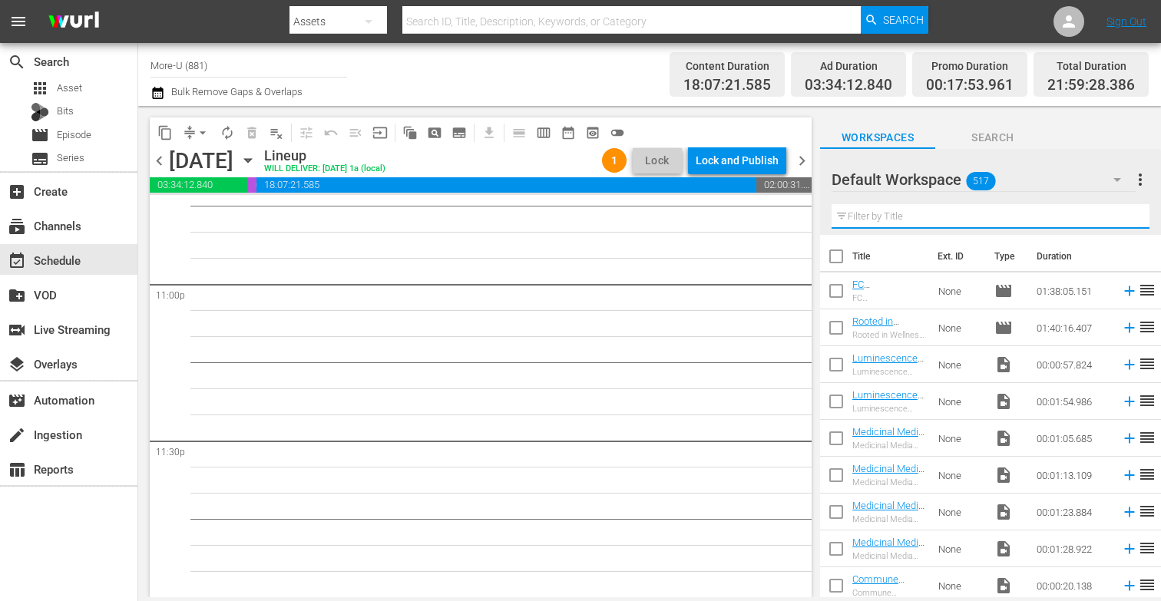
click at [992, 215] on input "text" at bounding box center [991, 216] width 318 height 25
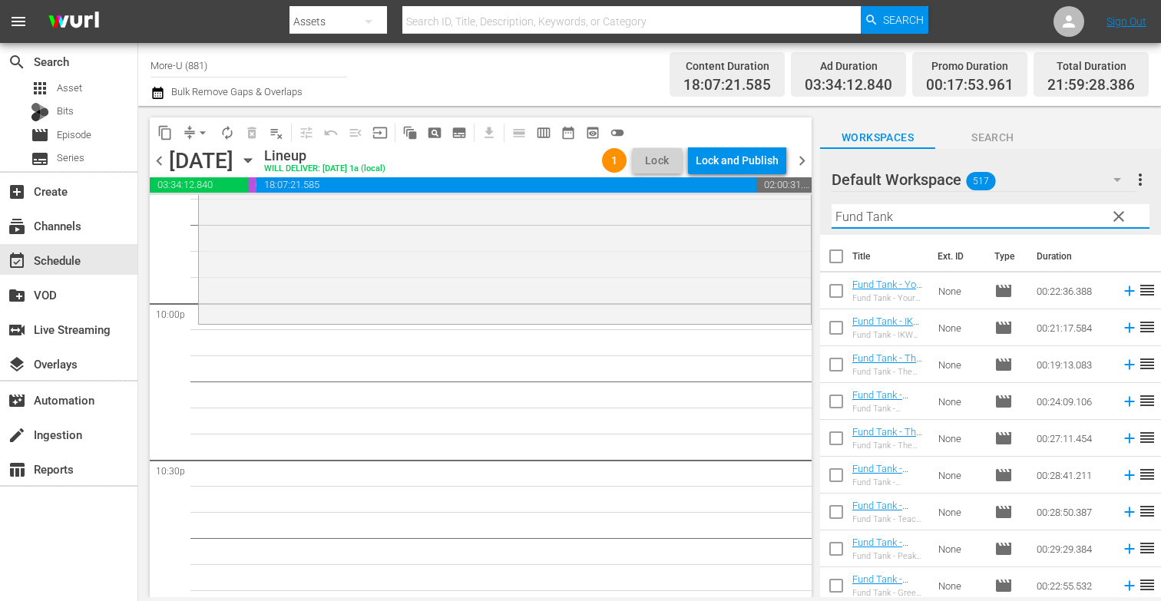
scroll to position [6795, 0]
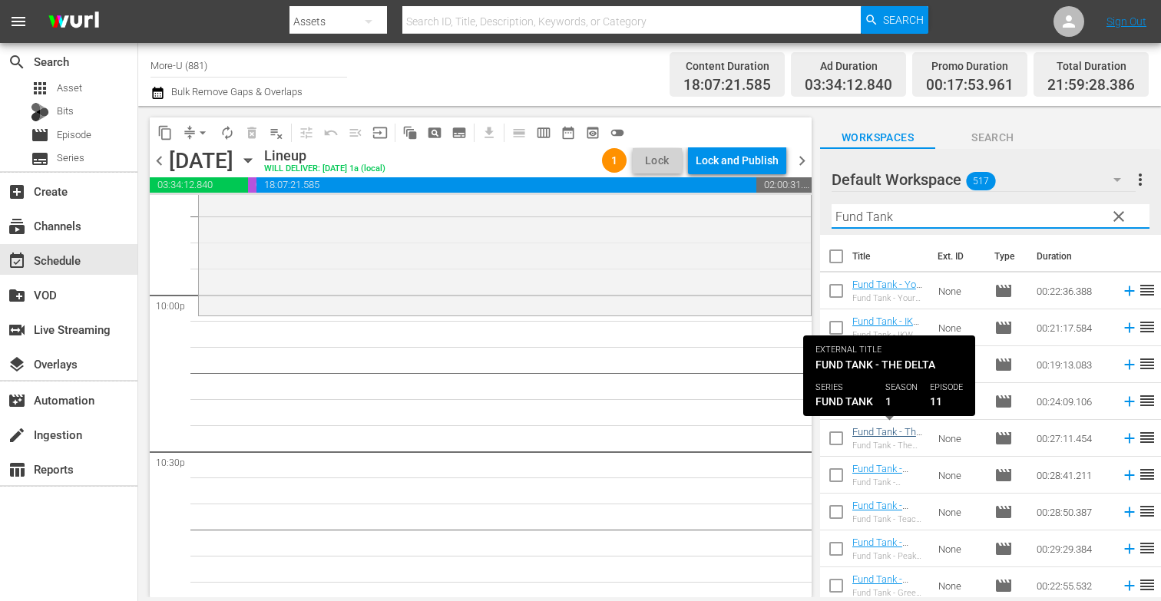
type input "Fund Tank"
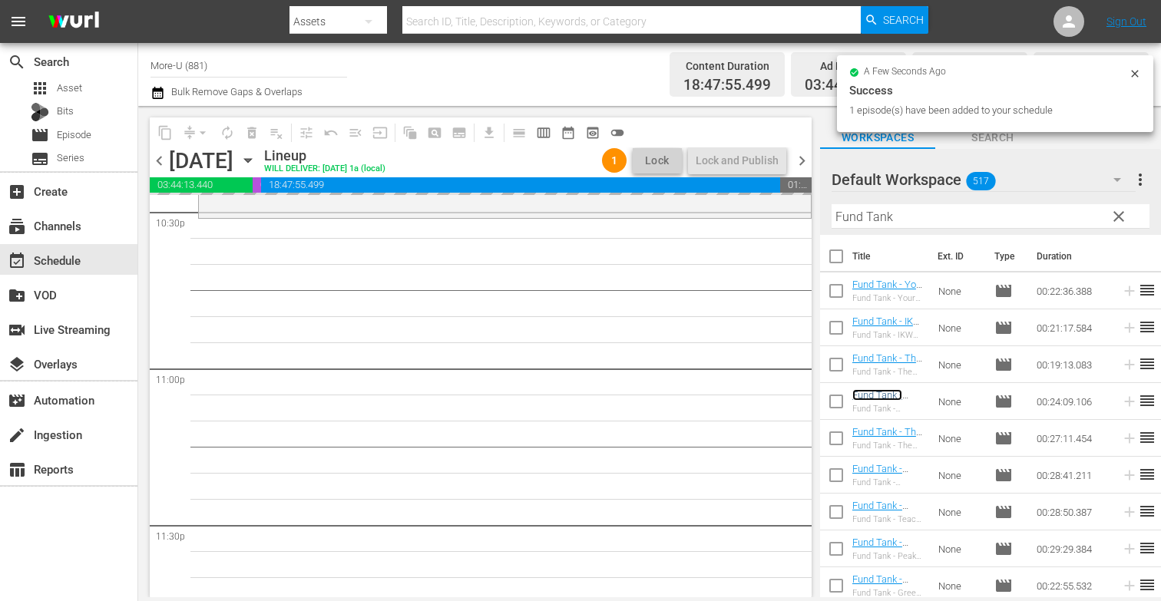
scroll to position [7119, 0]
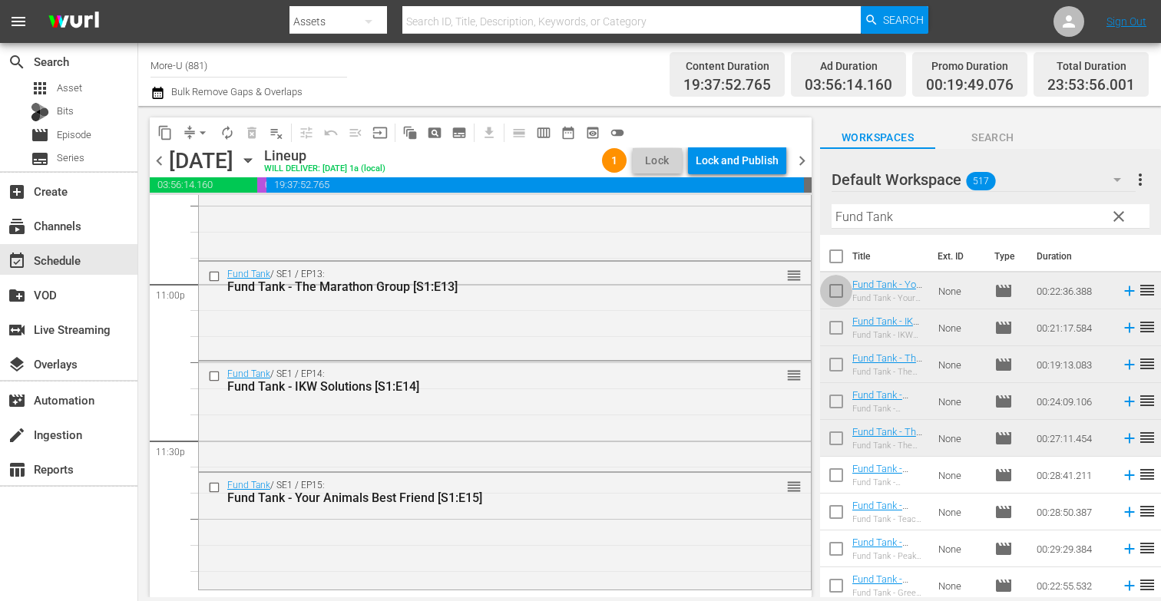
click at [835, 290] on input "checkbox" at bounding box center [836, 294] width 32 height 32
checkbox input "true"
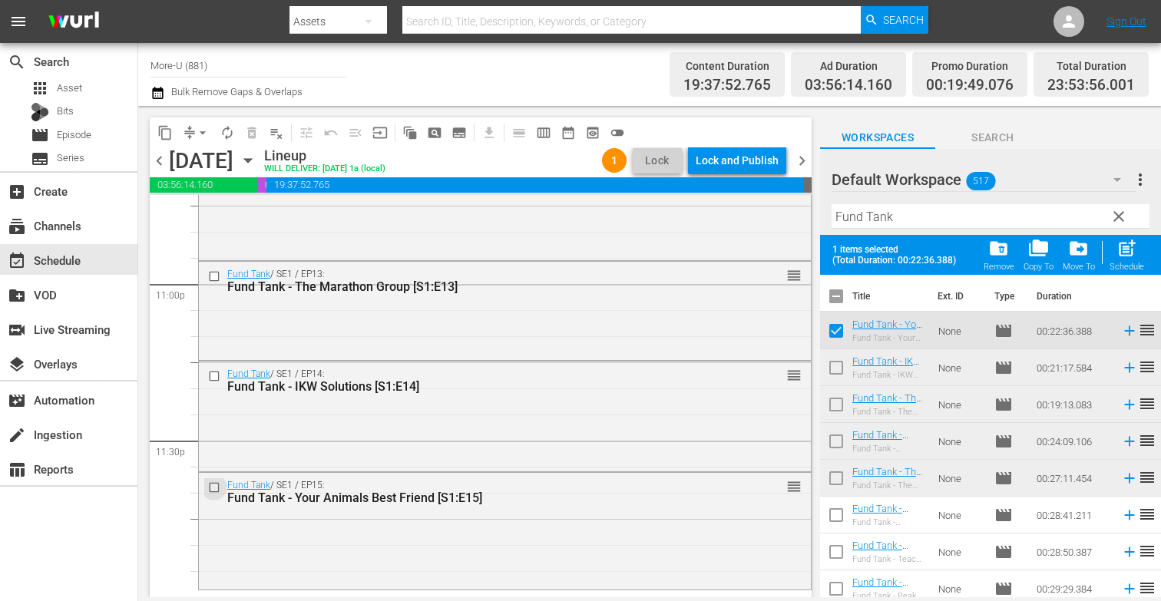
click at [217, 488] on input "checkbox" at bounding box center [216, 488] width 16 height 13
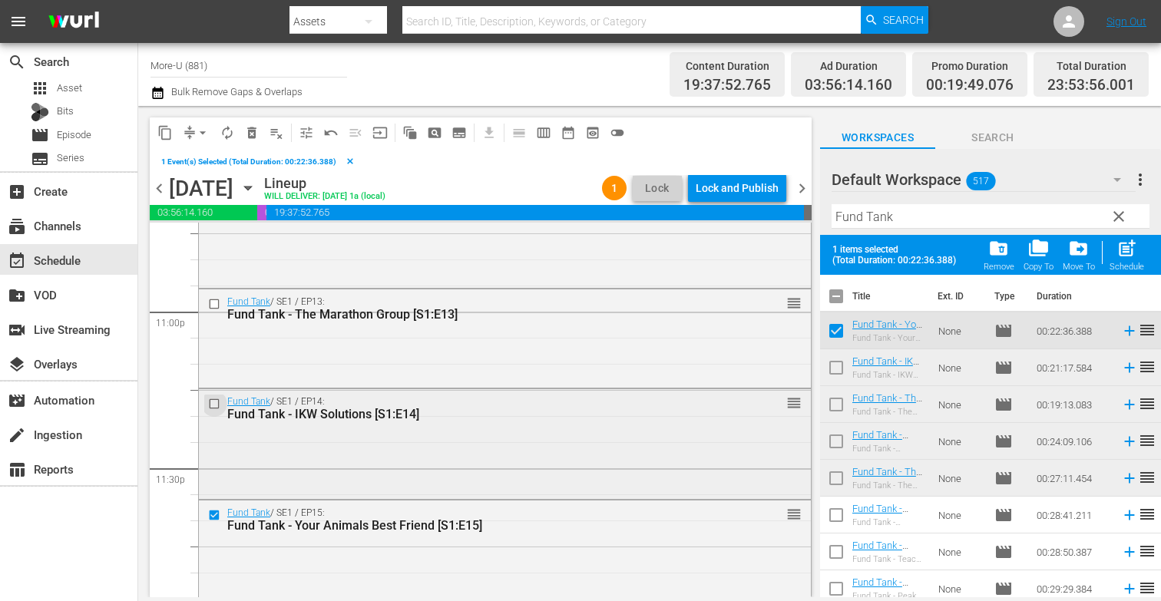
click at [217, 402] on input "checkbox" at bounding box center [216, 403] width 16 height 13
click at [254, 134] on span "delete_forever_outlined" at bounding box center [251, 132] width 15 height 15
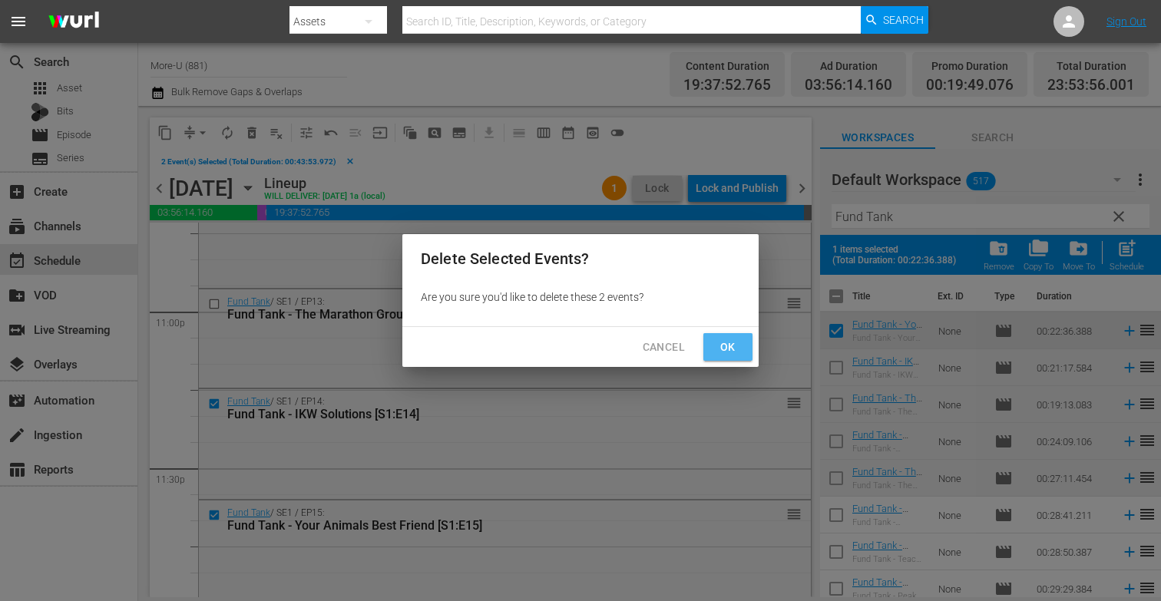
click at [717, 343] on span "Ok" at bounding box center [728, 347] width 25 height 19
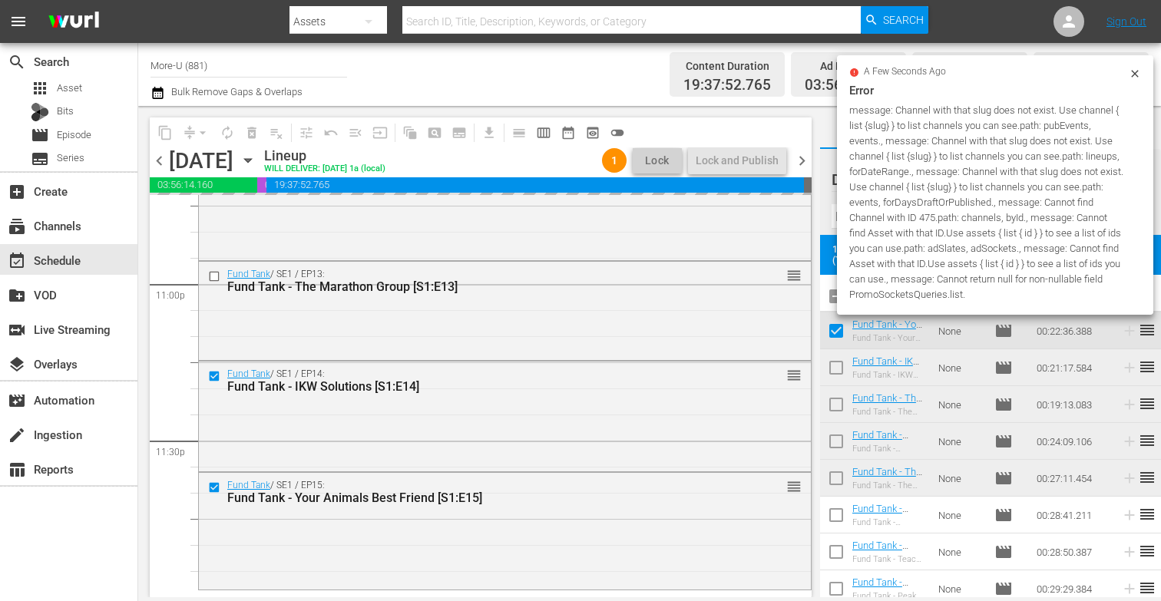
click at [1135, 71] on icon at bounding box center [1135, 74] width 12 height 12
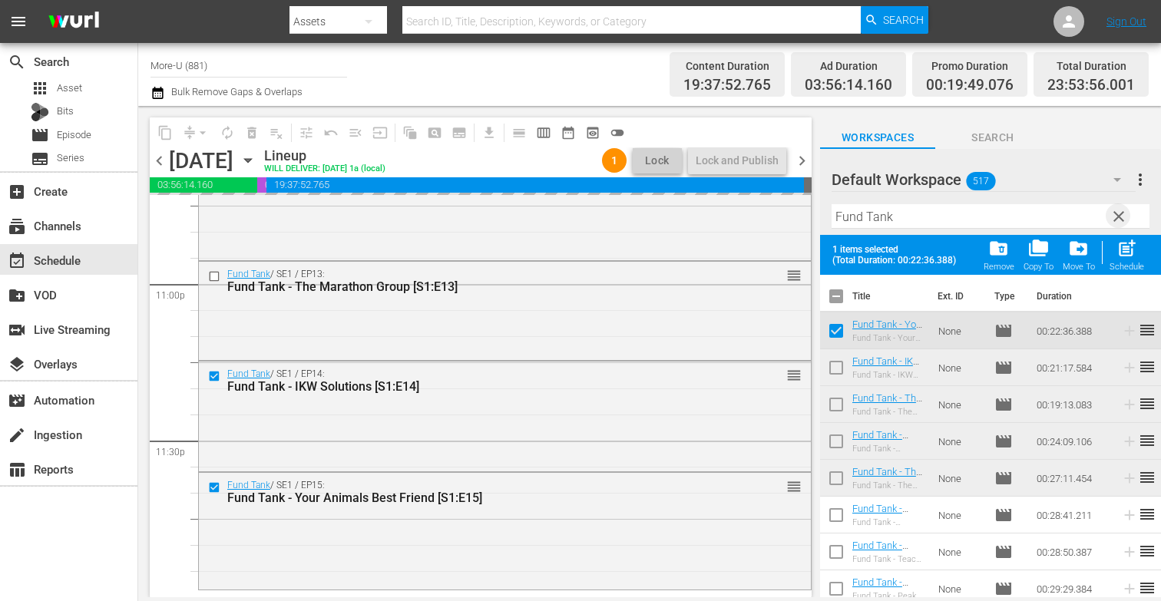
click at [1117, 218] on span "clear" at bounding box center [1119, 216] width 18 height 18
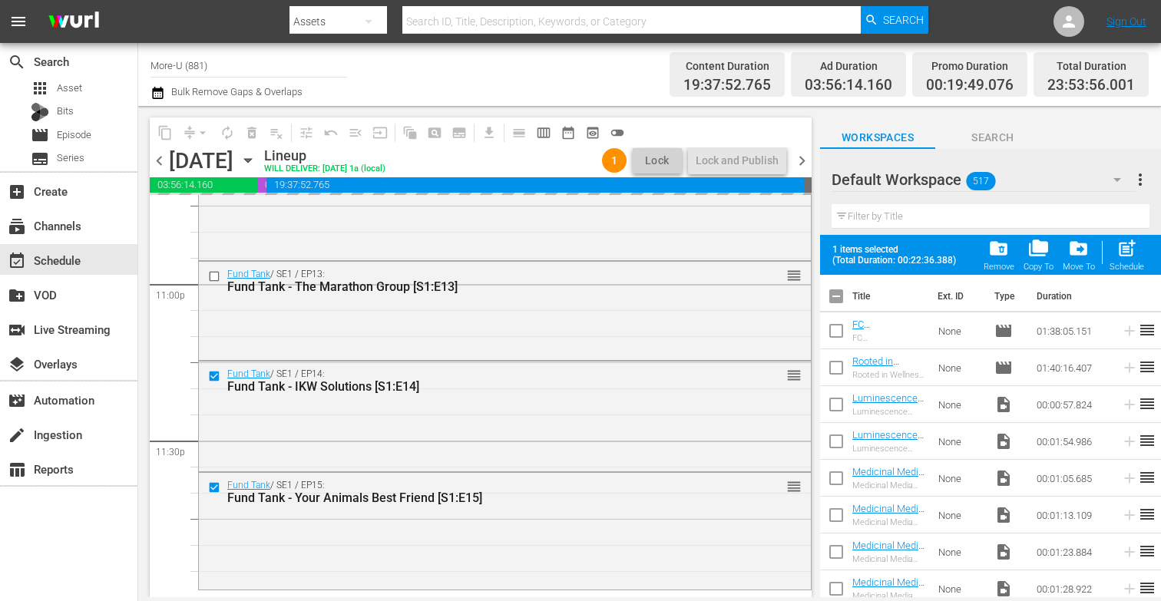
click at [837, 304] on input "checkbox" at bounding box center [836, 299] width 32 height 32
checkbox input "true"
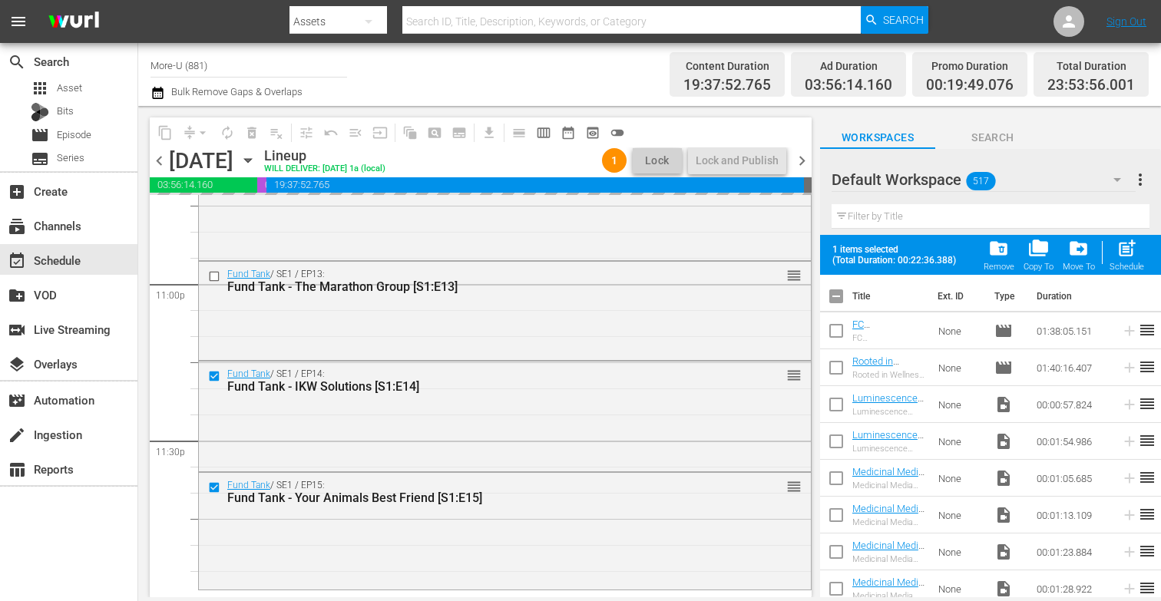
checkbox input "true"
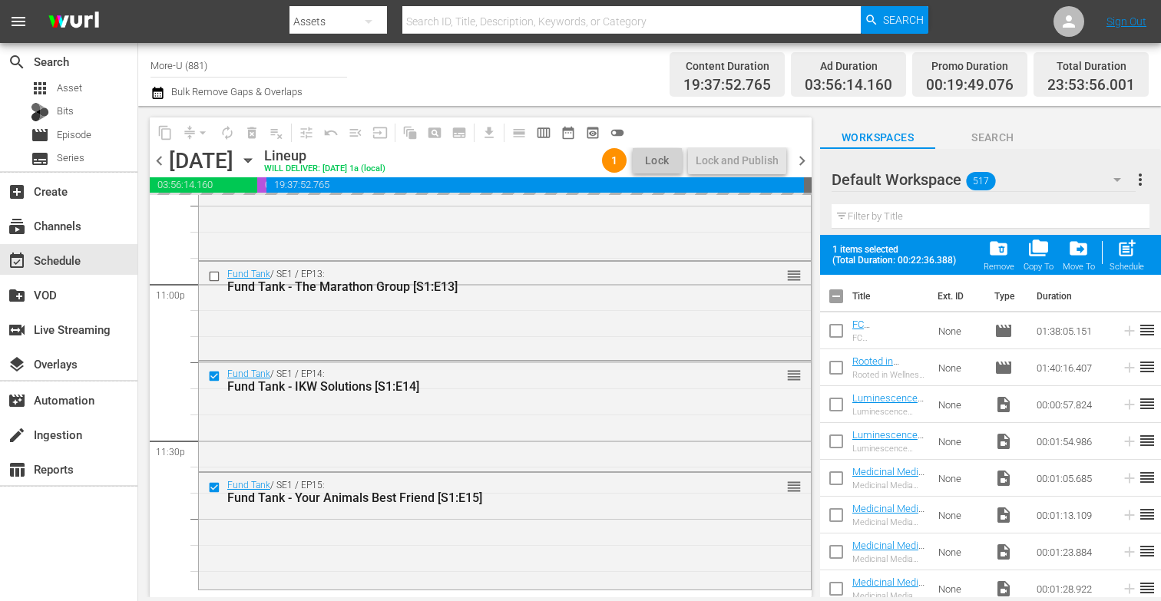
checkbox input "true"
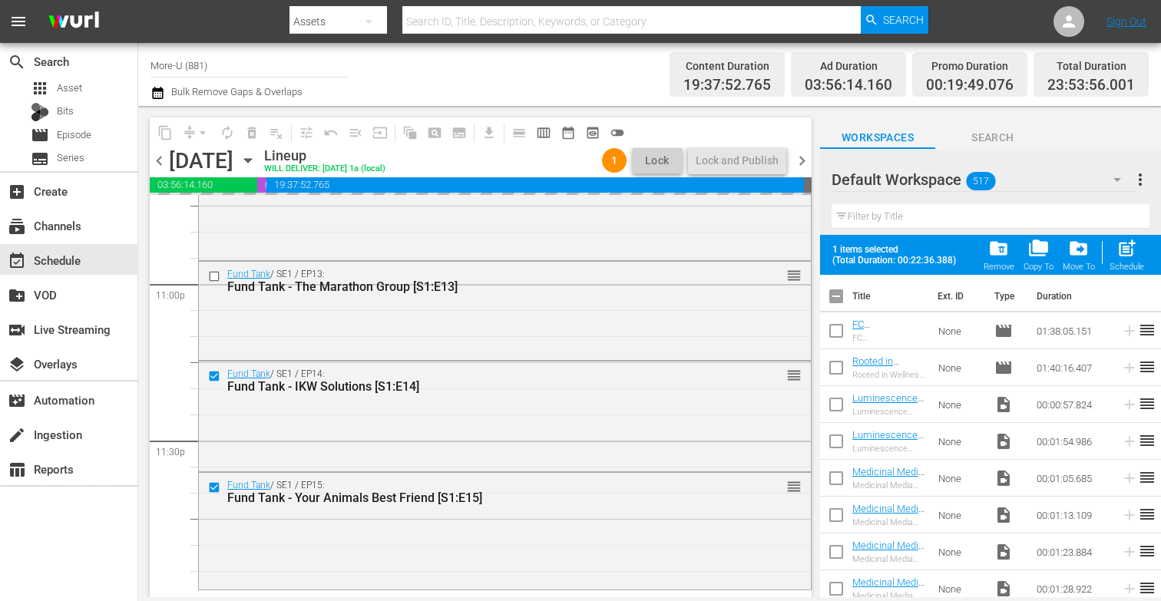
checkbox input "true"
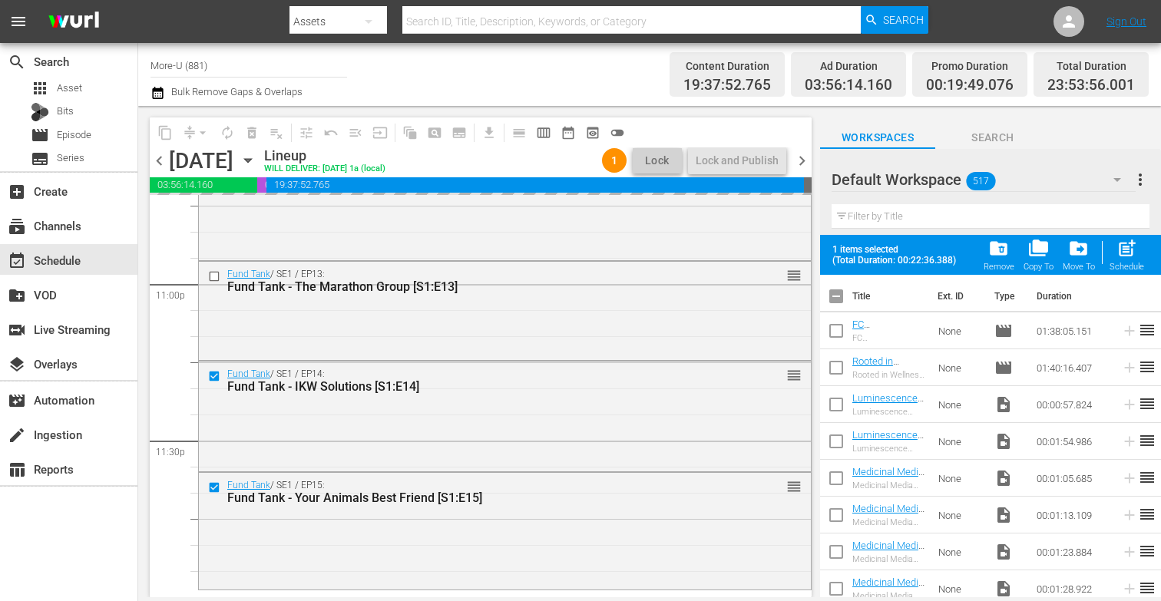
checkbox input "true"
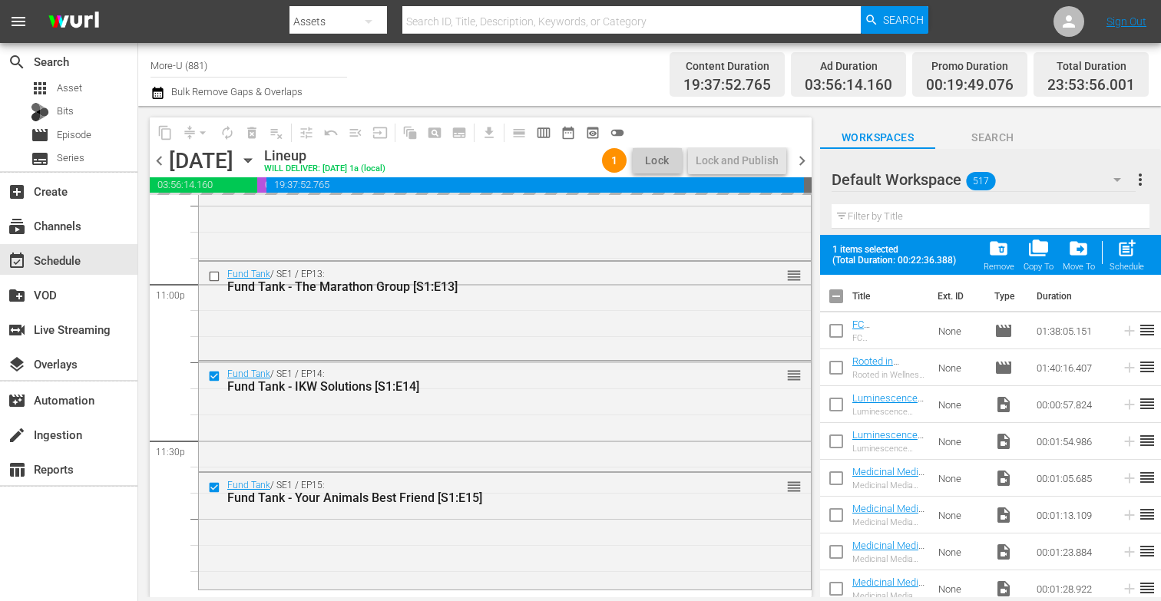
checkbox input "true"
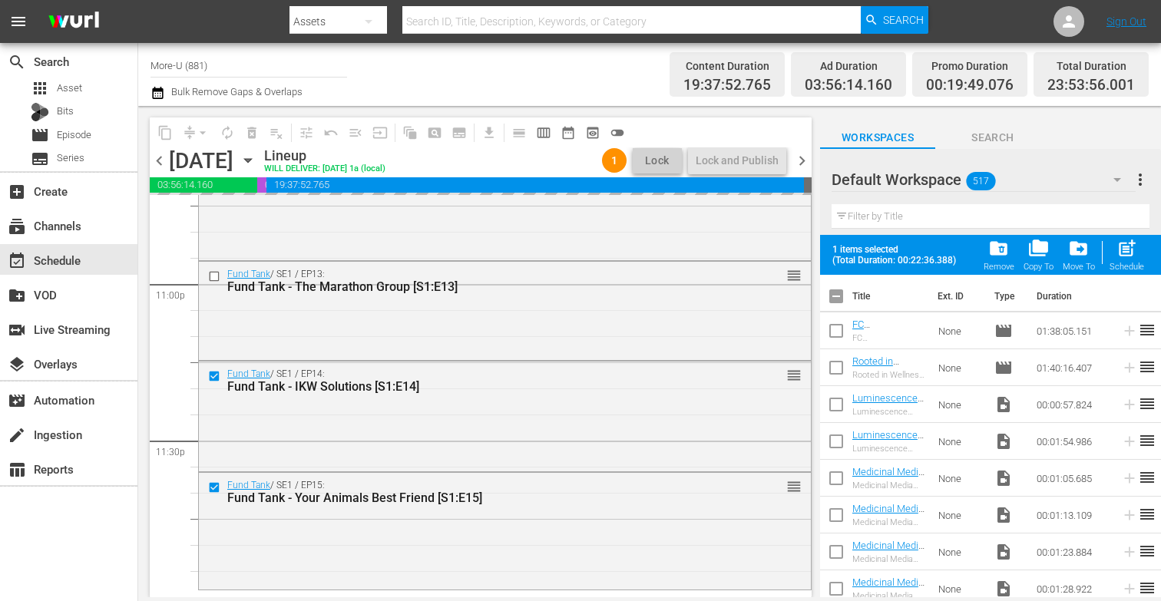
checkbox input "true"
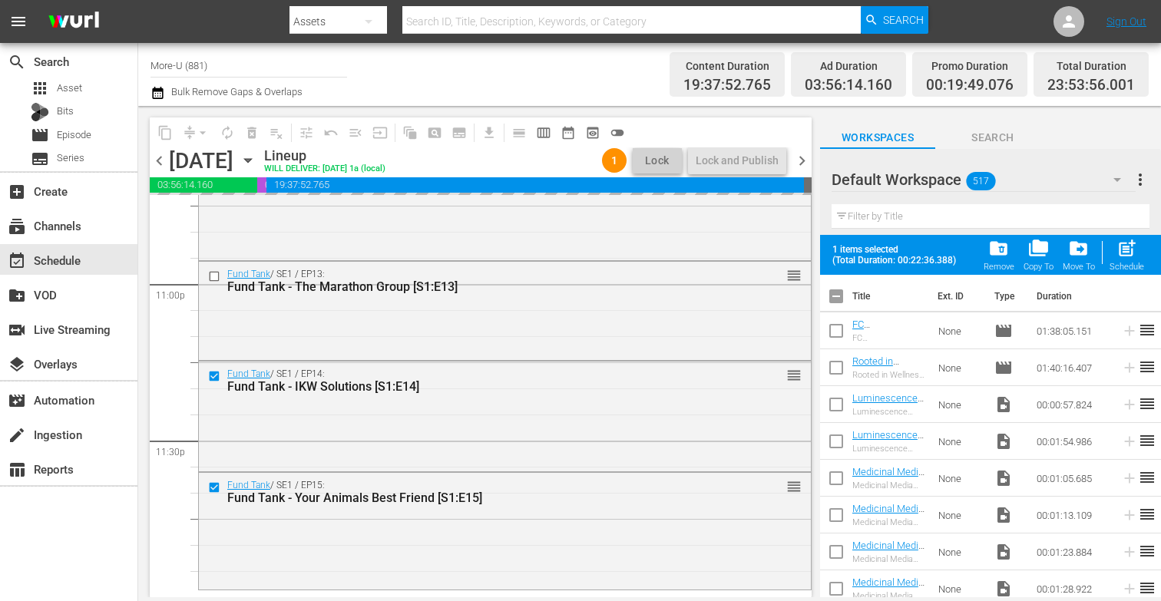
checkbox input "true"
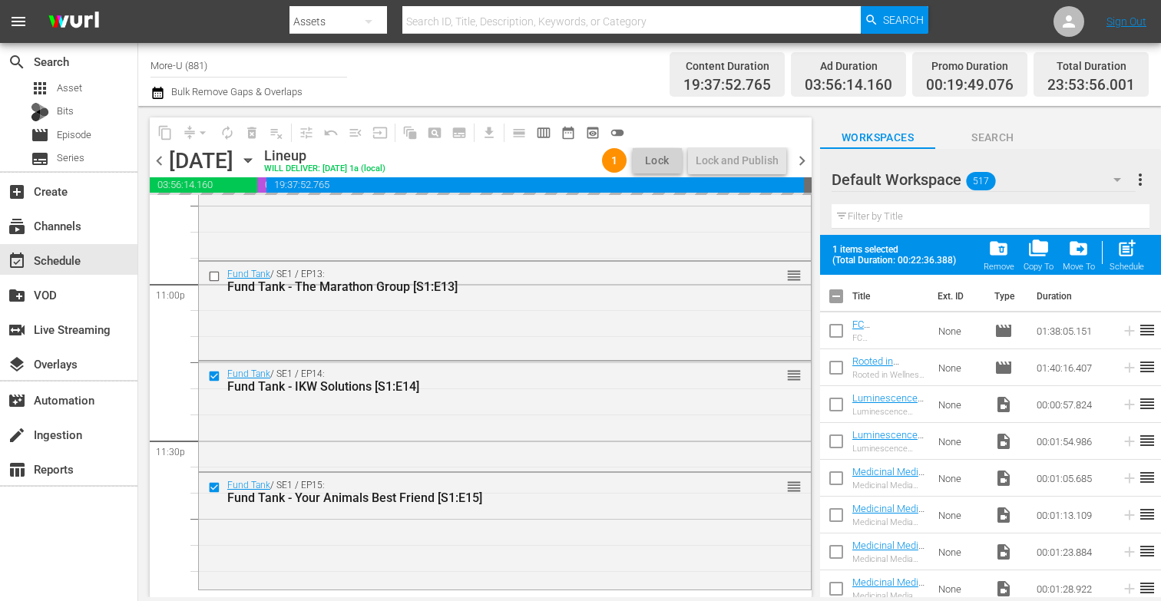
checkbox input "true"
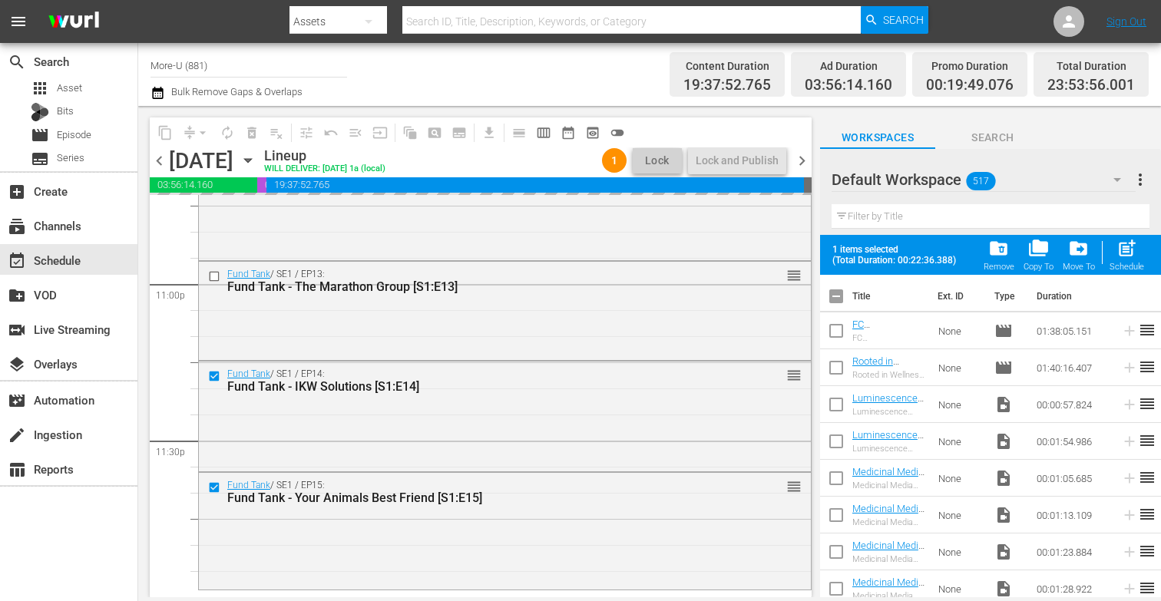
checkbox input "true"
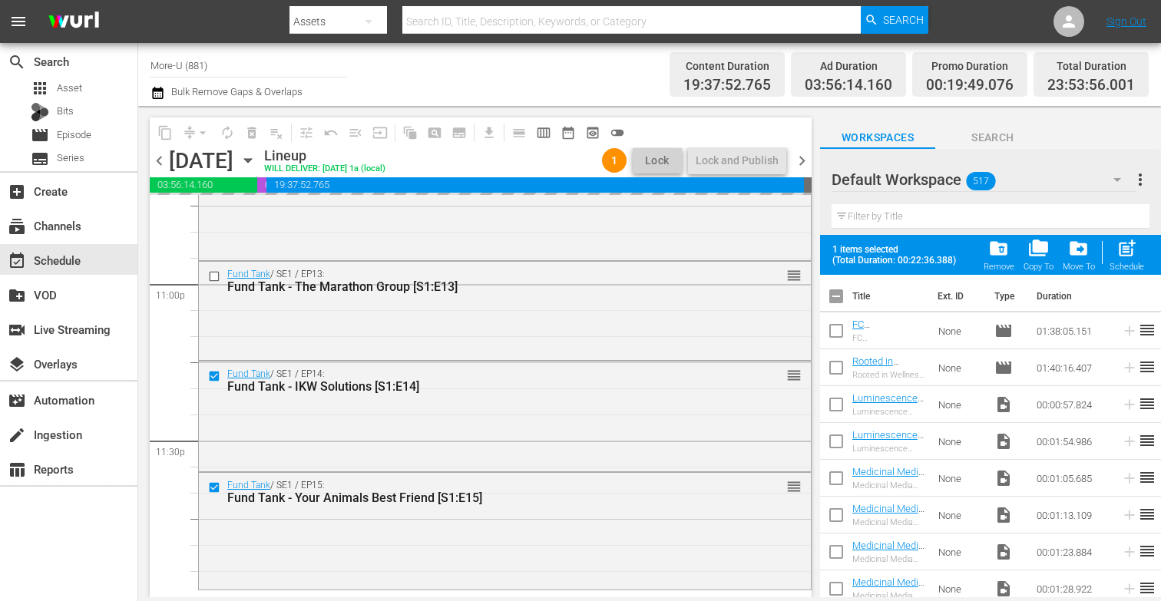
checkbox input "true"
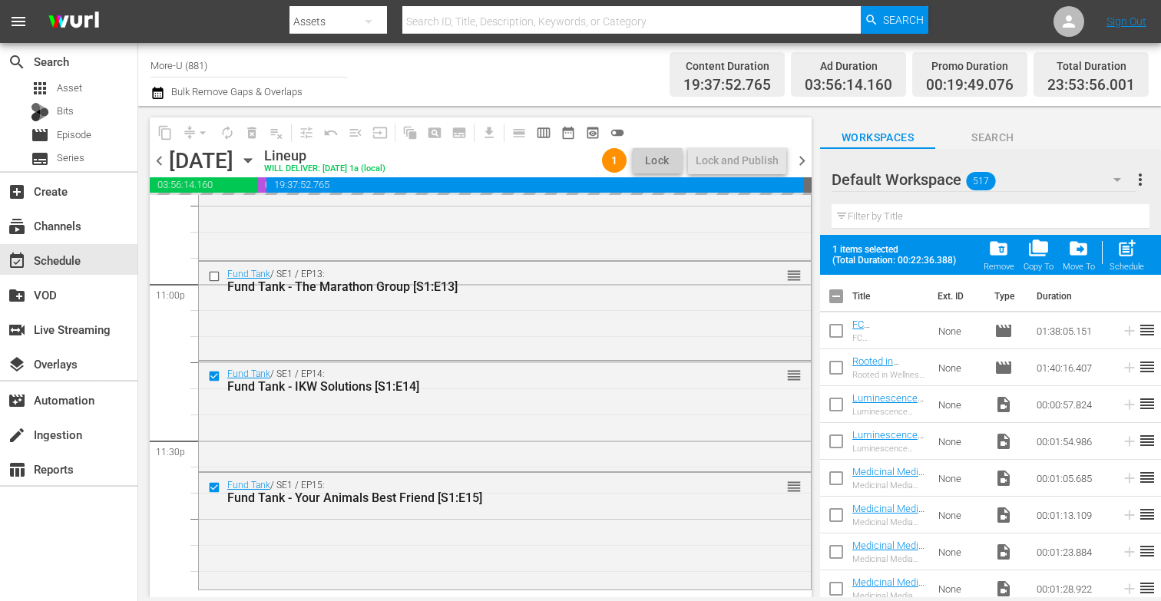
checkbox input "true"
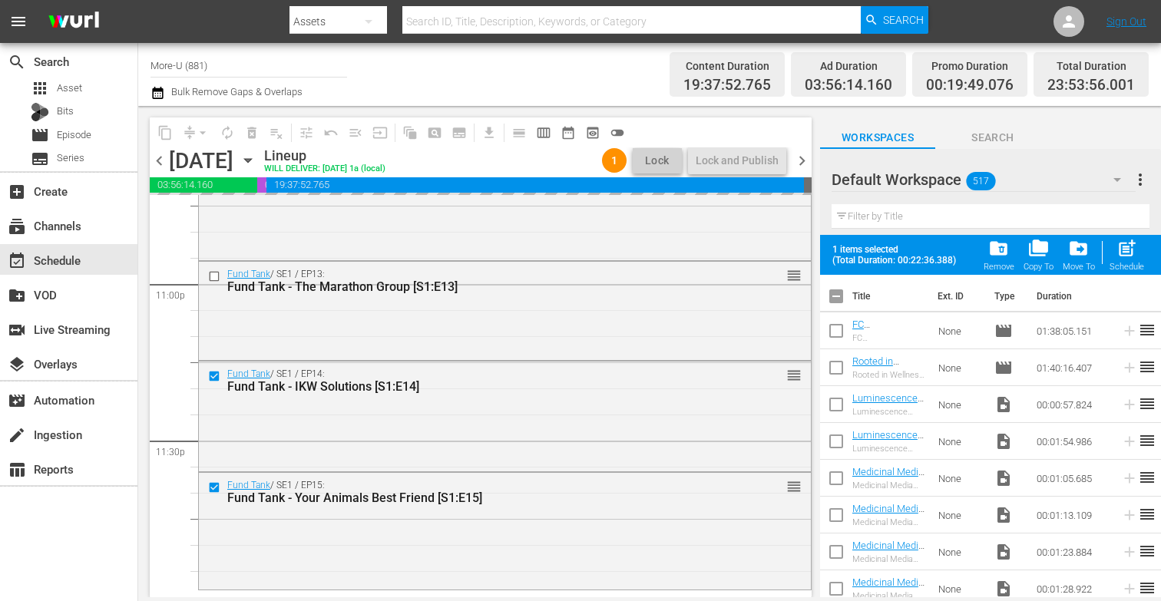
checkbox input "true"
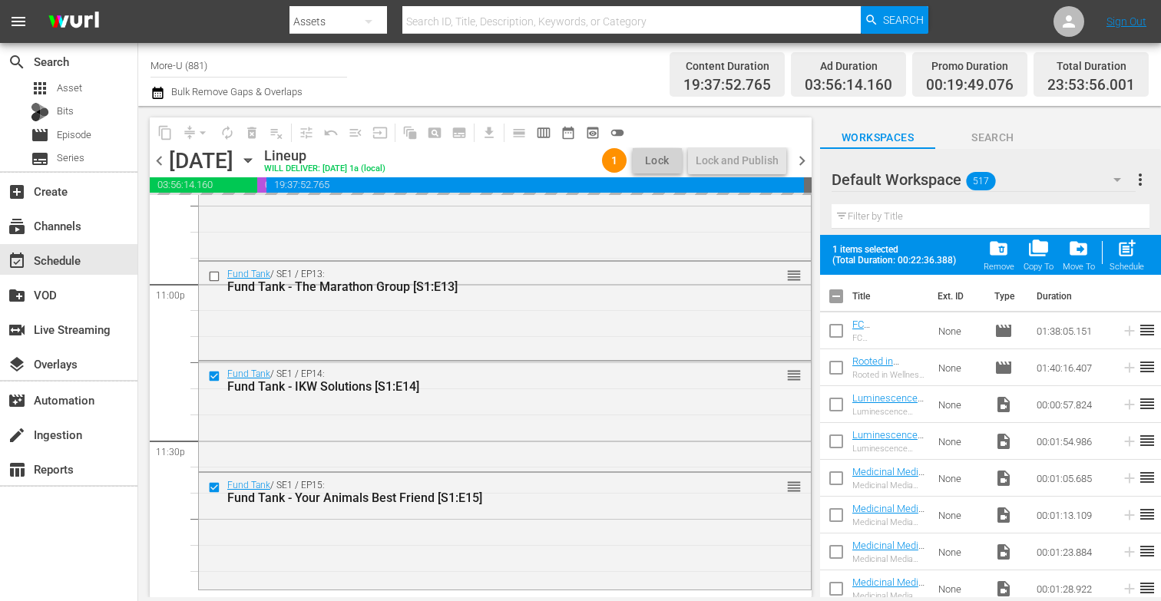
checkbox input "true"
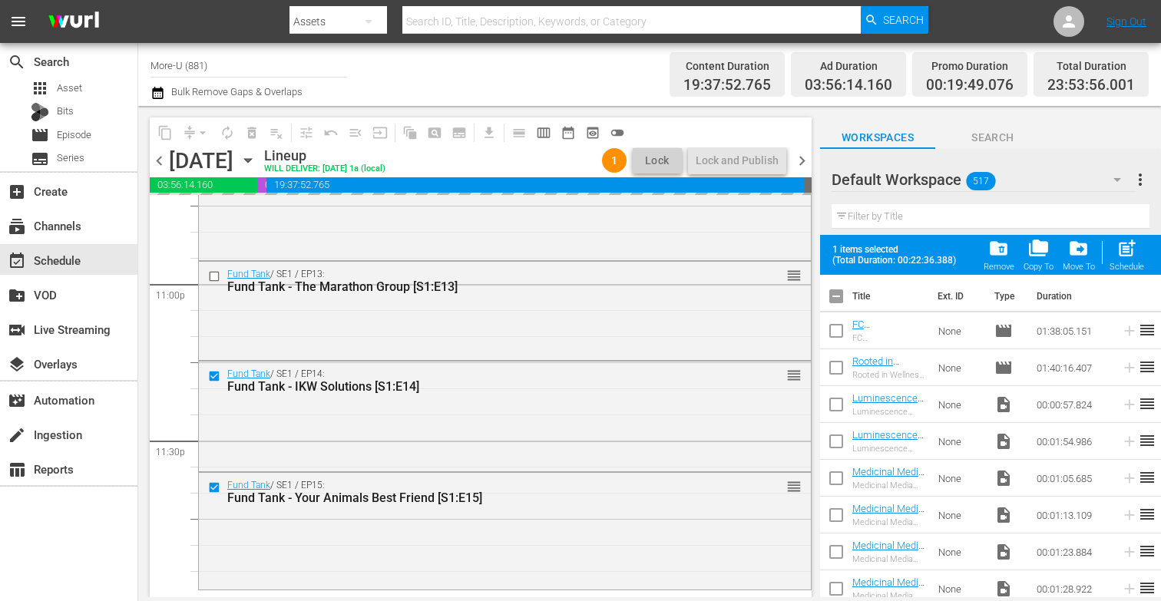
checkbox input "true"
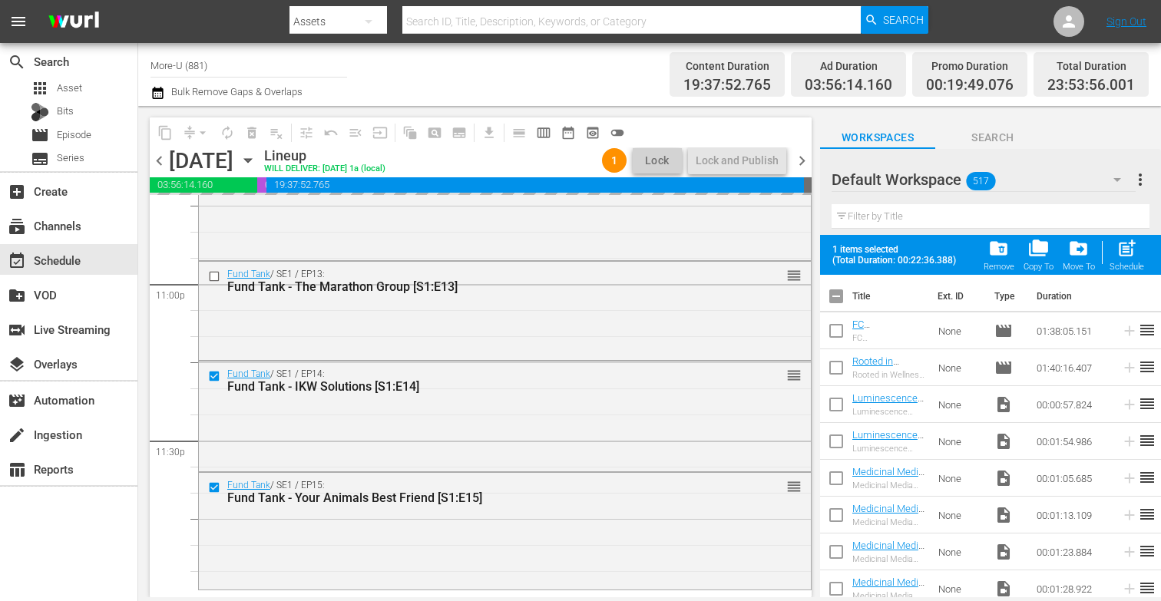
checkbox input "true"
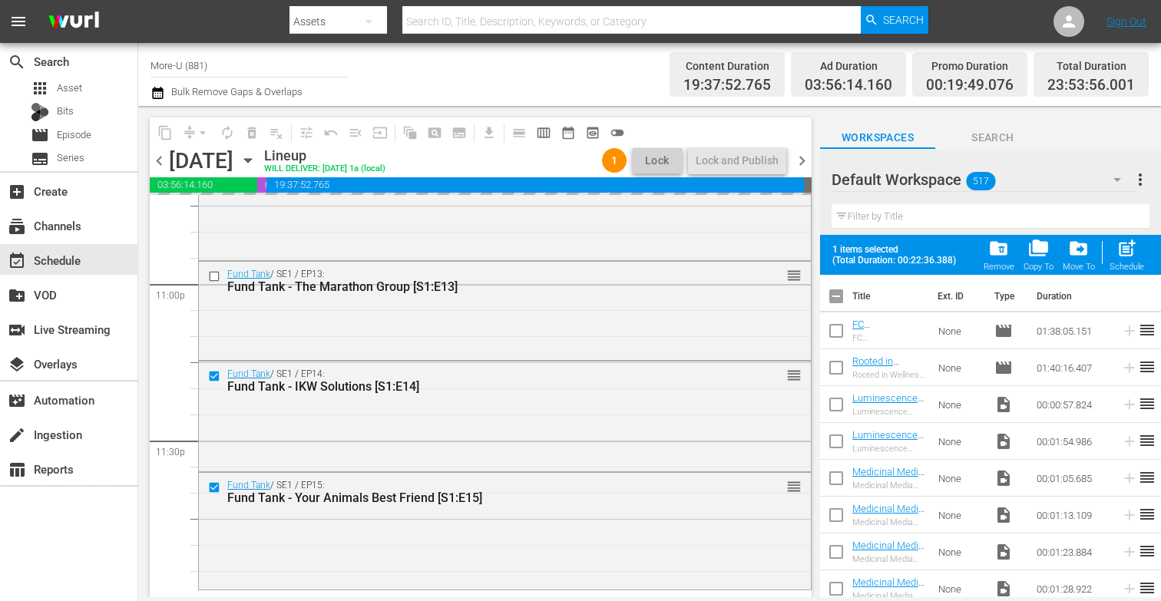
checkbox input "true"
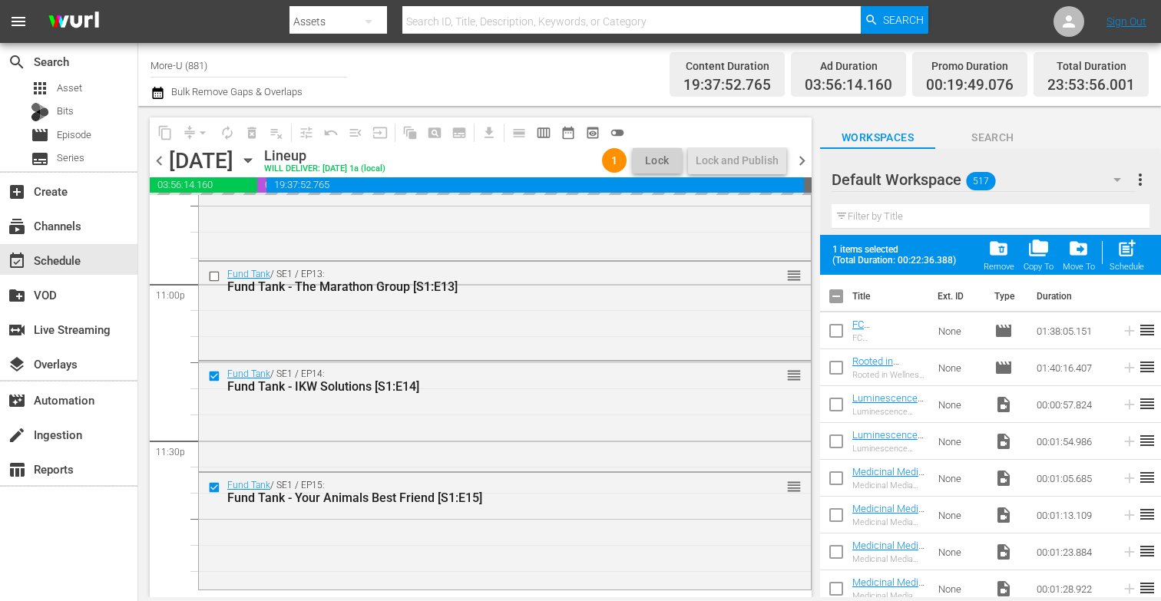
checkbox input "true"
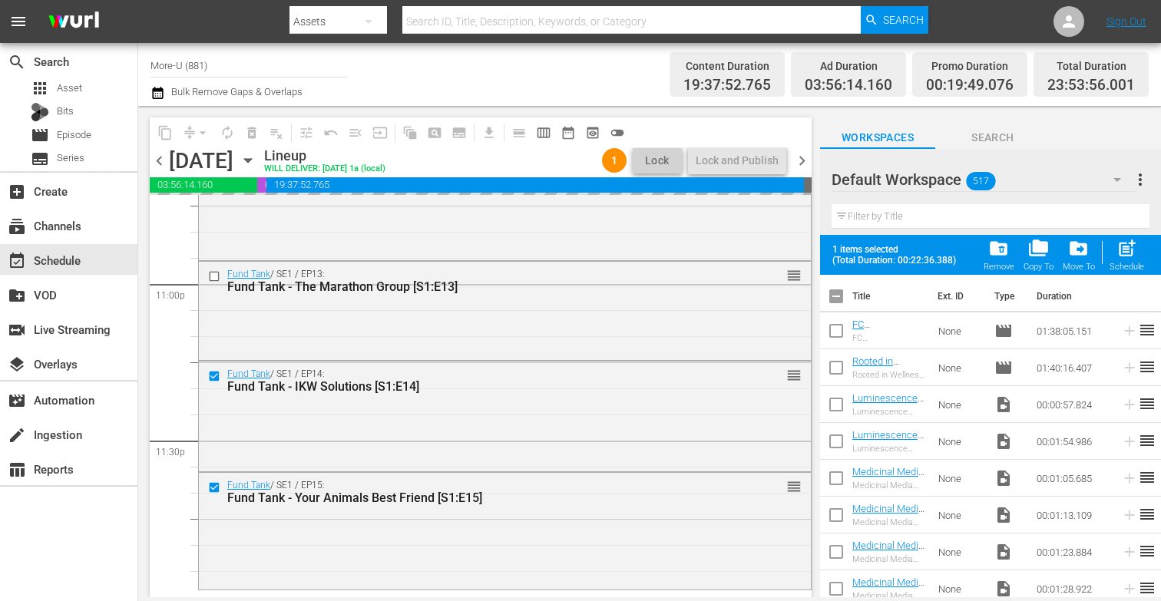
checkbox input "true"
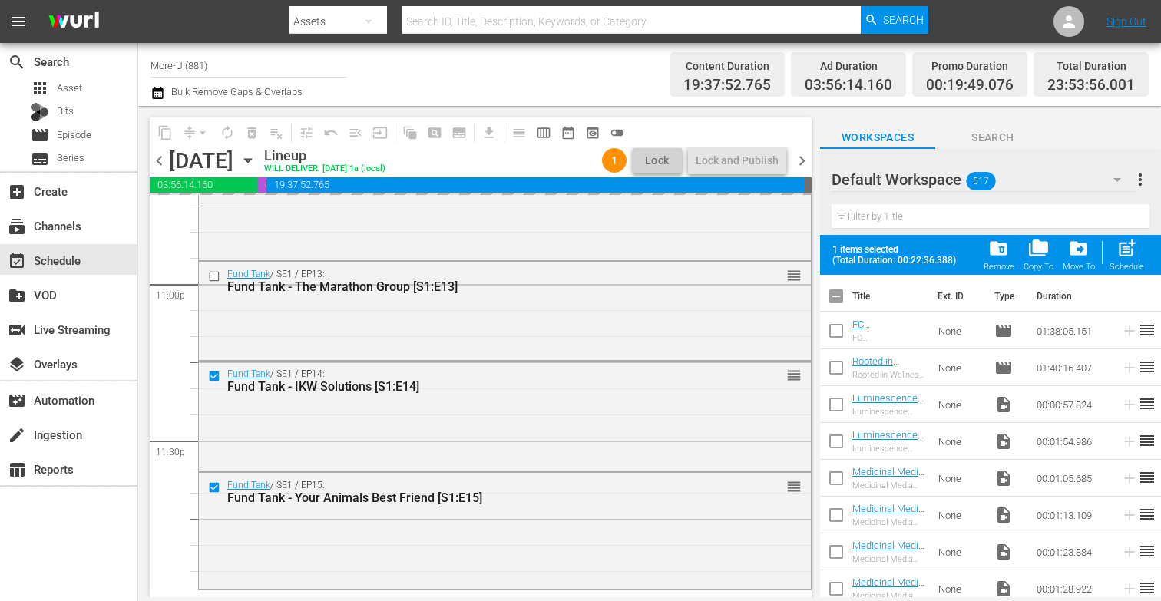
checkbox input "true"
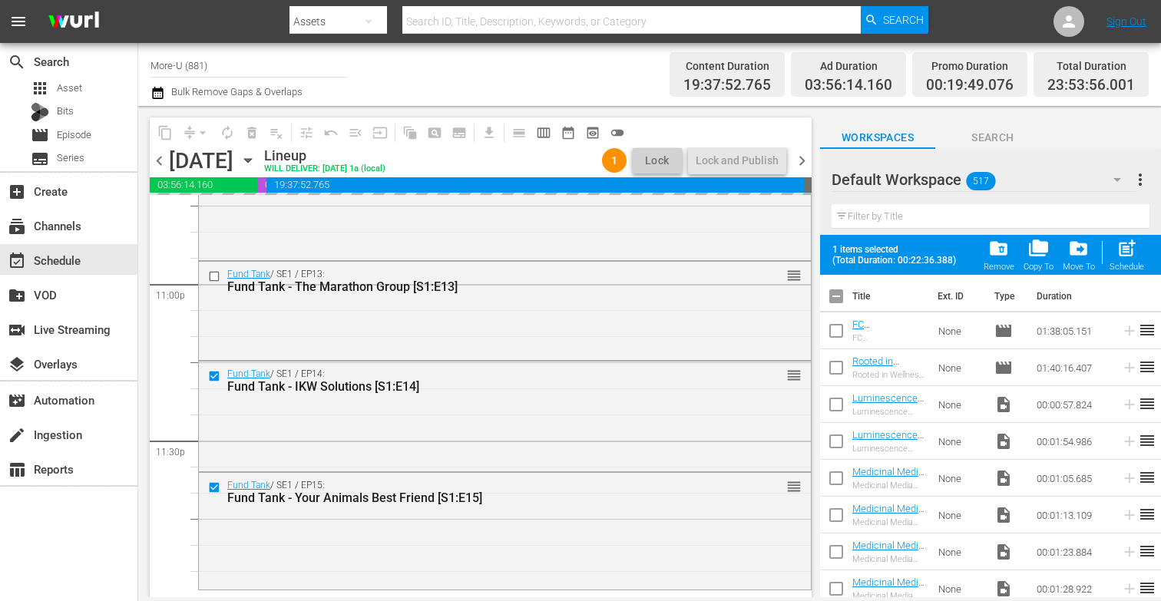
checkbox input "true"
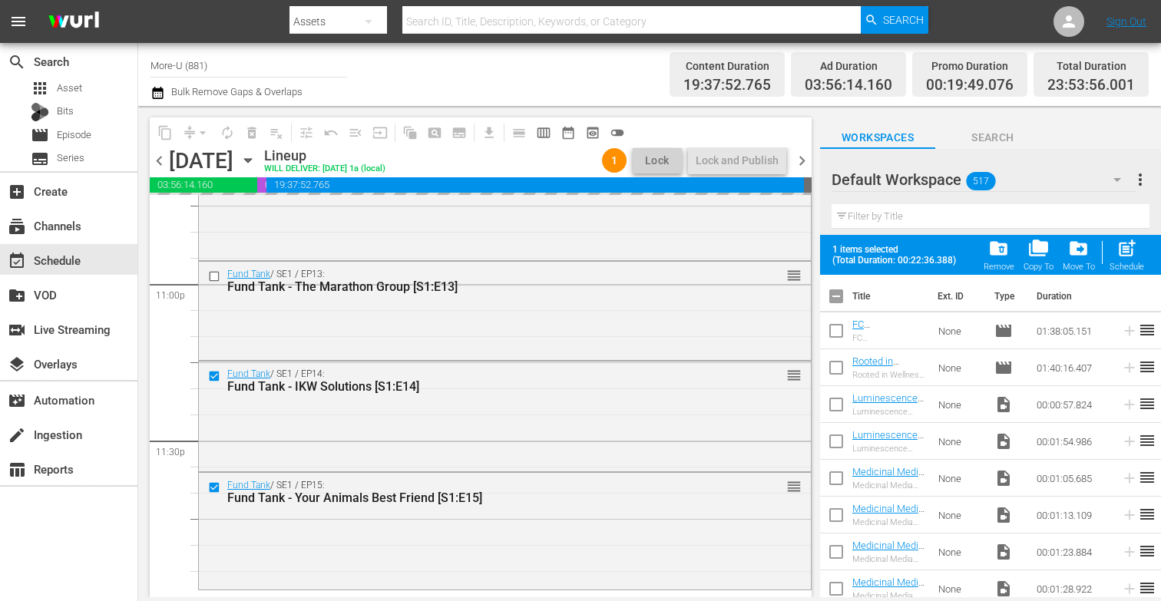
checkbox input "true"
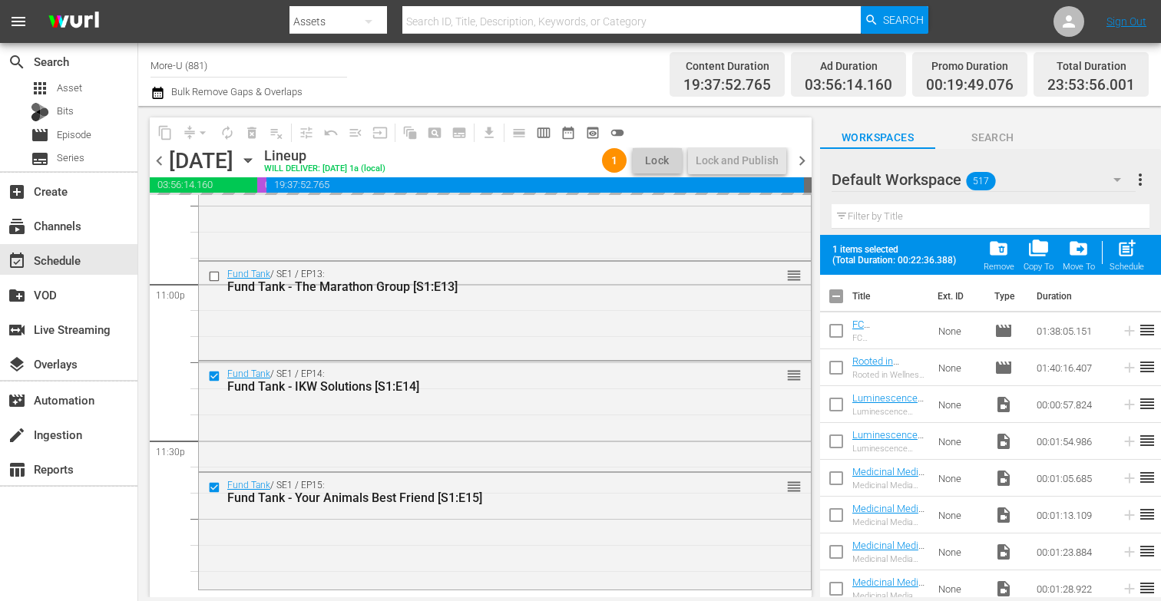
checkbox input "true"
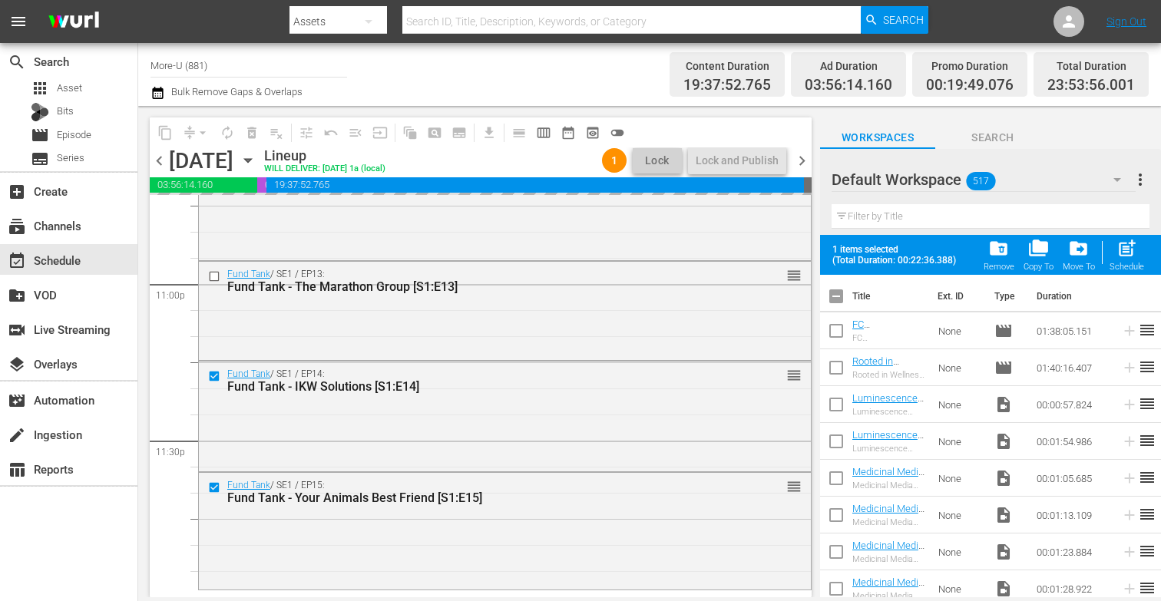
checkbox input "true"
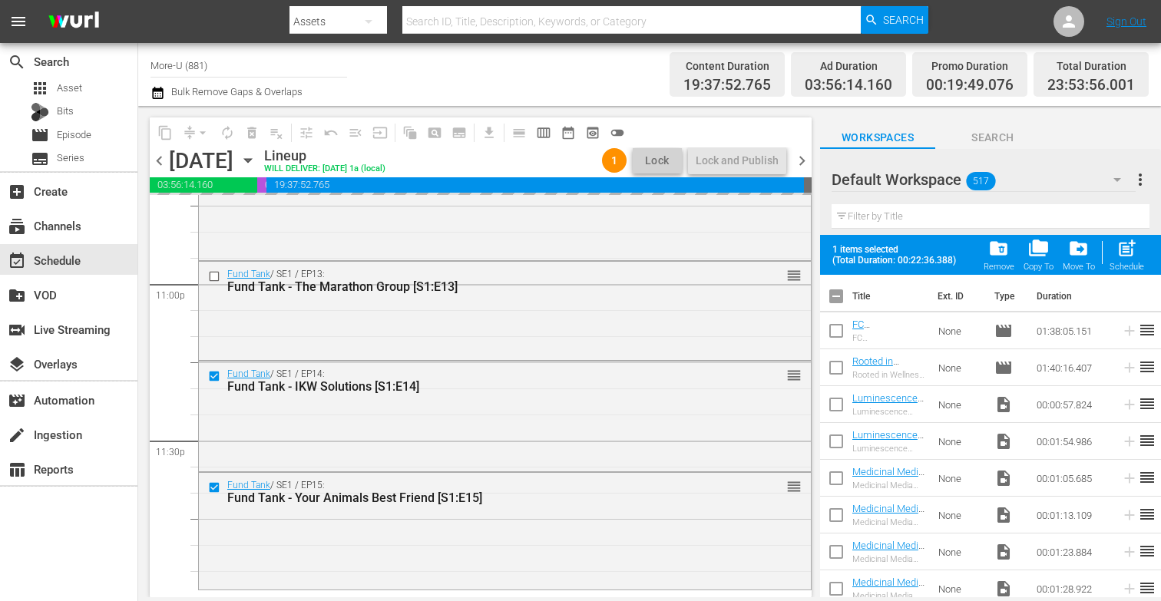
checkbox input "true"
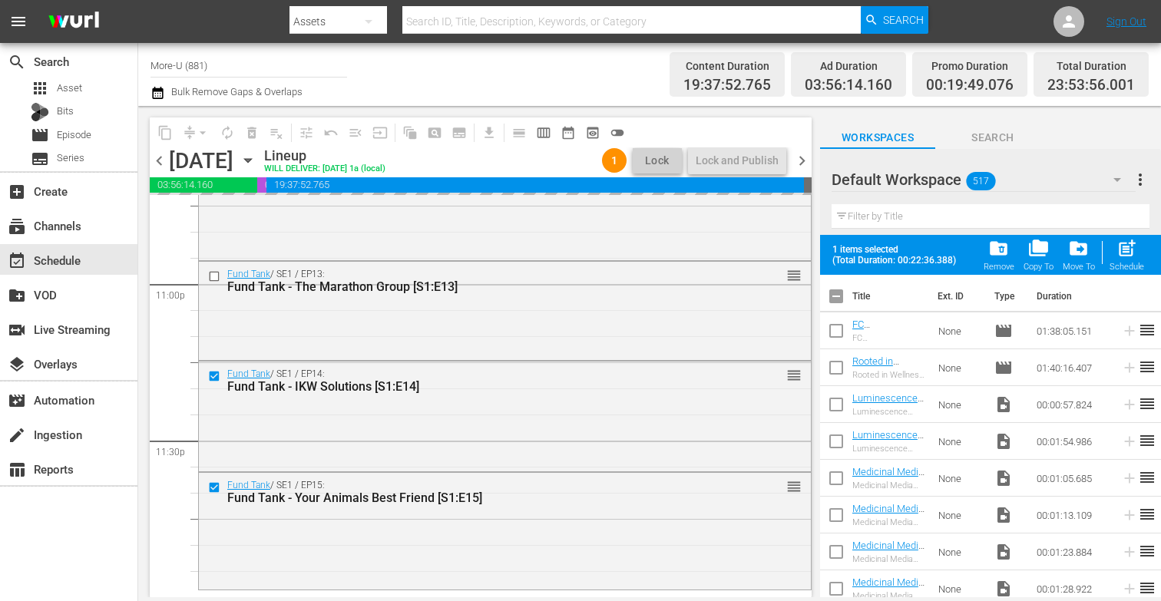
checkbox input "true"
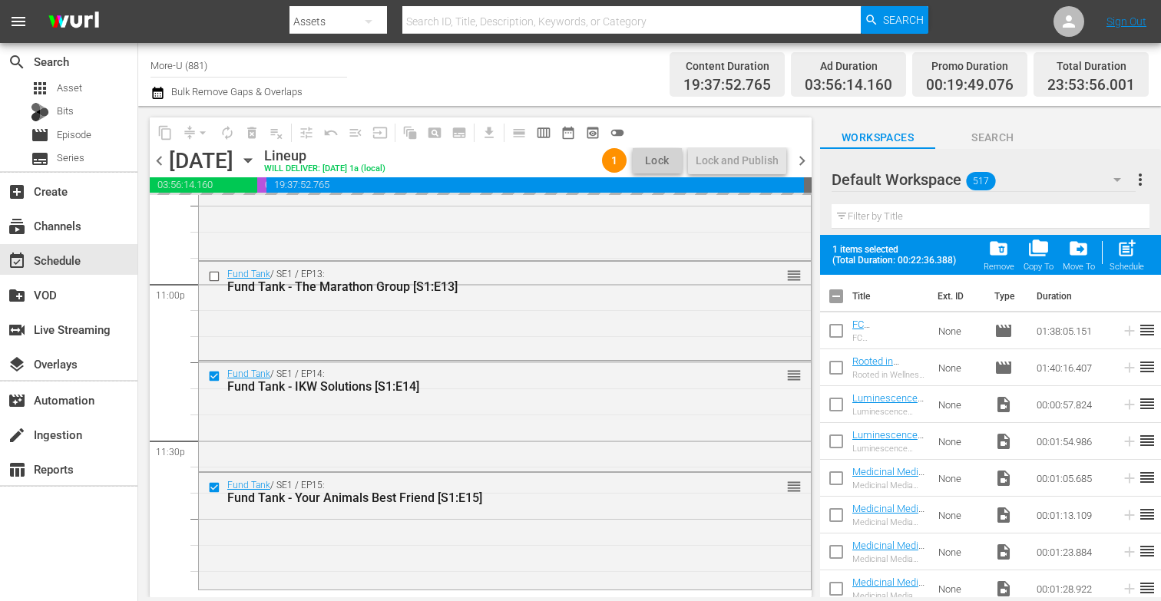
checkbox input "true"
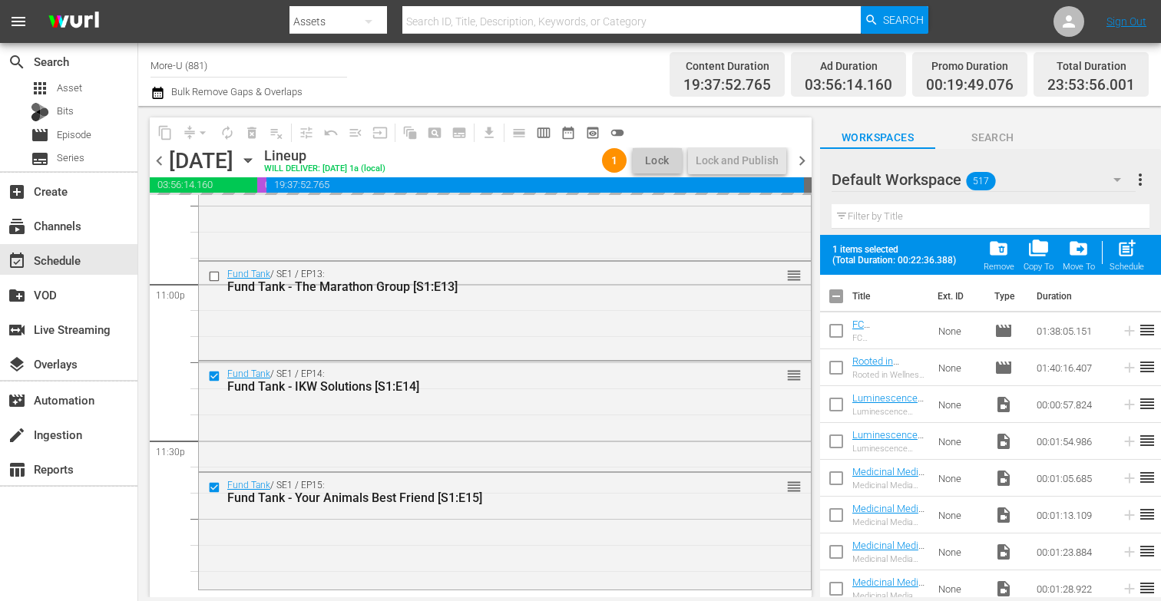
checkbox input "true"
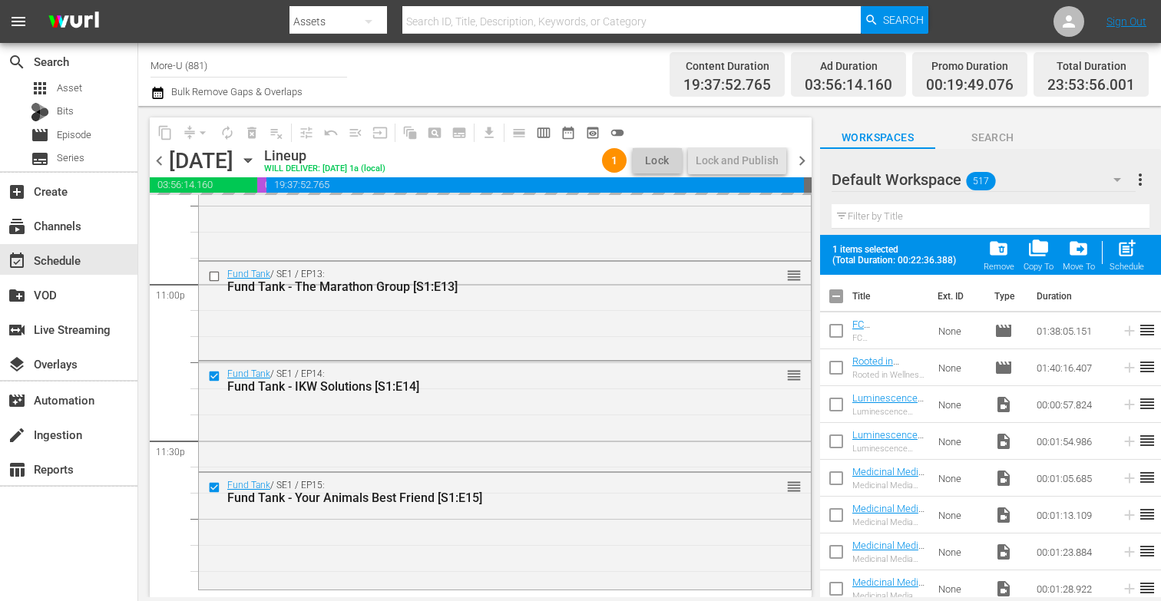
checkbox input "true"
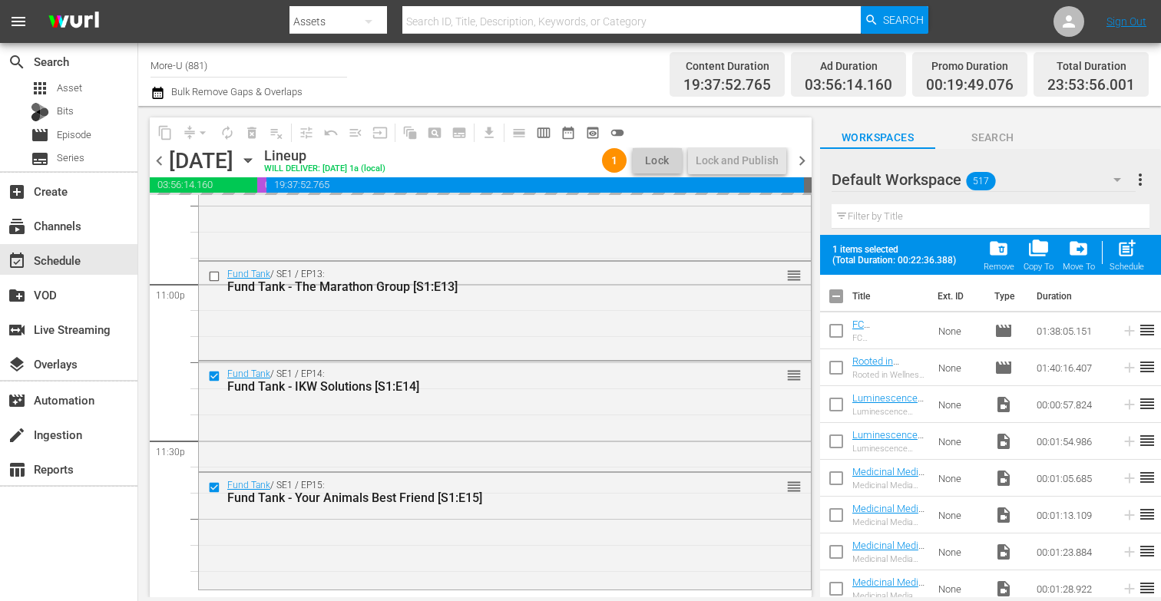
checkbox input "true"
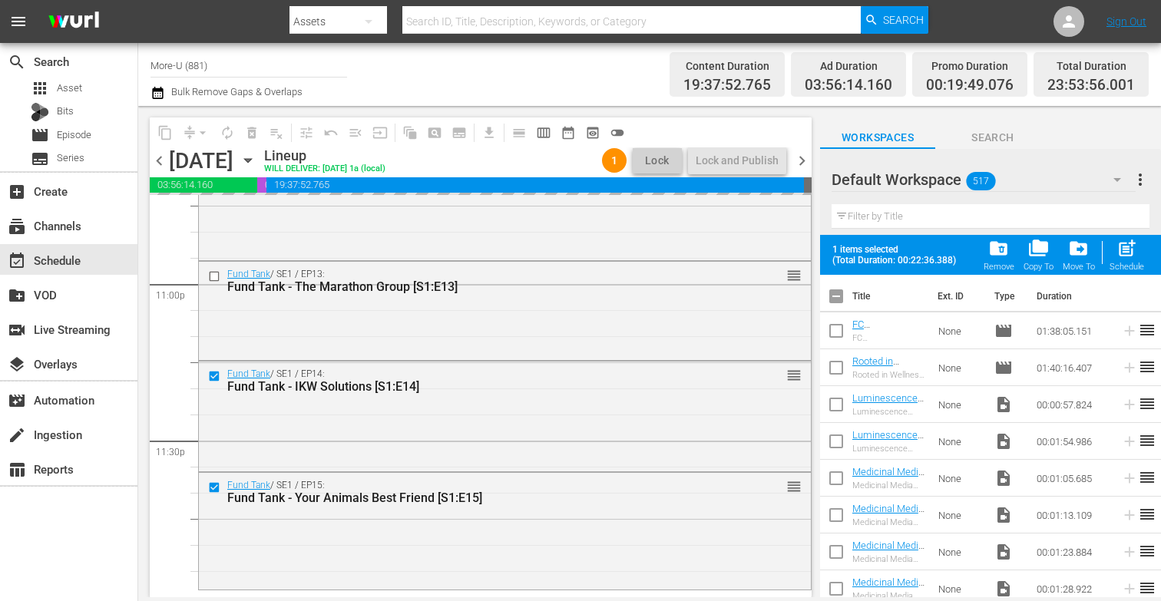
checkbox input "true"
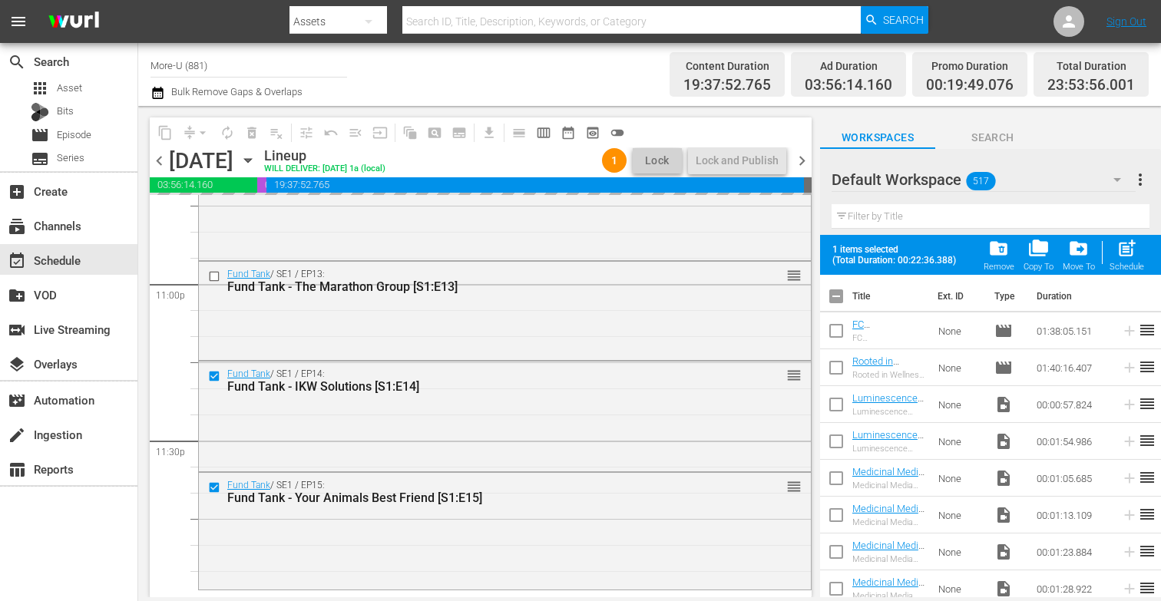
checkbox input "true"
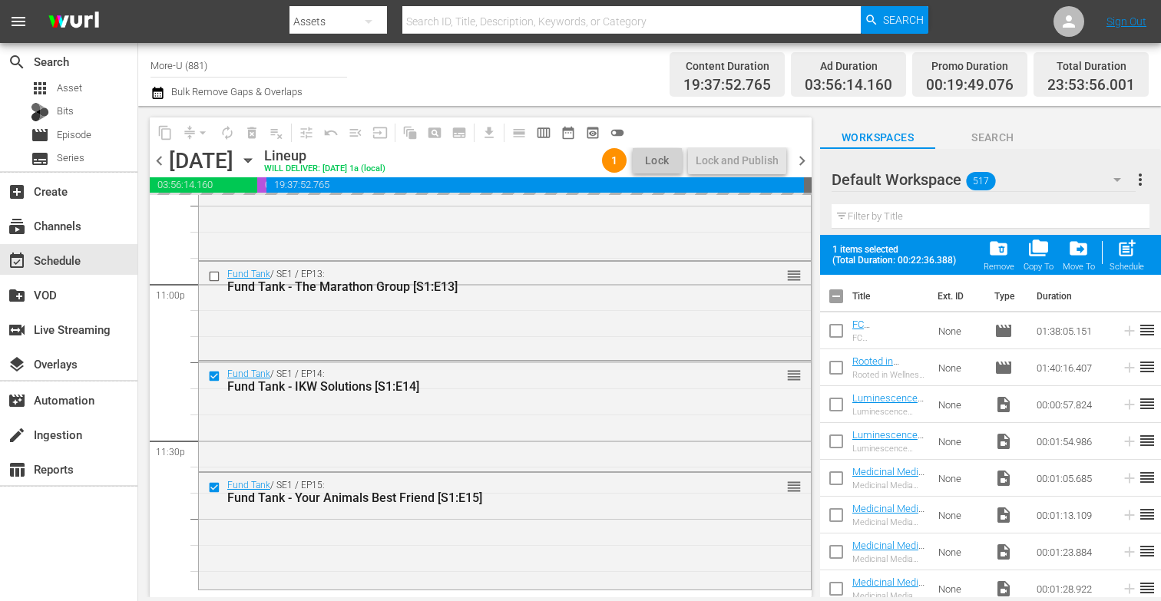
checkbox input "true"
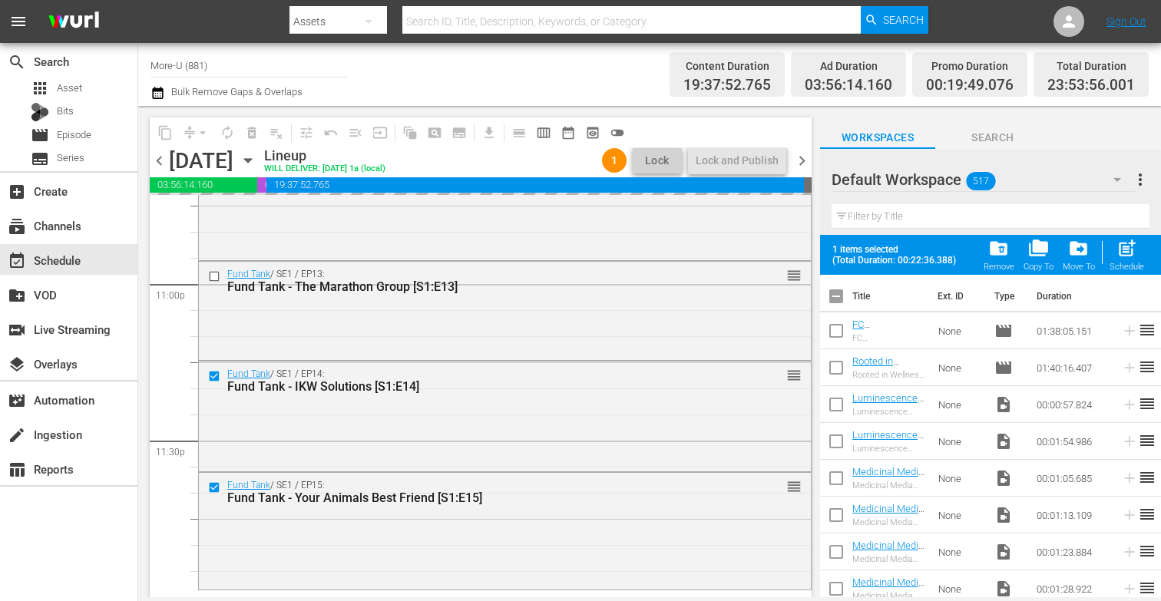
checkbox input "true"
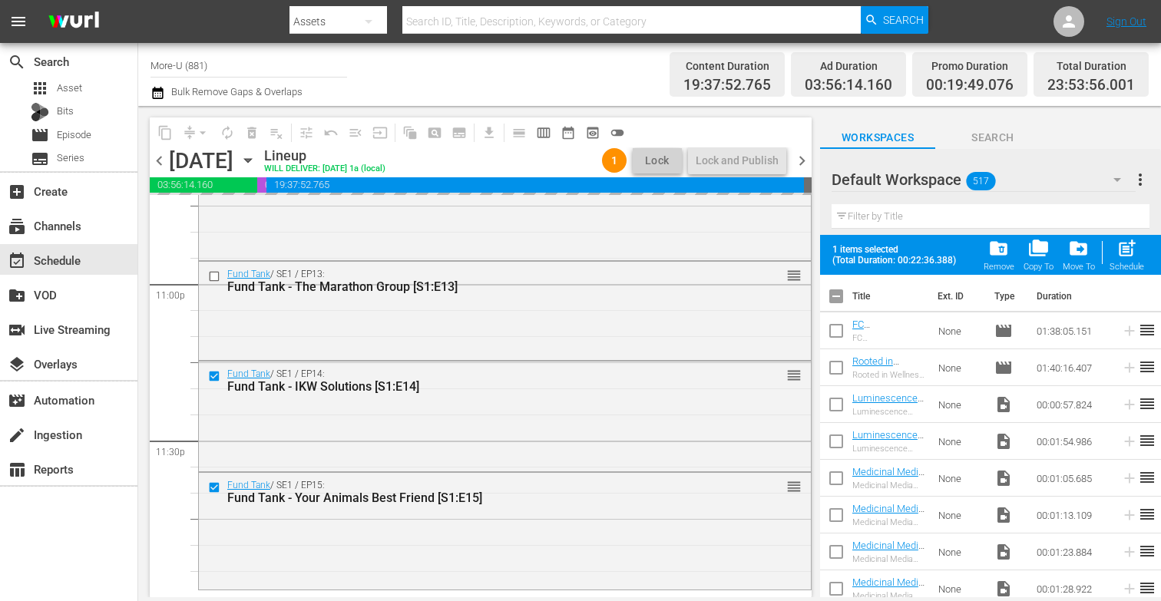
checkbox input "true"
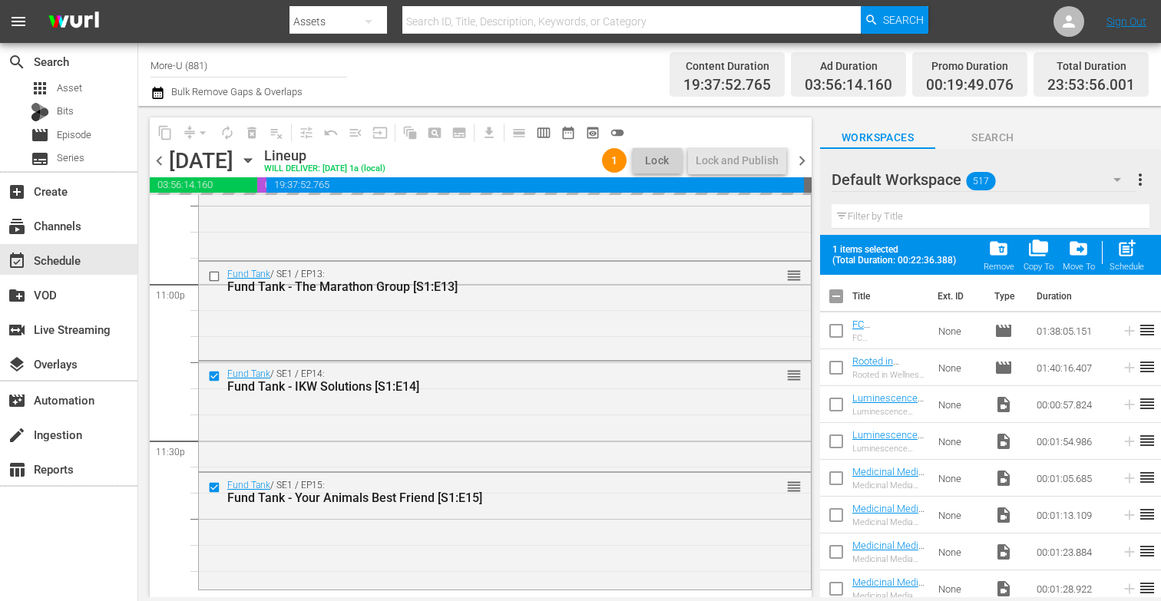
checkbox input "true"
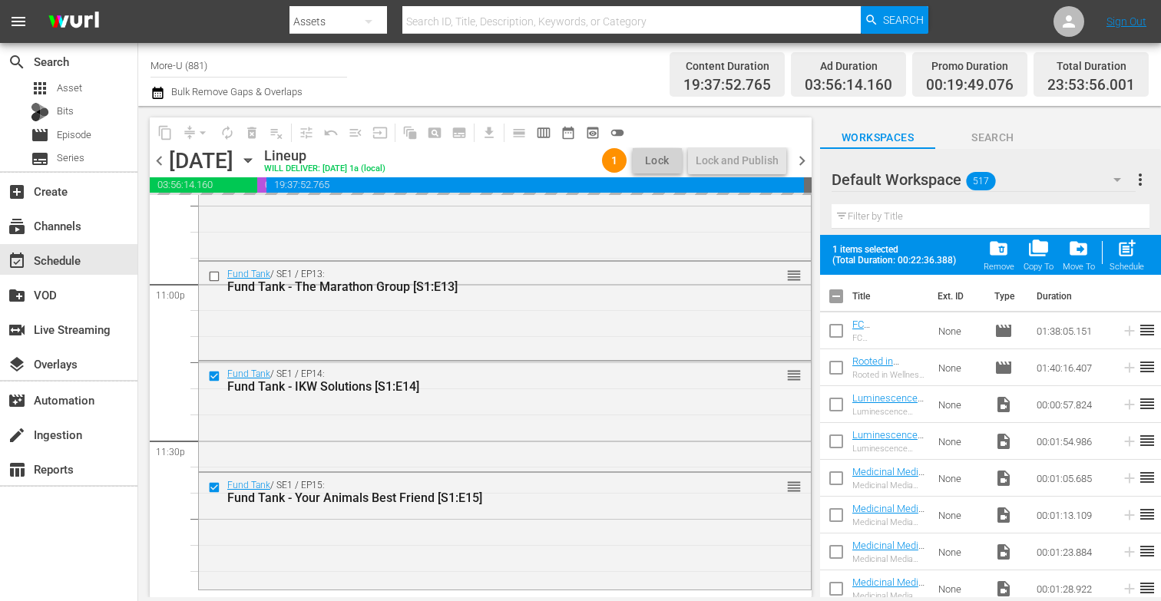
checkbox input "true"
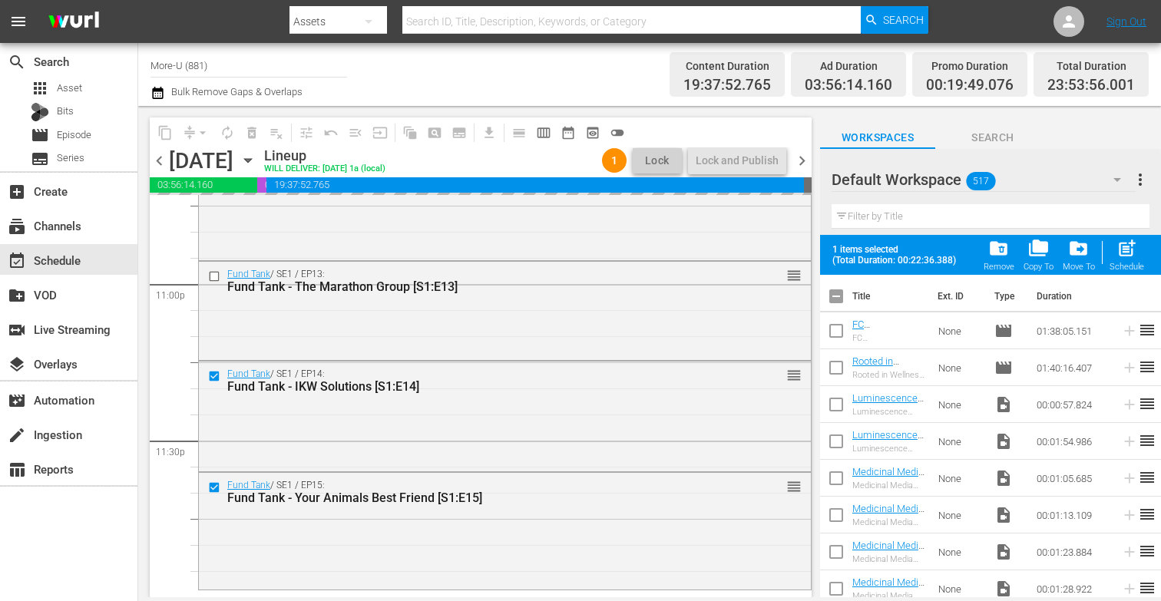
checkbox input "true"
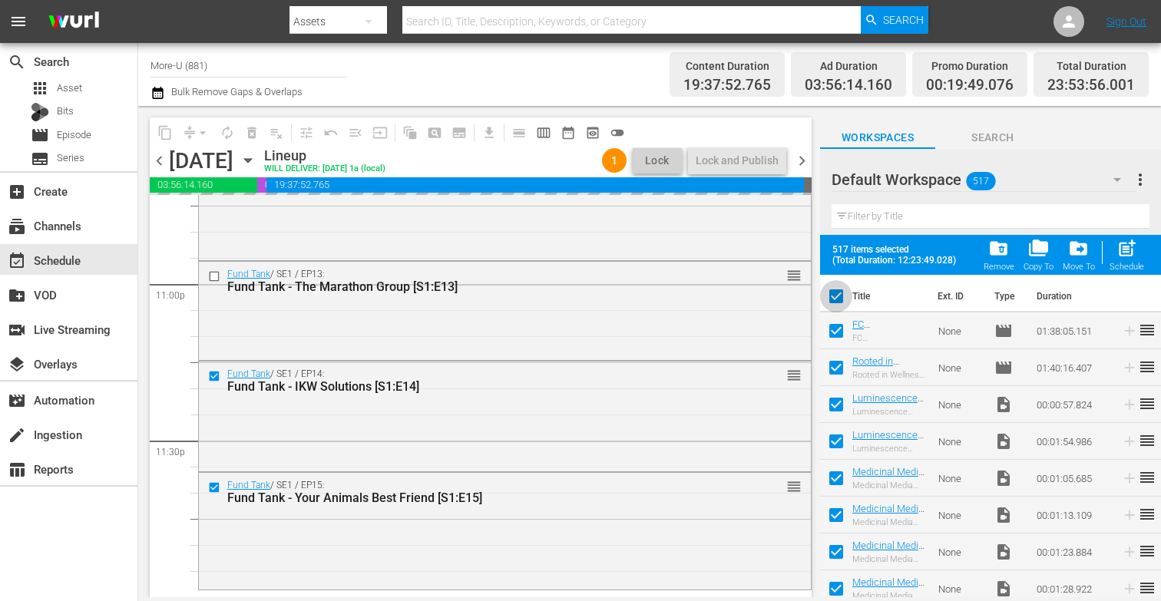
click at [843, 303] on input "checkbox" at bounding box center [836, 299] width 32 height 32
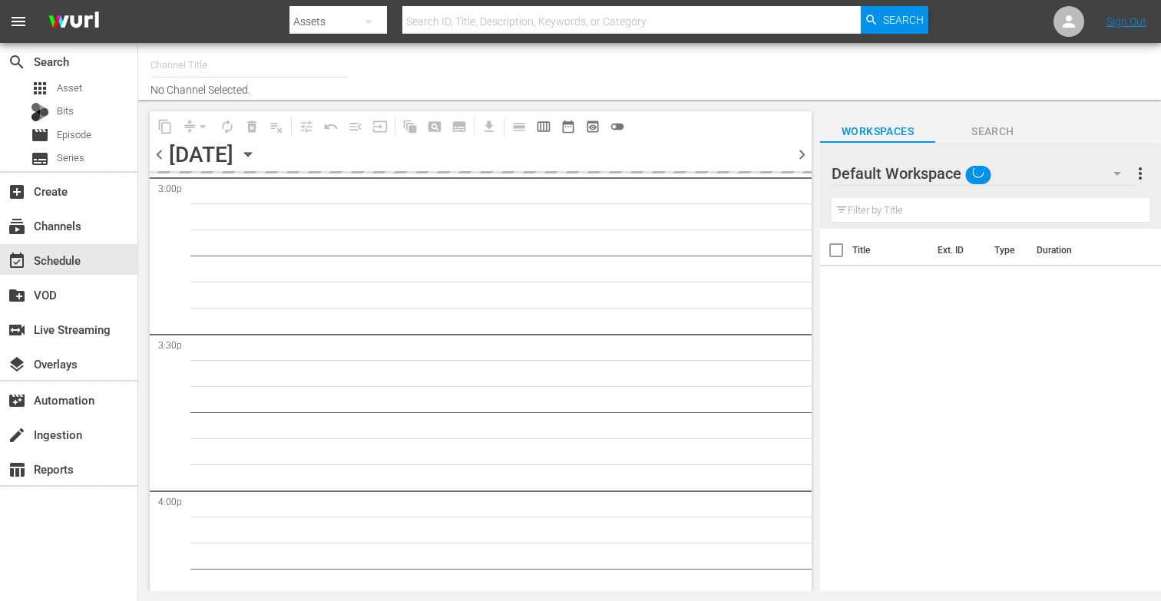
type input "More-U (881)"
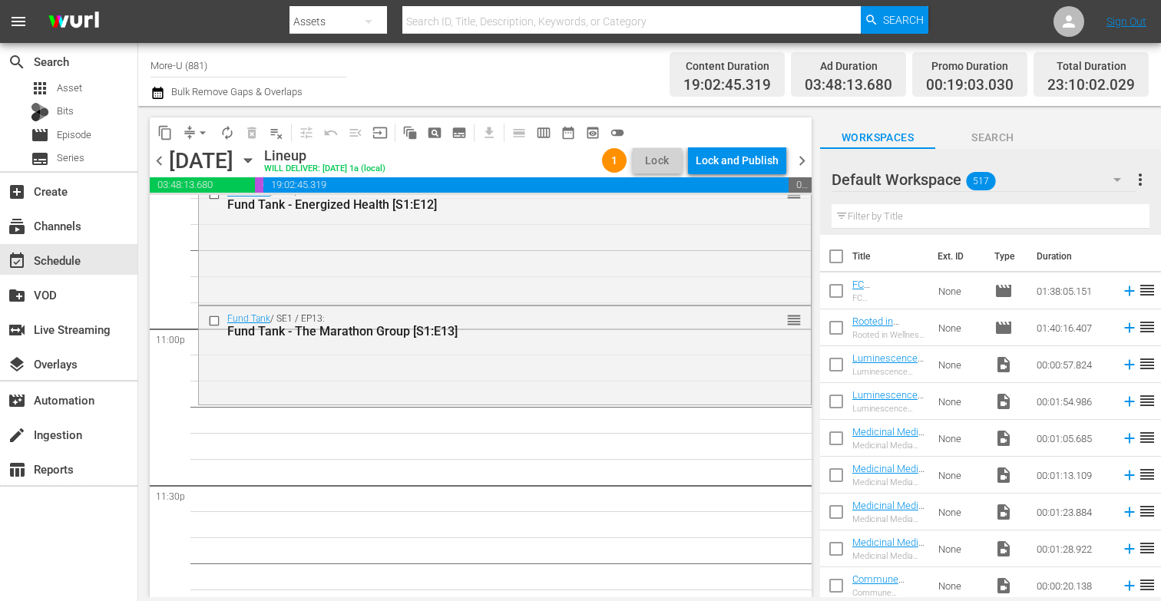
scroll to position [7119, 0]
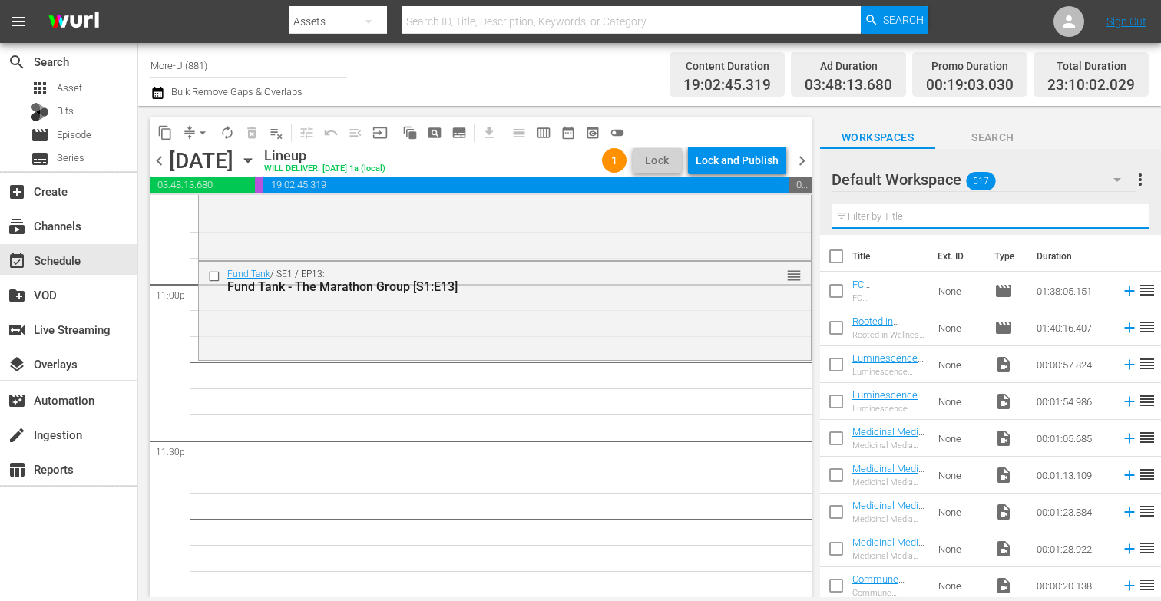
click at [929, 208] on input "text" at bounding box center [991, 216] width 318 height 25
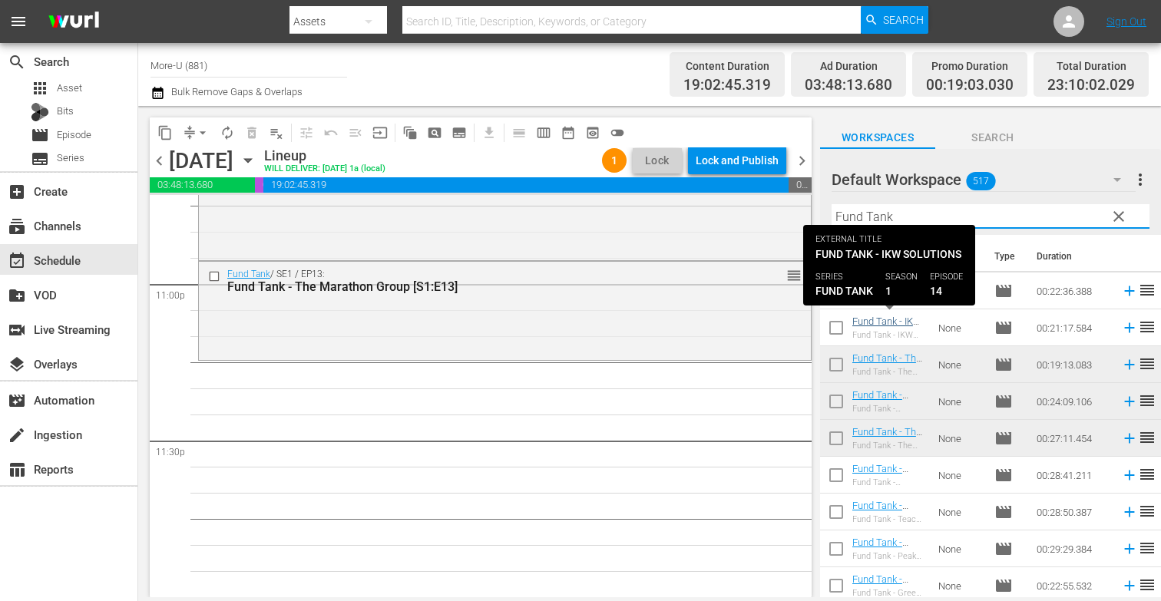
type input "Fund Tank"
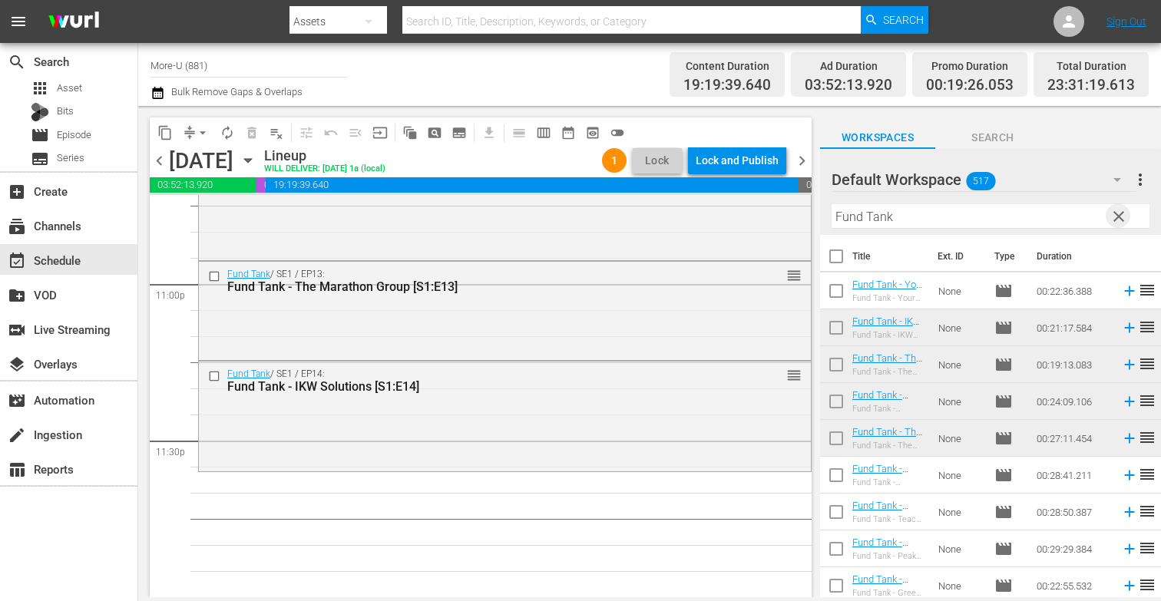
click at [1121, 214] on span "clear" at bounding box center [1119, 216] width 18 height 18
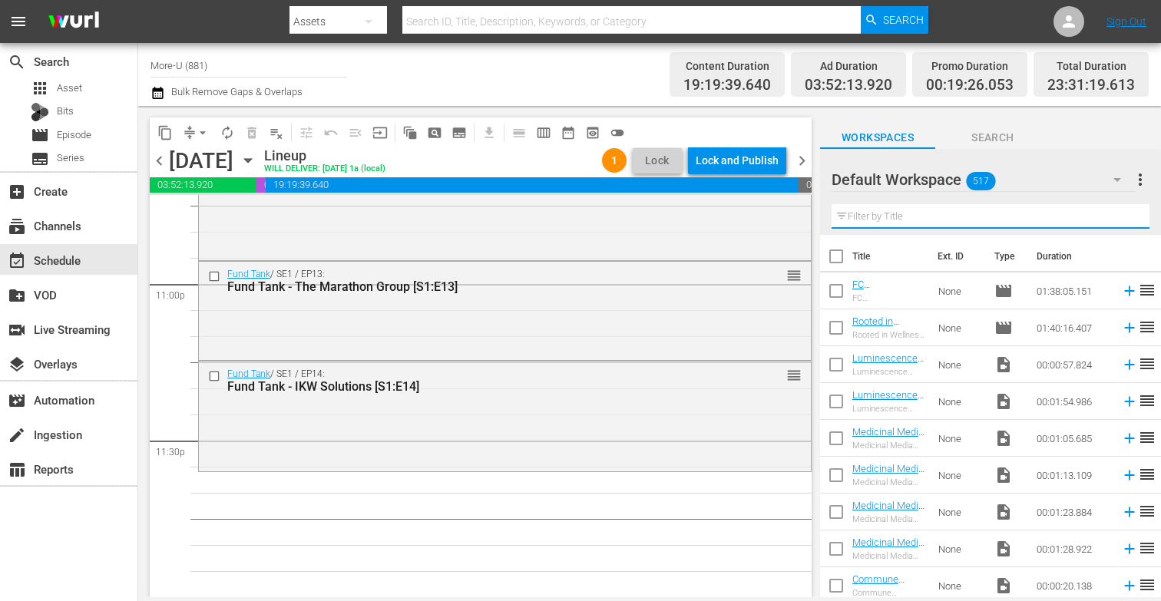
click at [1062, 214] on input "text" at bounding box center [991, 216] width 318 height 25
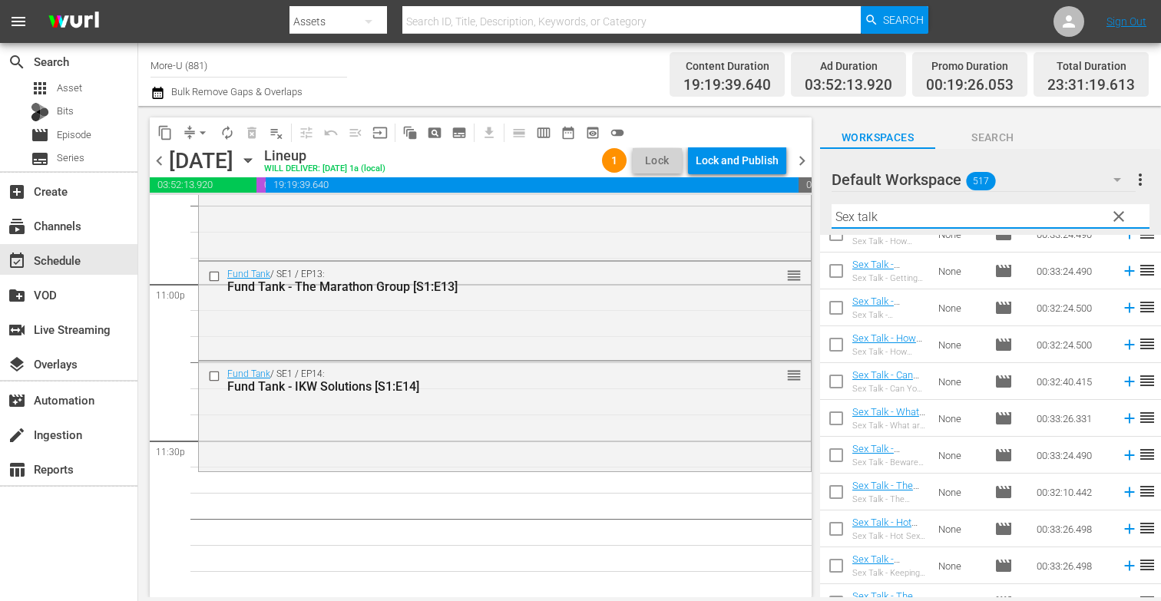
scroll to position [558, 0]
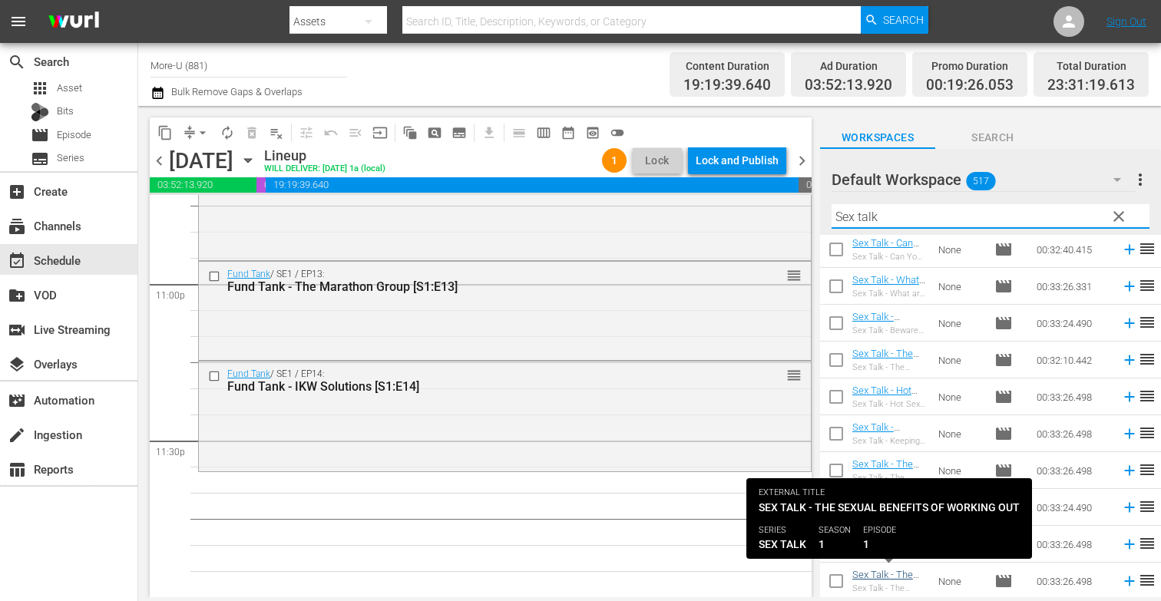
type input "Sex talk"
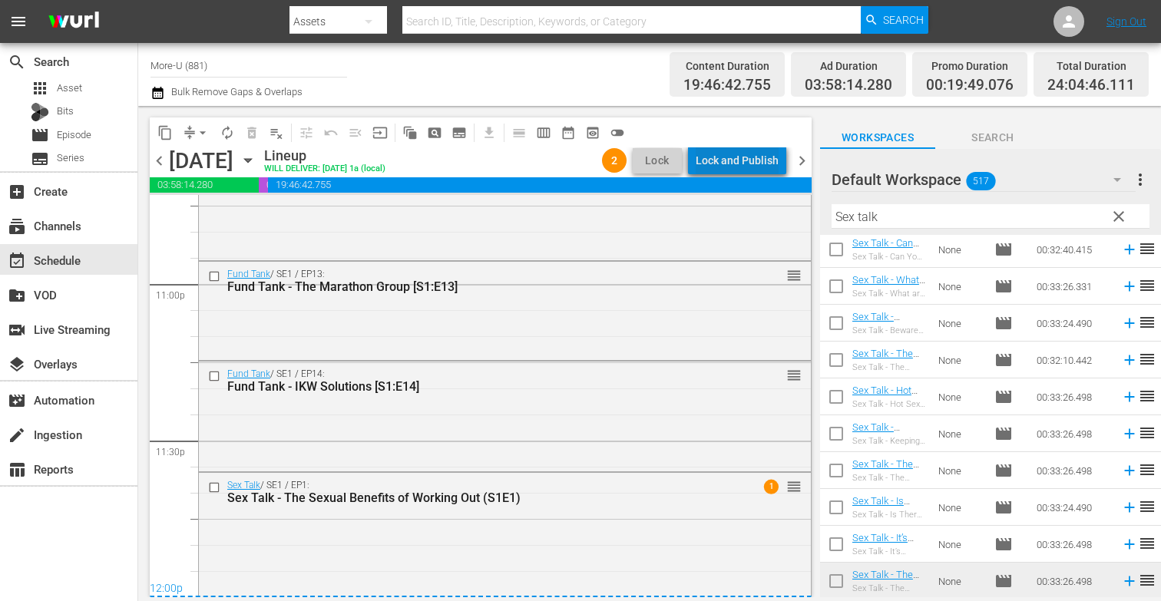
click at [762, 154] on div "Lock and Publish" at bounding box center [737, 161] width 83 height 28
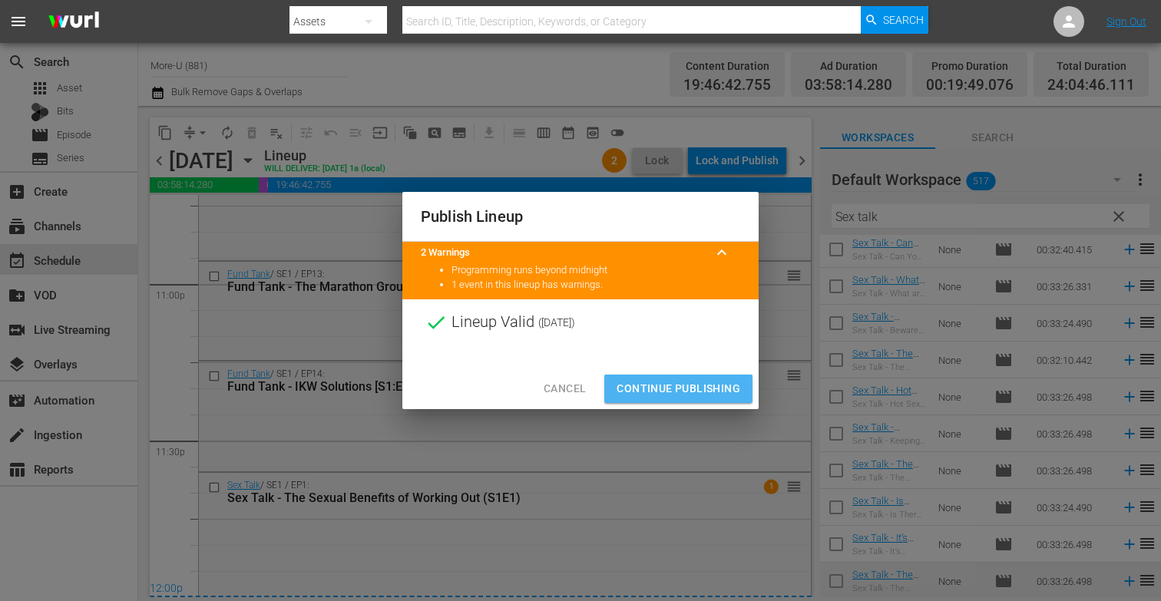
click at [657, 383] on span "Continue Publishing" at bounding box center [679, 388] width 124 height 19
